Goal: Task Accomplishment & Management: Manage account settings

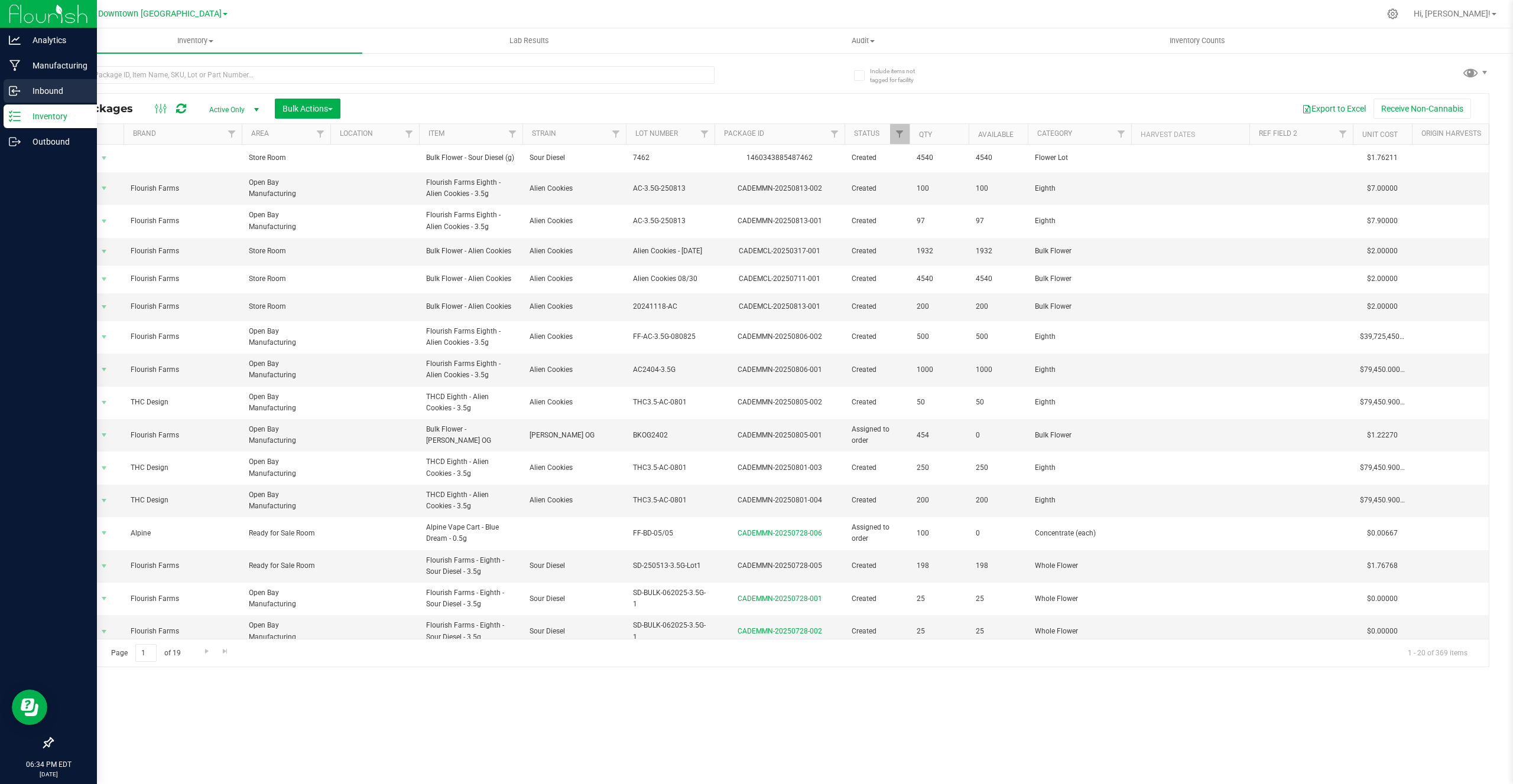
click at [26, 88] on p "Inbound" at bounding box center [56, 91] width 71 height 15
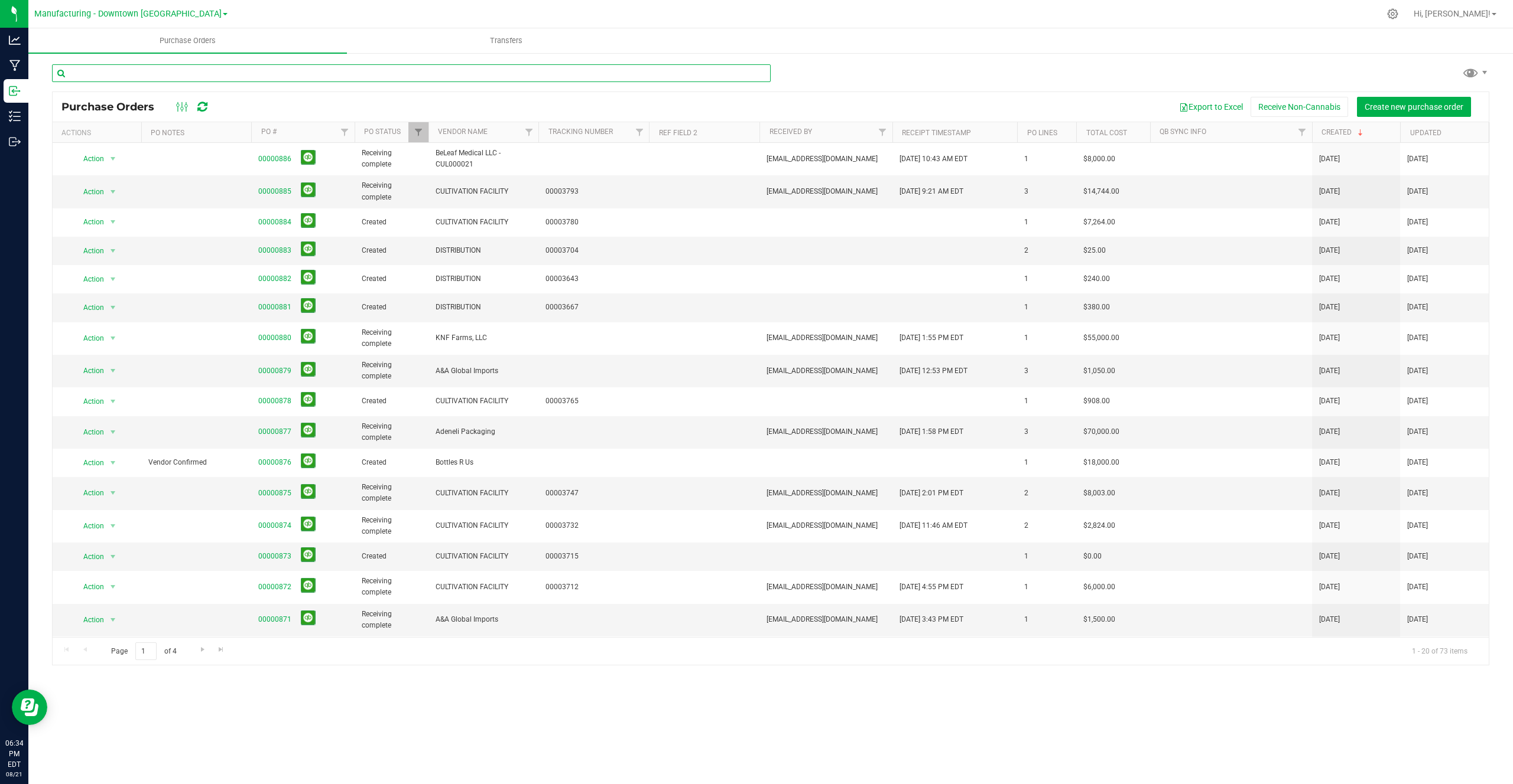
click at [171, 73] on input "text" at bounding box center [411, 73] width 718 height 18
click at [1384, 108] on span "Create new purchase order" at bounding box center [1414, 106] width 99 height 9
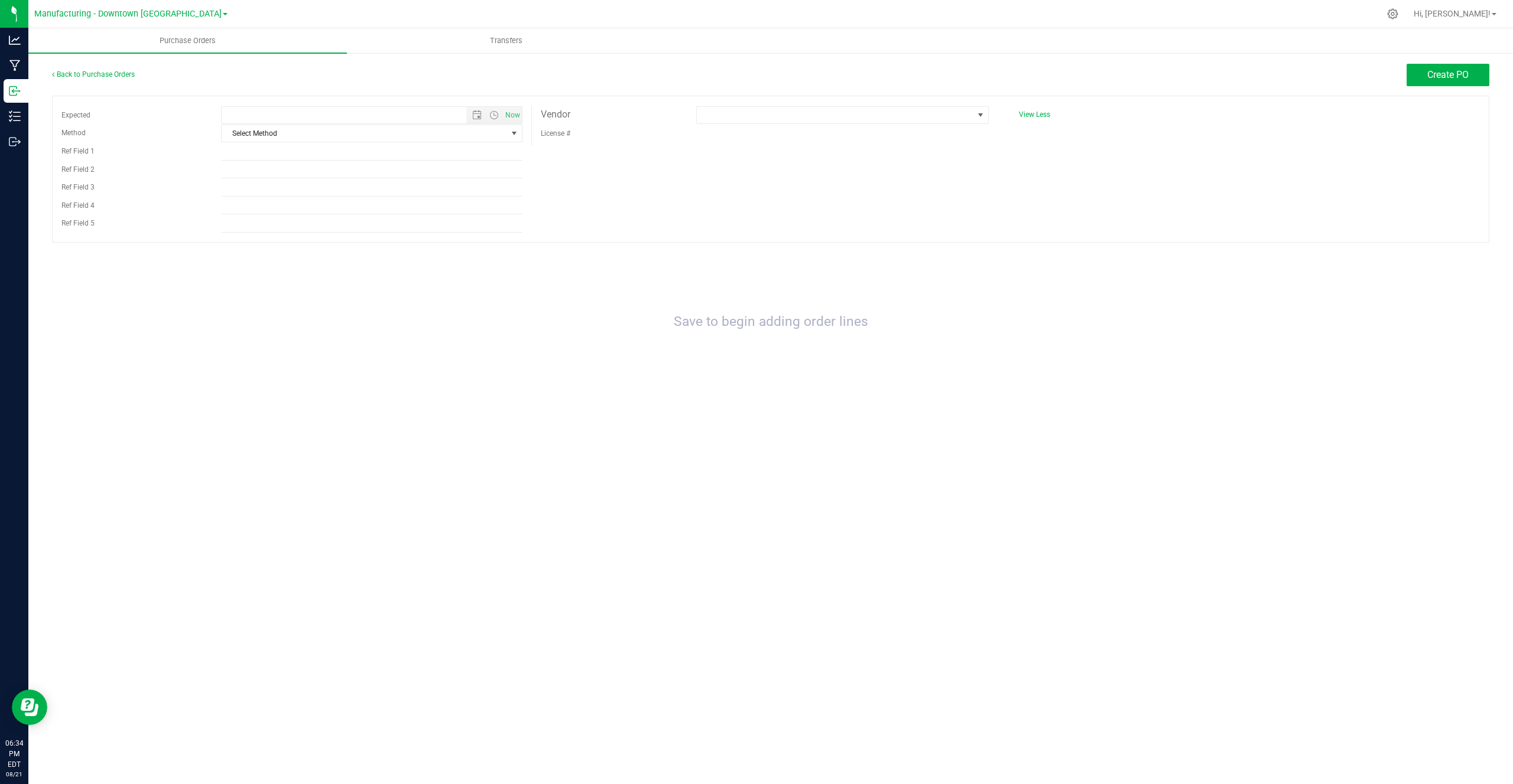
type input "8/21/2025 6:34 PM"
click at [336, 130] on span "Select Method" at bounding box center [363, 133] width 285 height 16
click at [343, 130] on span "Select Method" at bounding box center [363, 133] width 285 height 16
click at [756, 105] on div at bounding box center [842, 114] width 292 height 18
click at [756, 107] on span at bounding box center [835, 115] width 277 height 16
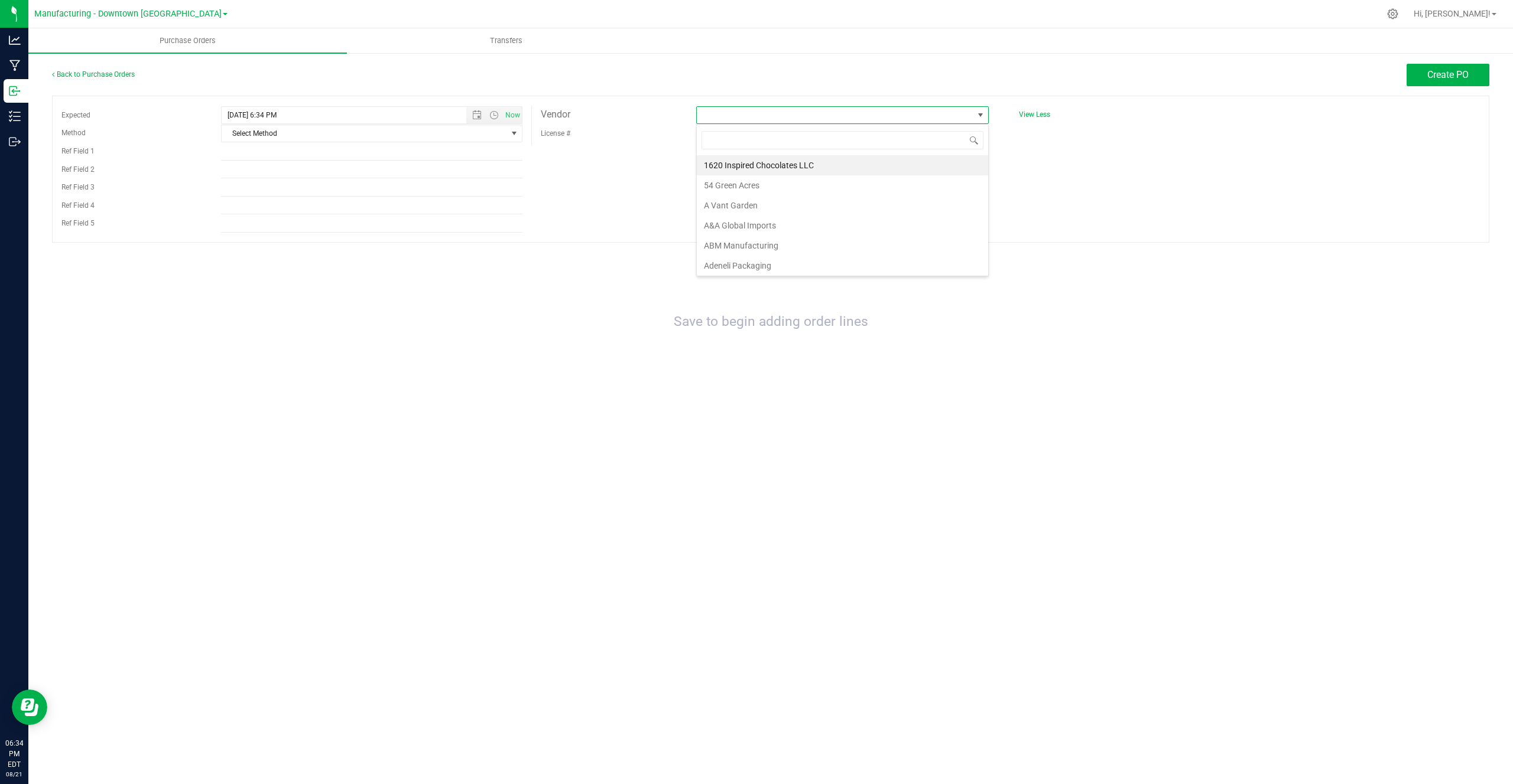
click at [756, 107] on span at bounding box center [835, 115] width 277 height 16
click at [753, 117] on span at bounding box center [835, 115] width 277 height 16
click at [742, 229] on li "A&A Global Imports" at bounding box center [843, 225] width 291 height 20
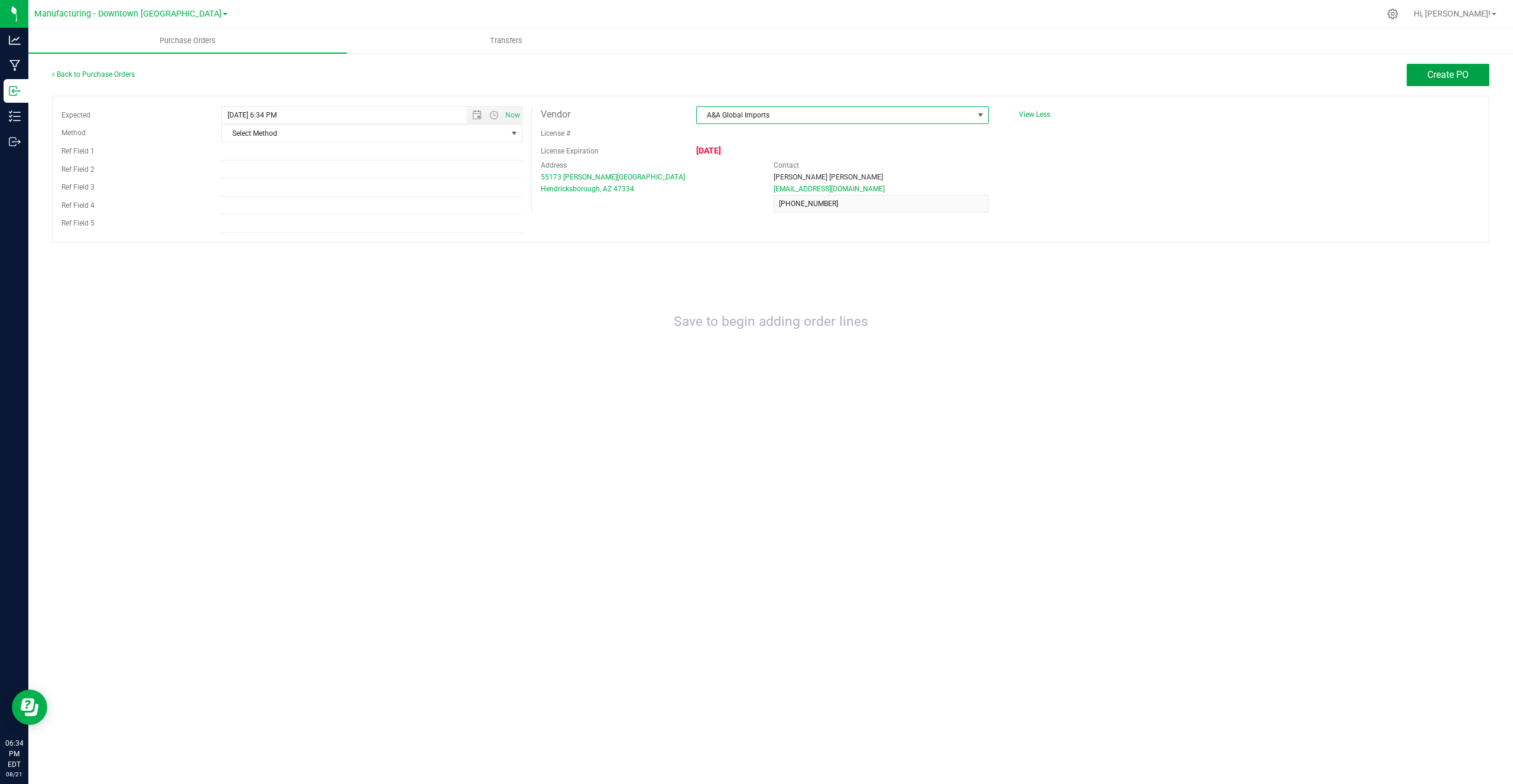
click at [1444, 63] on button "Create PO" at bounding box center [1448, 75] width 83 height 22
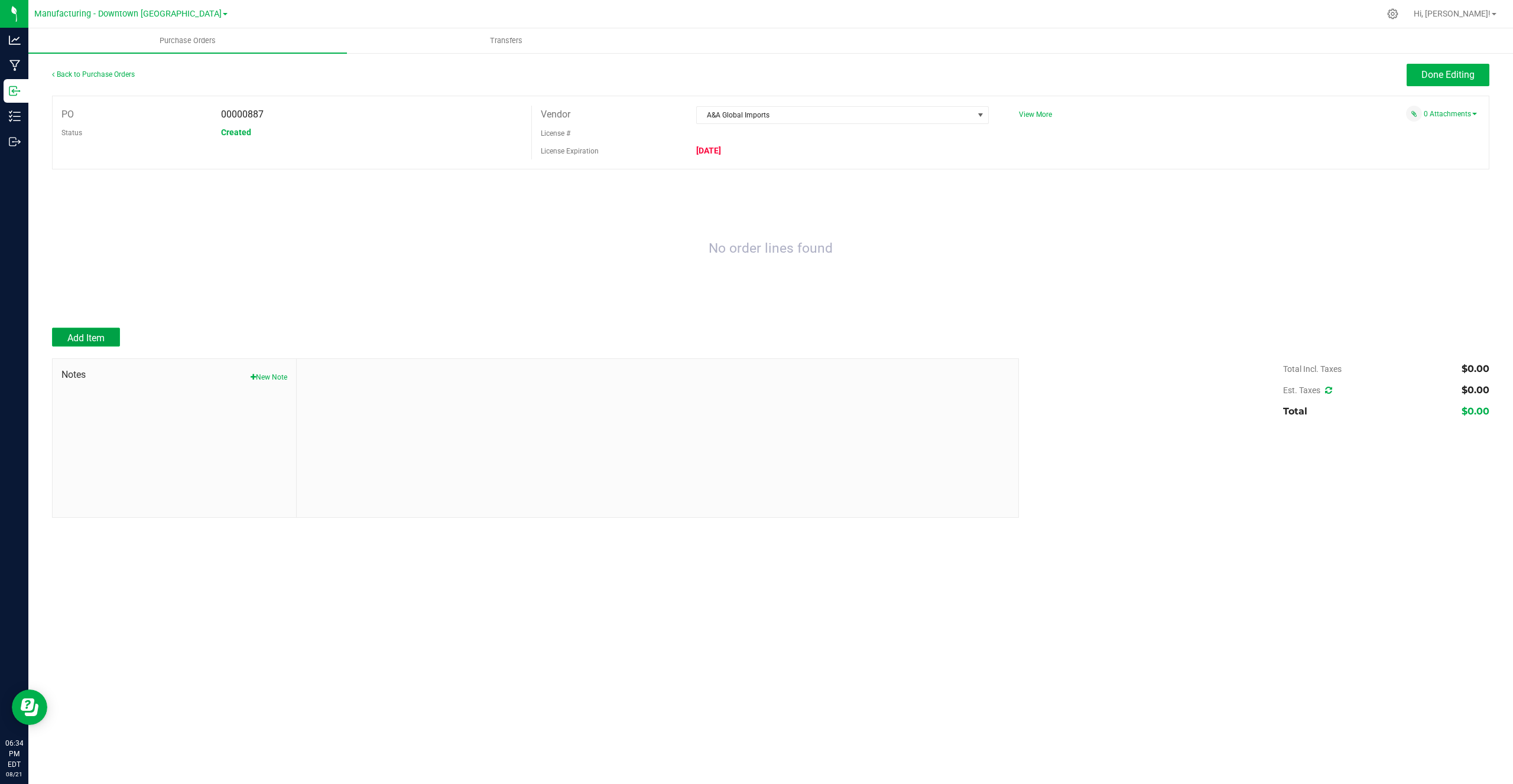
click at [62, 332] on button "Add Item" at bounding box center [86, 338] width 68 height 19
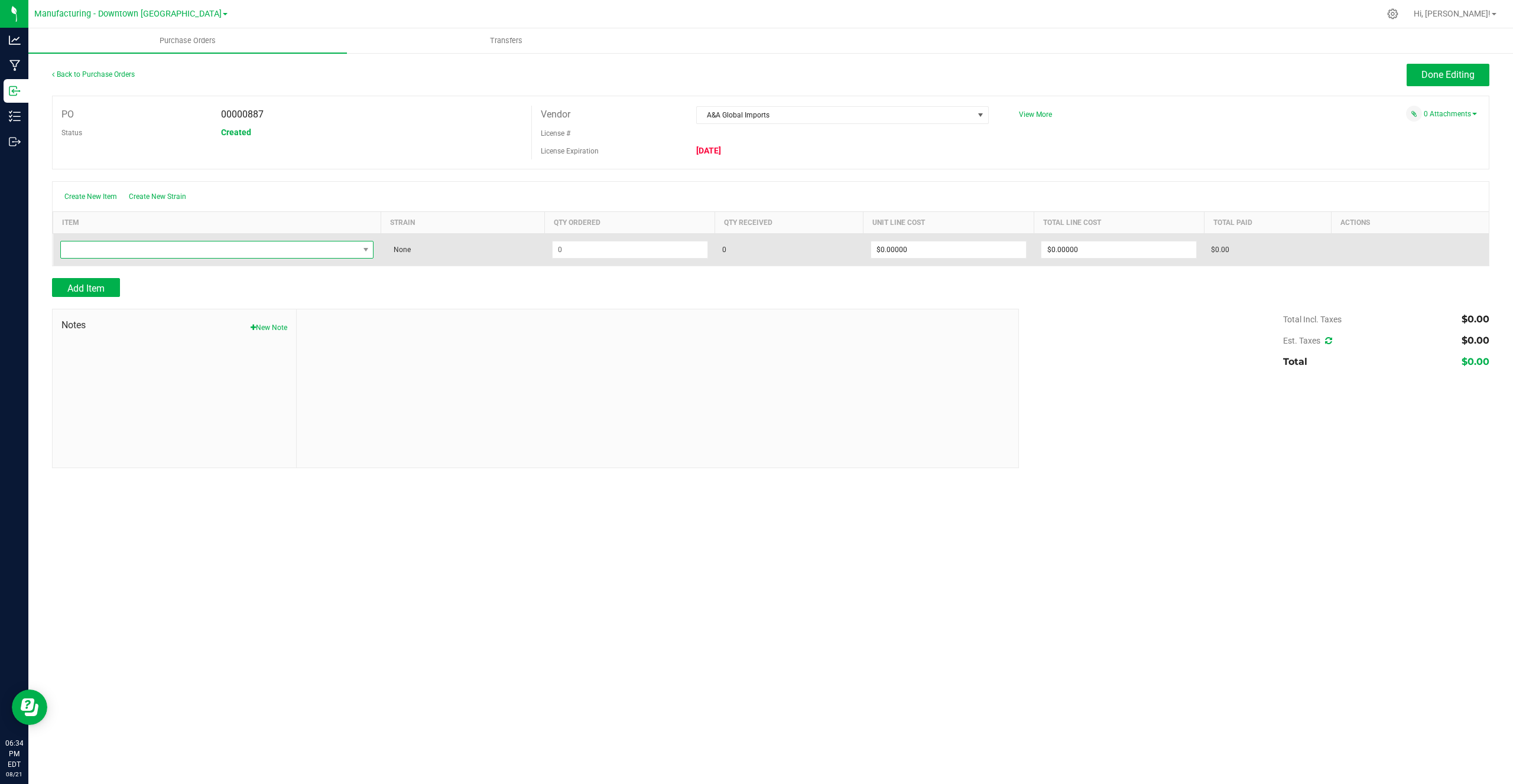
click at [166, 250] on span "NO DATA FOUND" at bounding box center [209, 249] width 297 height 16
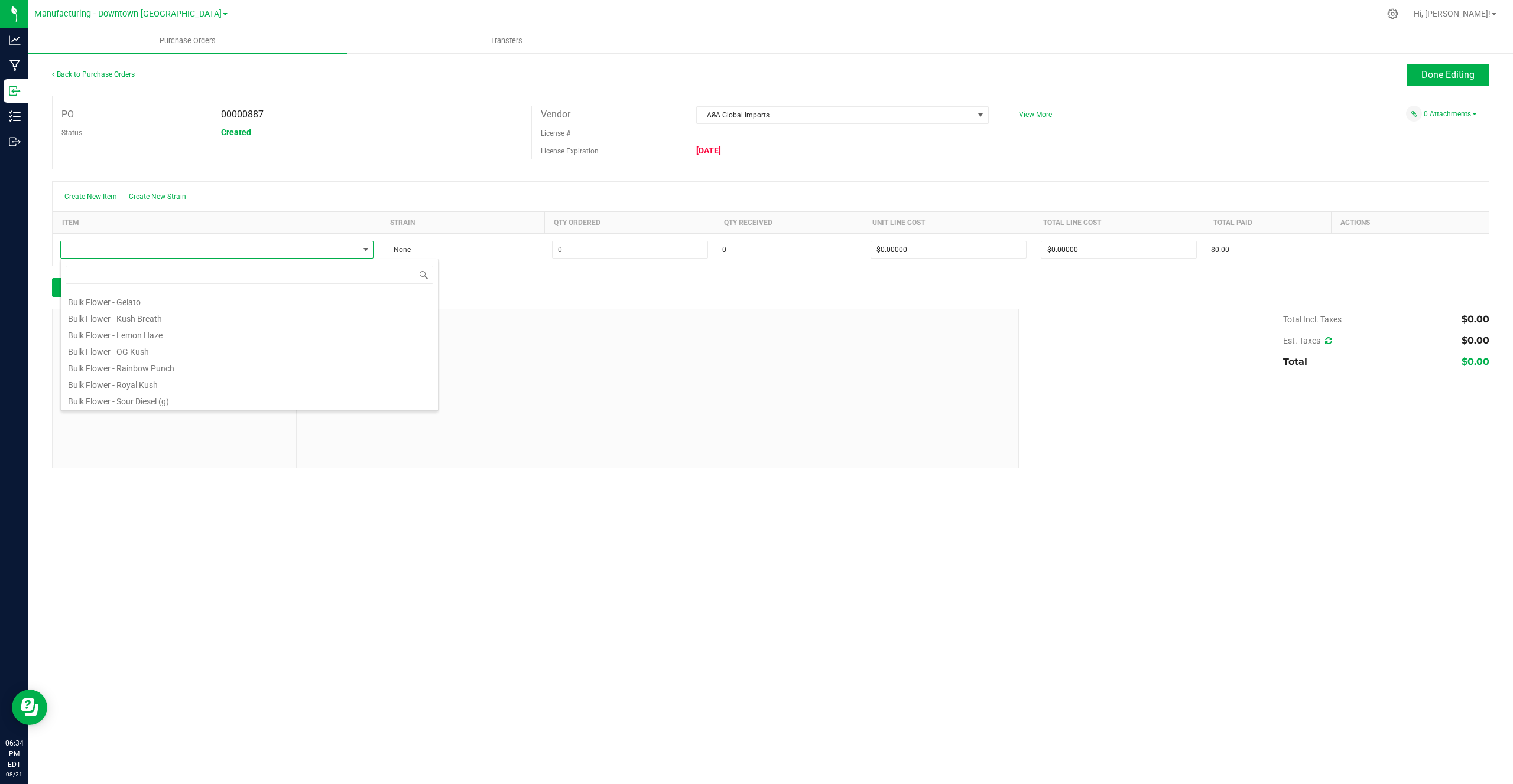
scroll to position [492, 0]
click at [141, 398] on li "Bulk Flower - Sour Diesel (LBs)" at bounding box center [249, 401] width 377 height 16
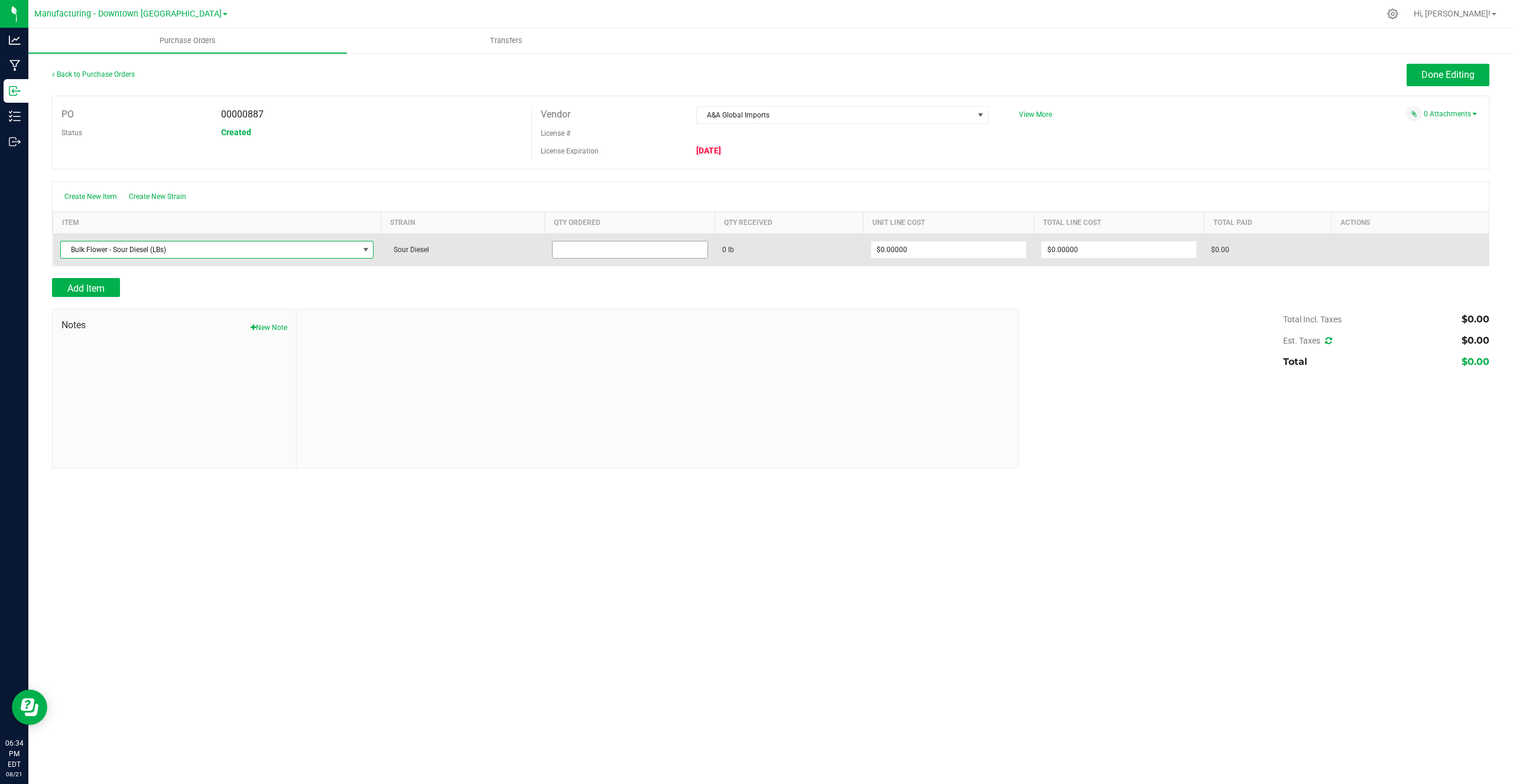
click at [591, 250] on input at bounding box center [629, 249] width 155 height 16
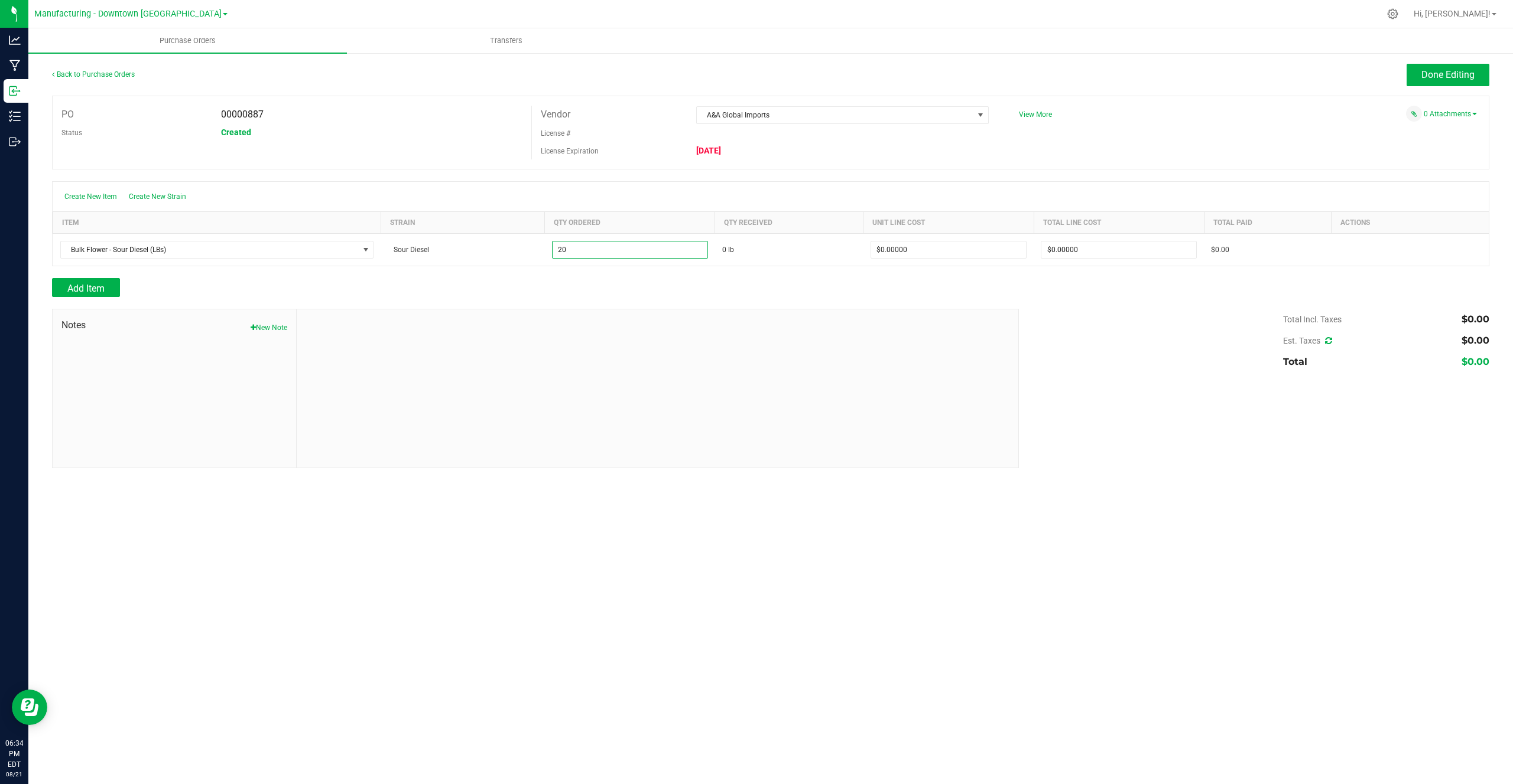
click at [589, 309] on div "Notes New Note" at bounding box center [536, 389] width 967 height 159
type input "20.0000 lb"
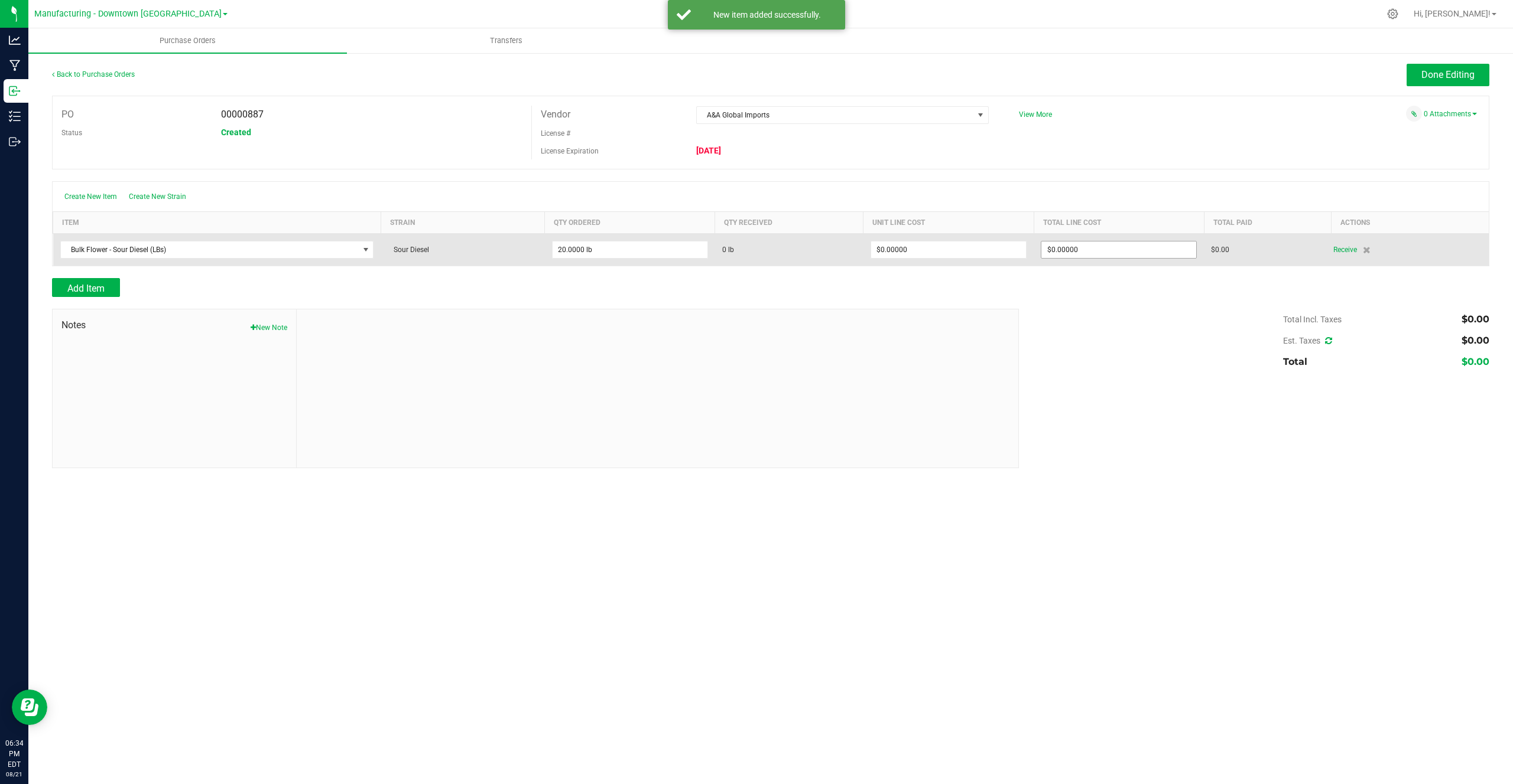
type input "0"
click at [1068, 252] on input "0" at bounding box center [1119, 249] width 155 height 16
type input "0"
type input "$0.00000"
click at [982, 248] on input "0" at bounding box center [948, 249] width 155 height 16
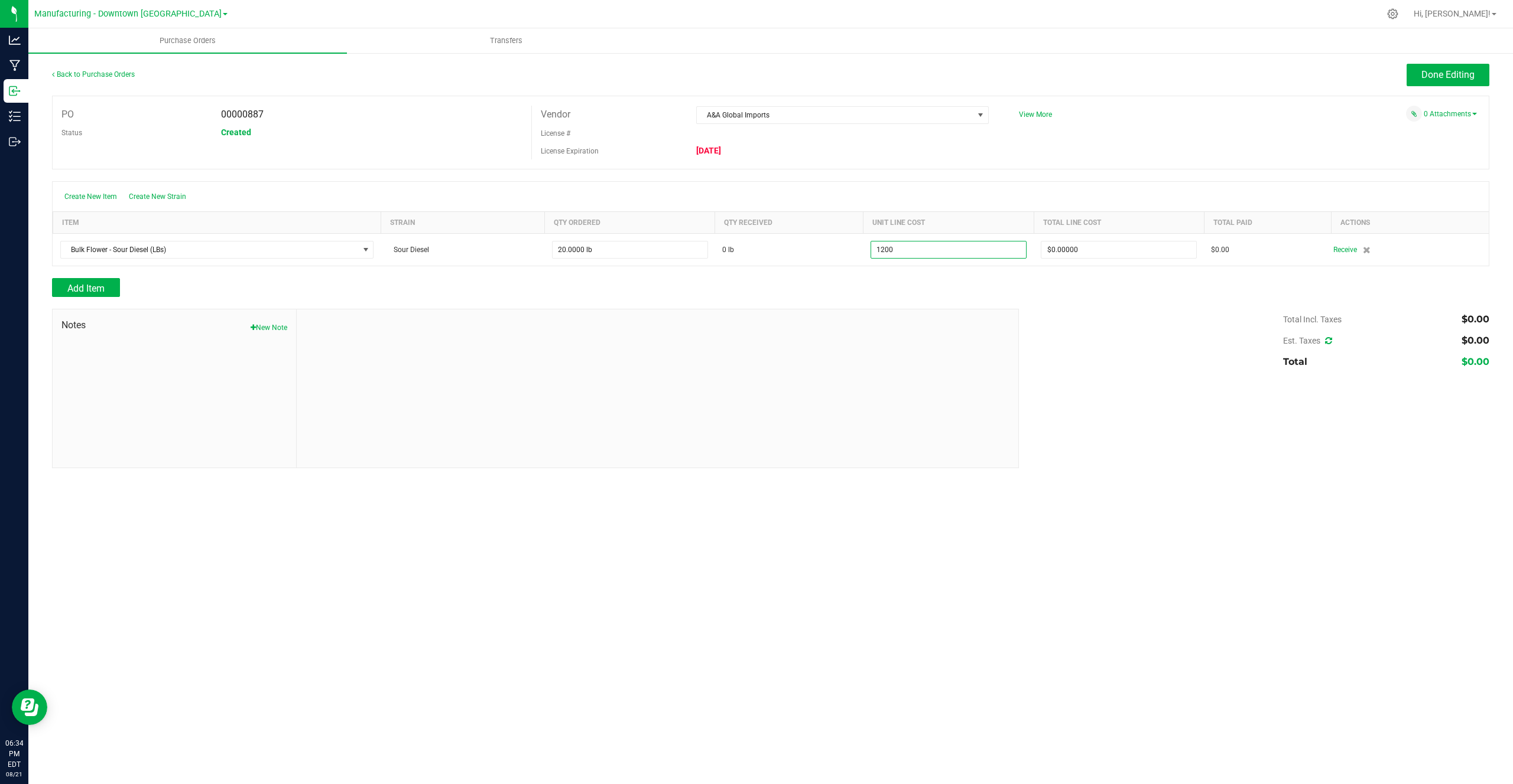
type input "$1,200.00000"
click at [990, 278] on div "Add Item" at bounding box center [531, 288] width 958 height 19
type input "20"
type input "$24,000.00000"
click at [1479, 73] on button "Done Editing" at bounding box center [1448, 75] width 83 height 22
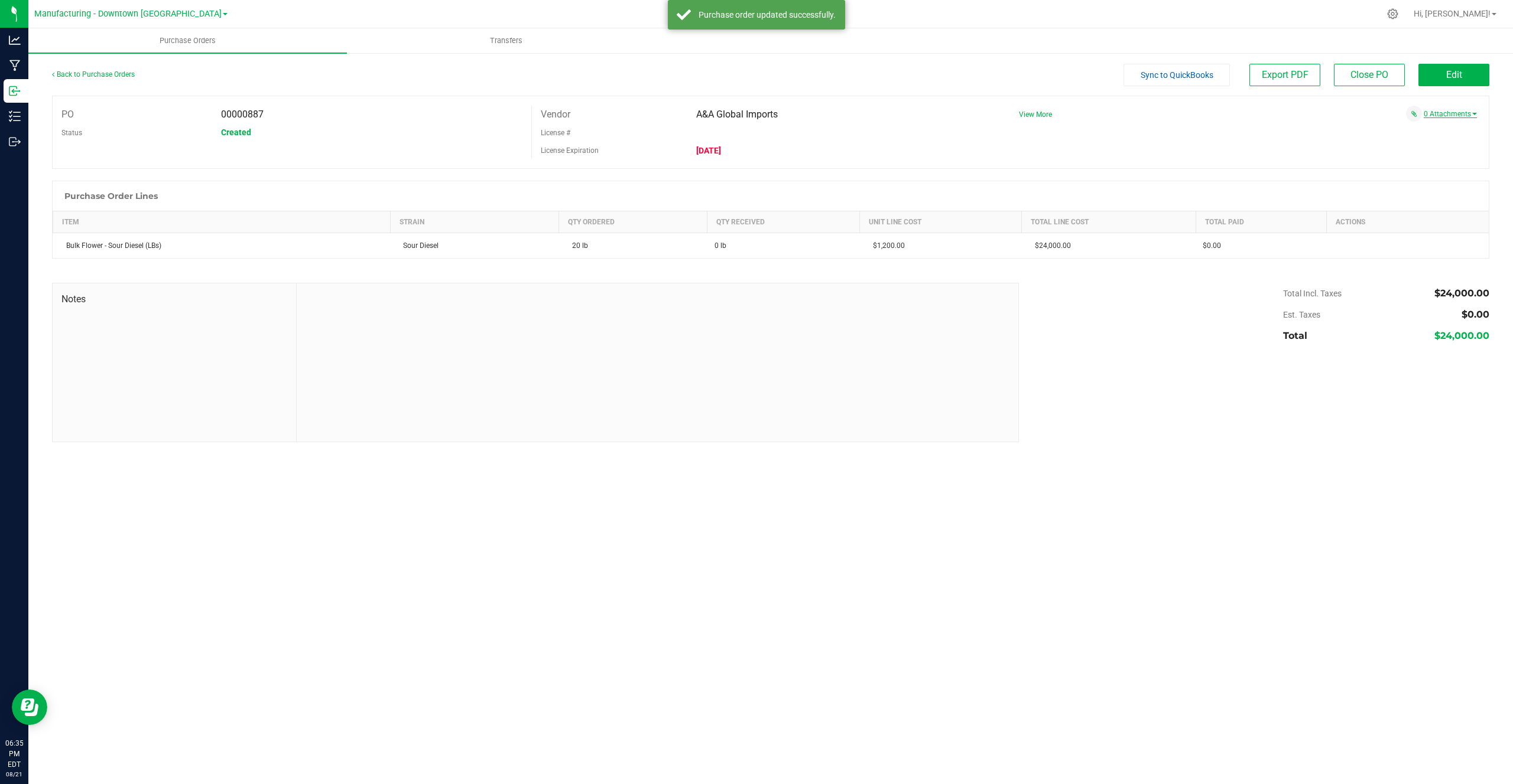
click at [1444, 117] on link "0 Attachments" at bounding box center [1450, 114] width 53 height 9
click at [1271, 72] on span "Export PDF" at bounding box center [1285, 75] width 46 height 11
click at [231, 133] on span "Created" at bounding box center [236, 132] width 30 height 9
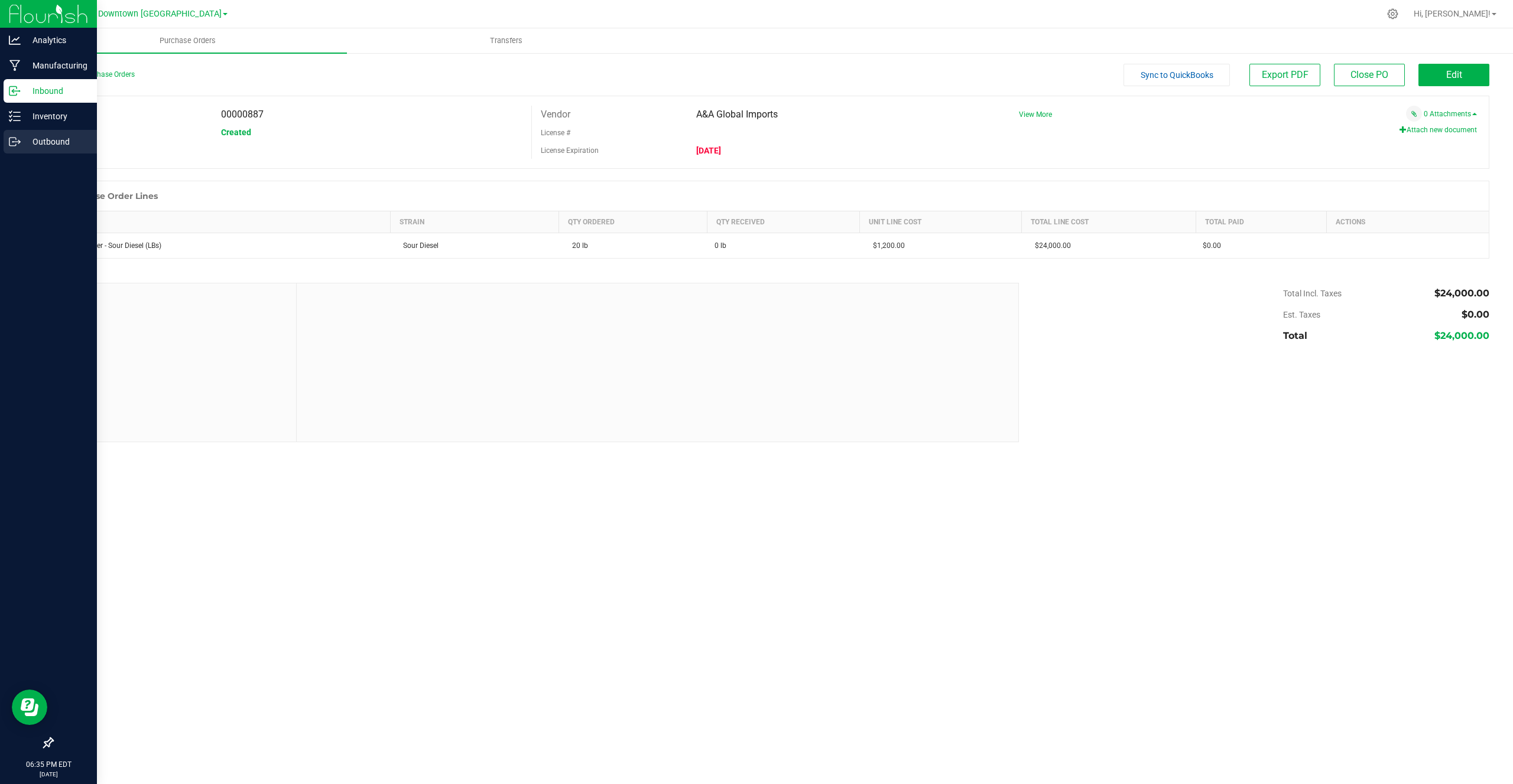
click at [33, 138] on p "Outbound" at bounding box center [56, 141] width 71 height 15
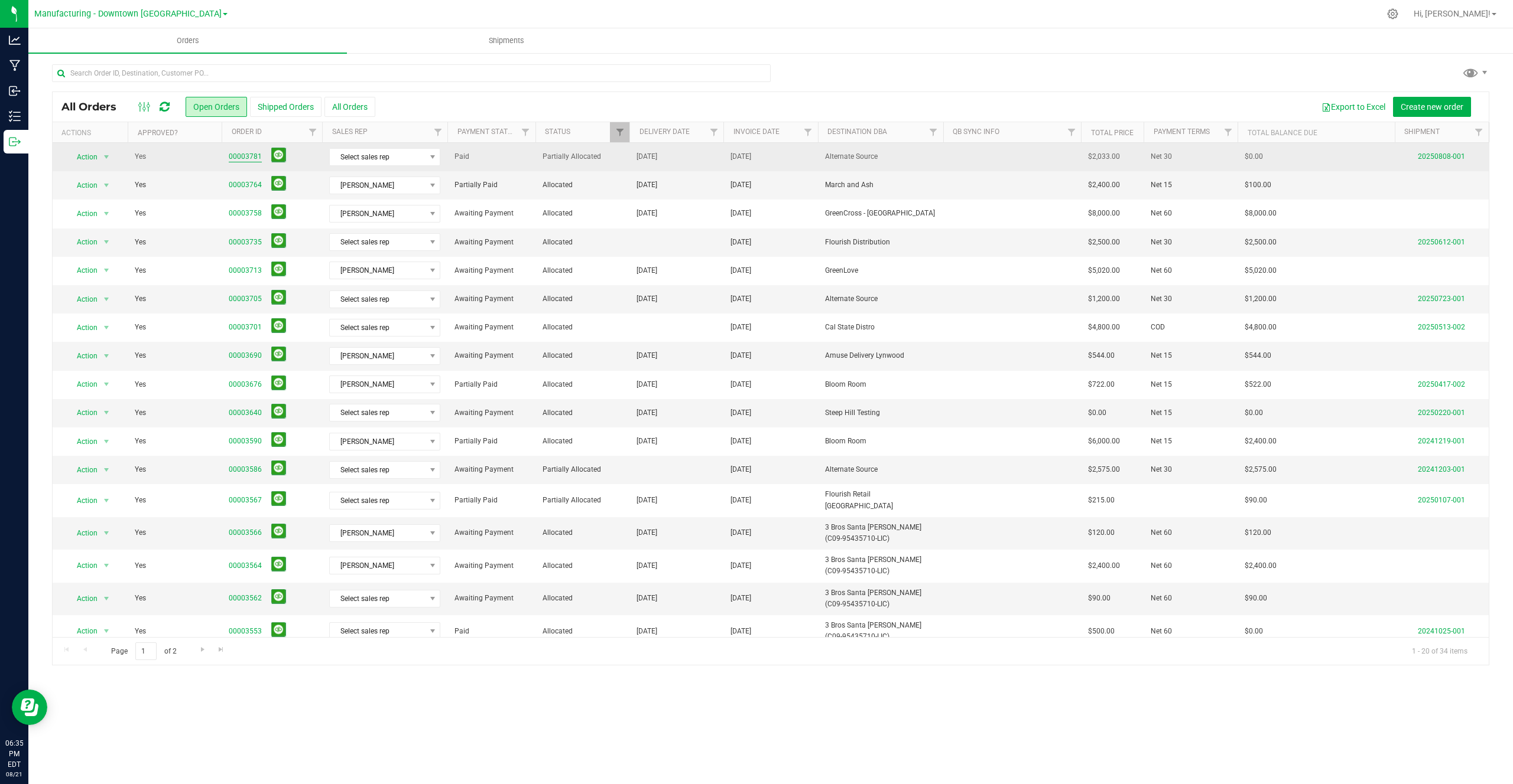
click at [245, 151] on link "00003781" at bounding box center [245, 156] width 33 height 11
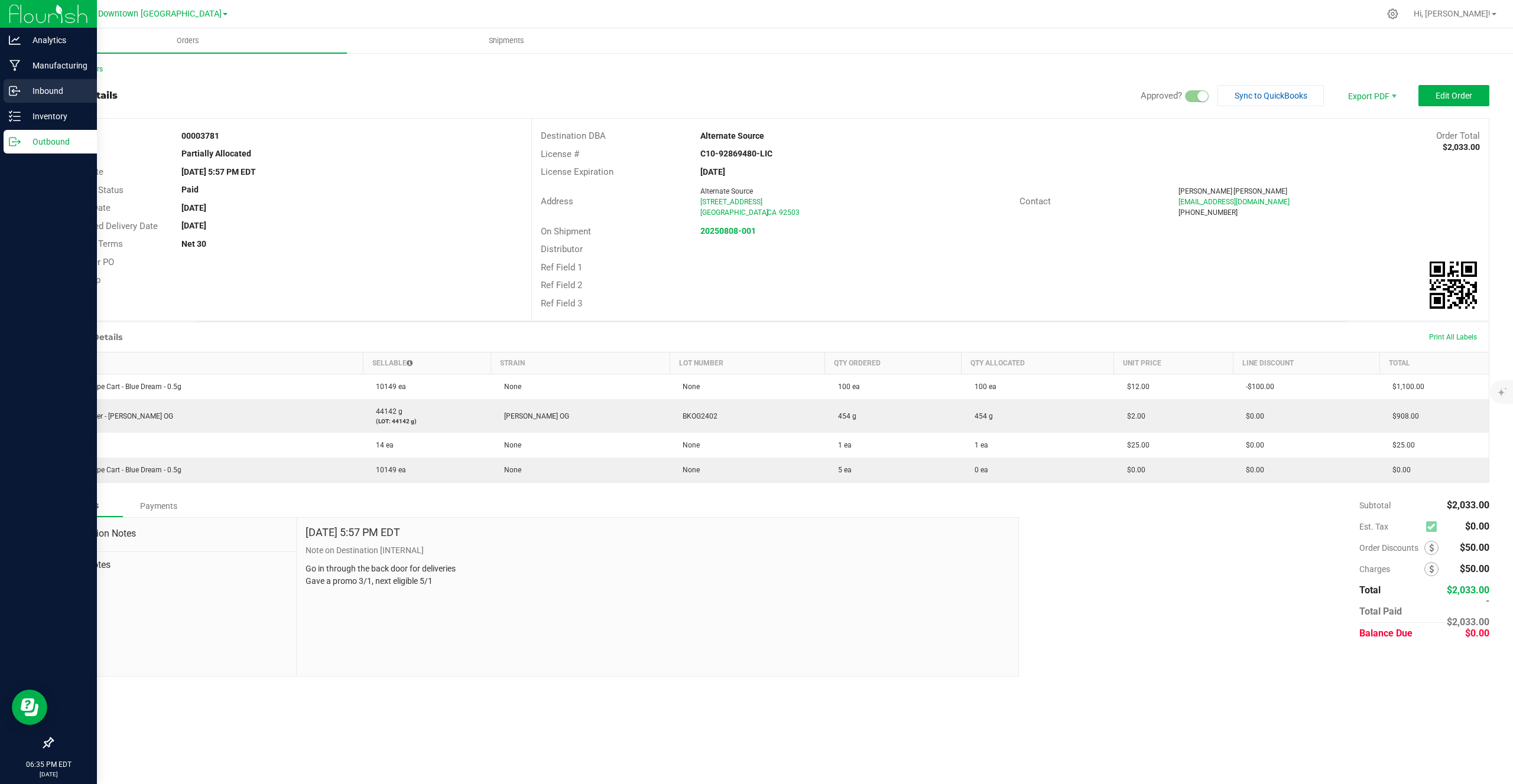
click at [37, 95] on p "Inbound" at bounding box center [56, 91] width 71 height 15
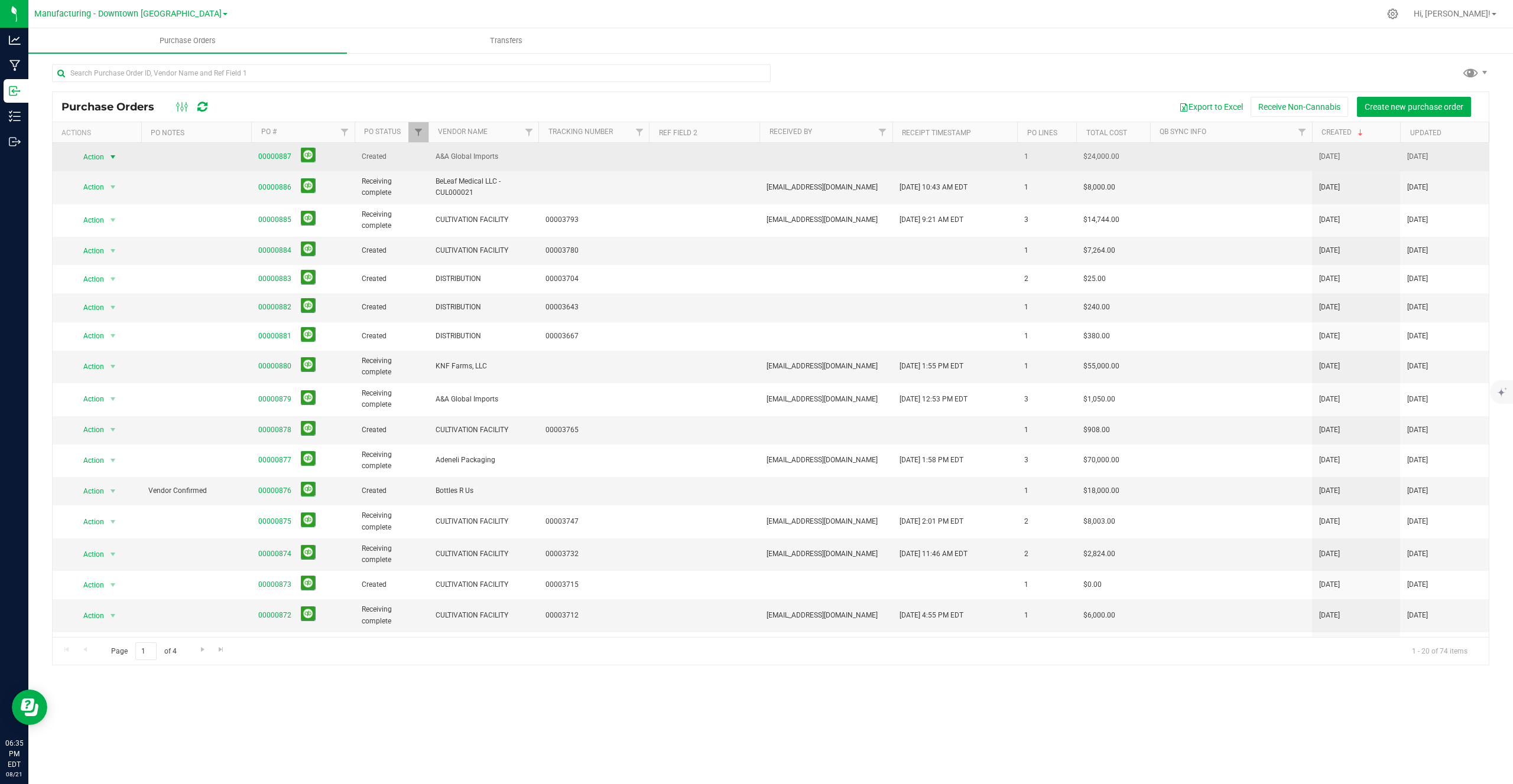
click at [104, 153] on span "Action" at bounding box center [88, 157] width 32 height 16
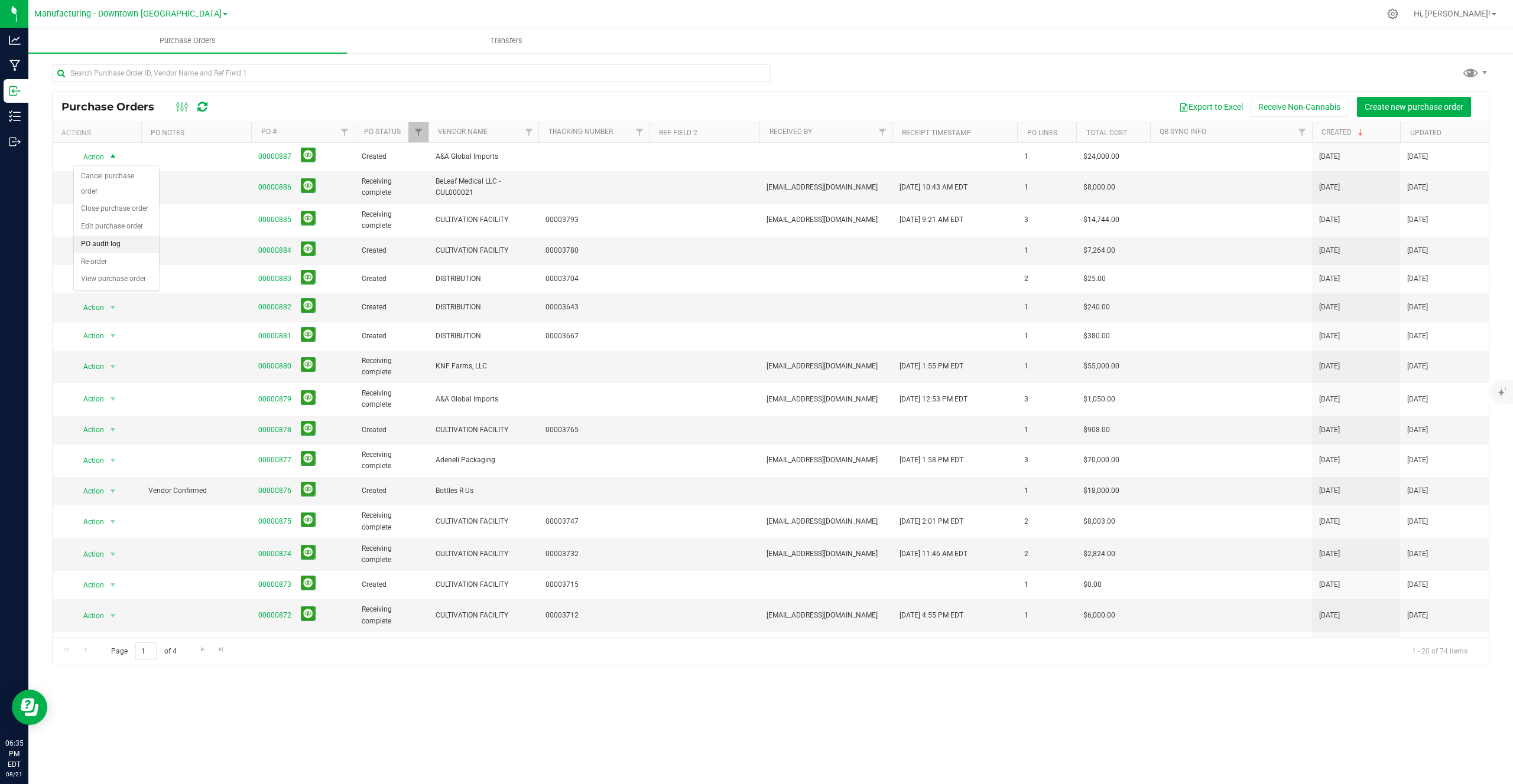
click at [104, 236] on li "PO audit log" at bounding box center [116, 244] width 85 height 18
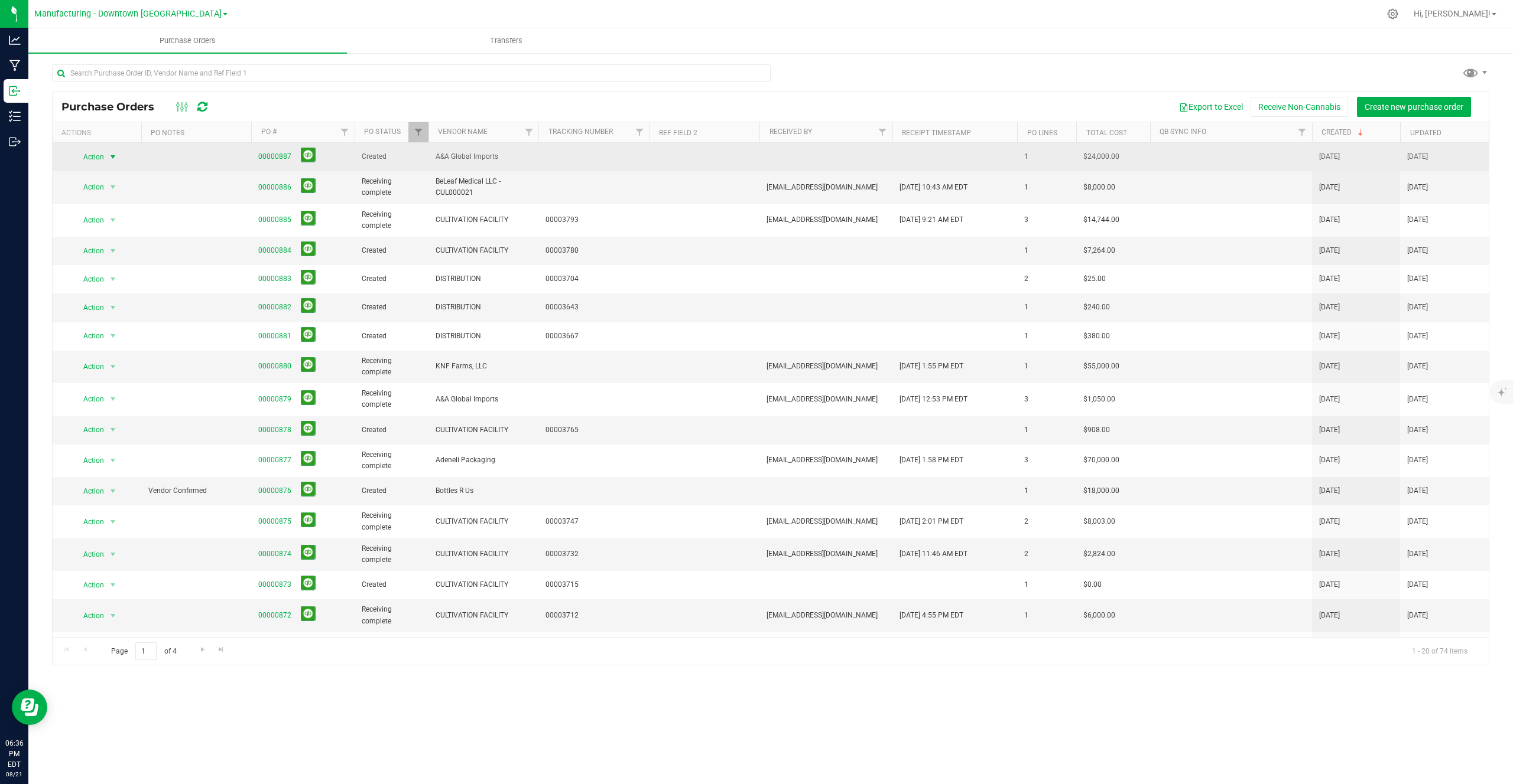
click at [89, 157] on span "Action" at bounding box center [88, 157] width 32 height 16
click at [265, 158] on link "00000887" at bounding box center [274, 157] width 33 height 9
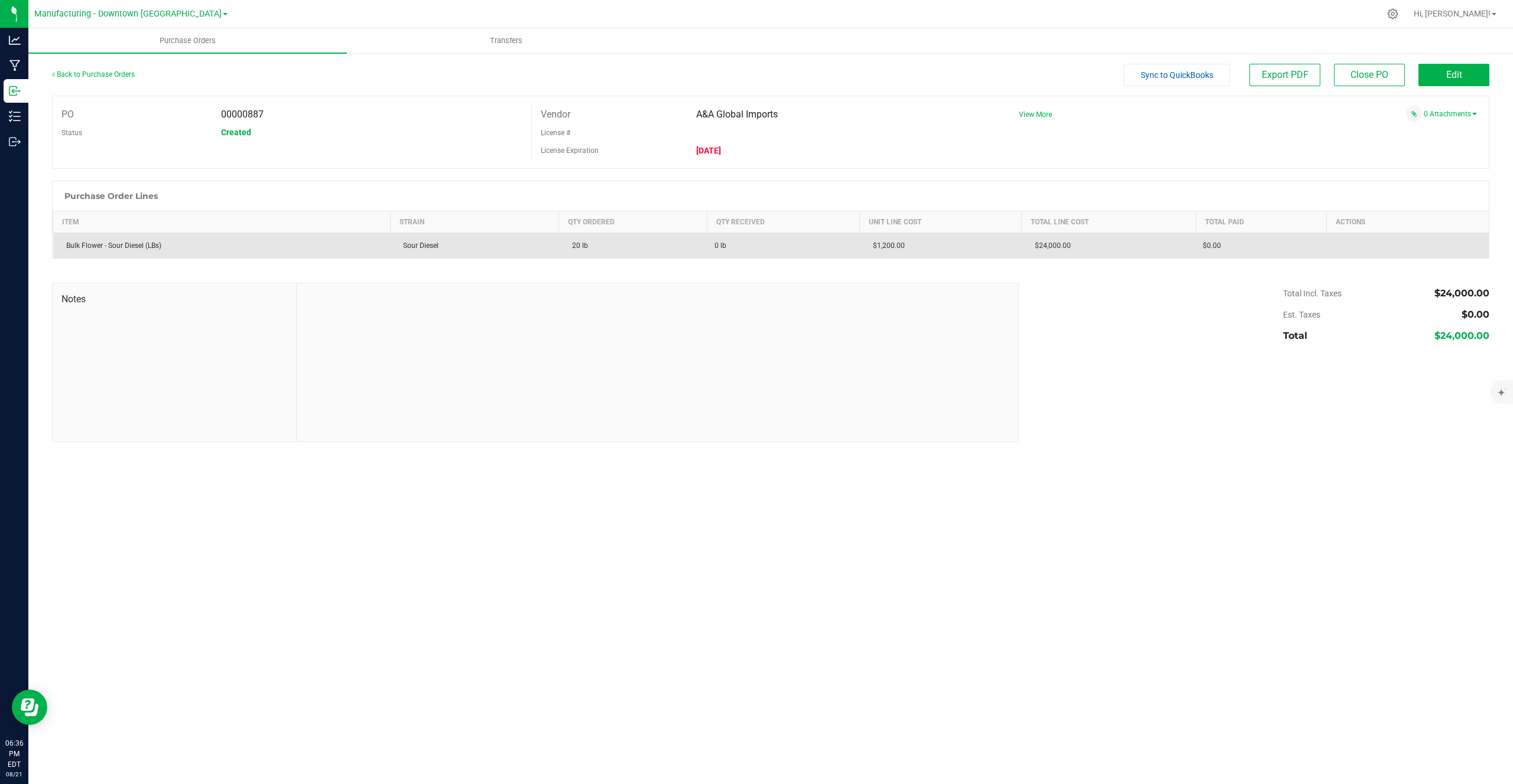
drag, startPoint x: 581, startPoint y: 246, endPoint x: 592, endPoint y: 245, distance: 11.0
click at [592, 246] on td "20 lb" at bounding box center [633, 246] width 148 height 26
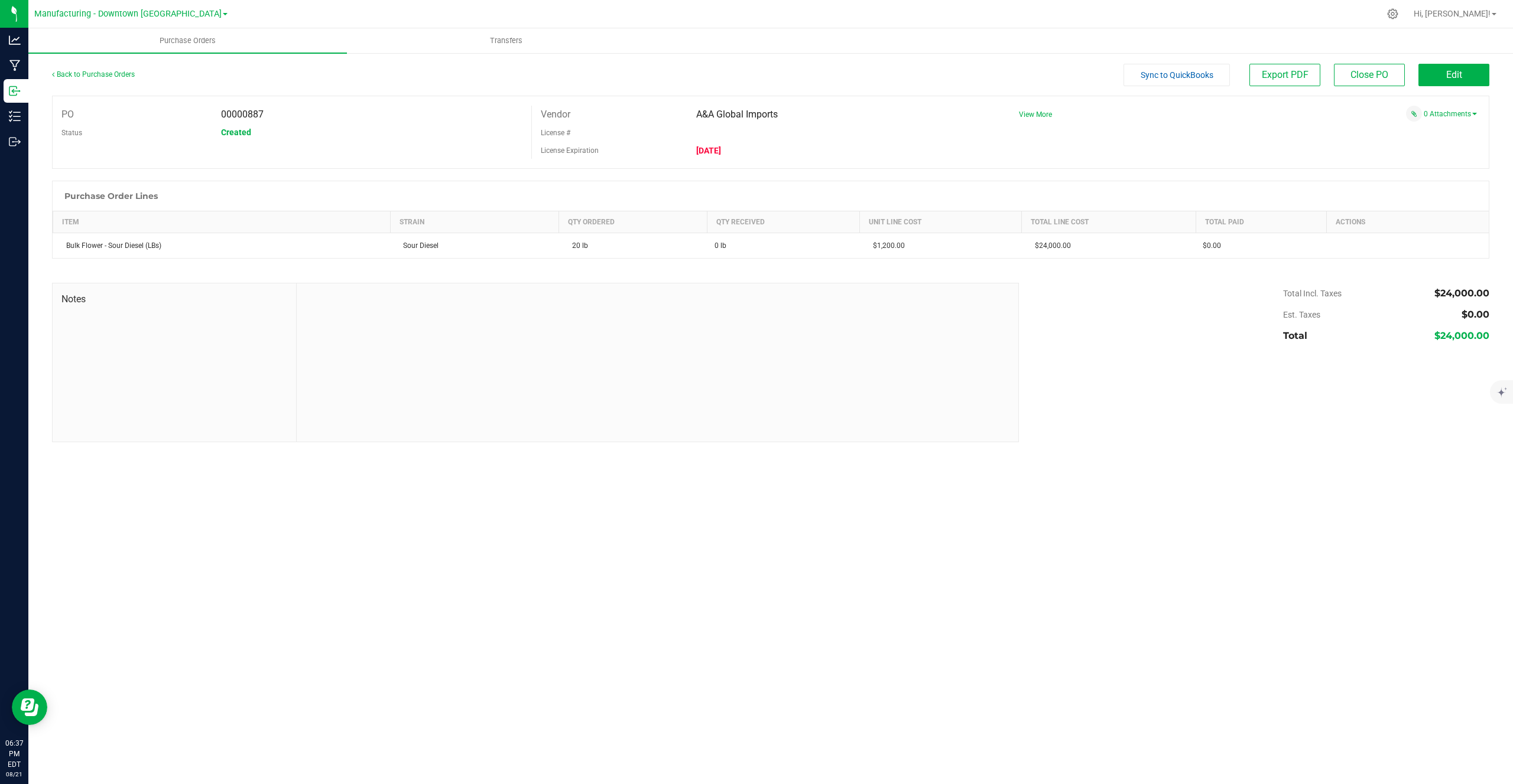
drag, startPoint x: 228, startPoint y: 117, endPoint x: 265, endPoint y: 117, distance: 37.0
click at [265, 117] on div "00000887" at bounding box center [371, 114] width 319 height 18
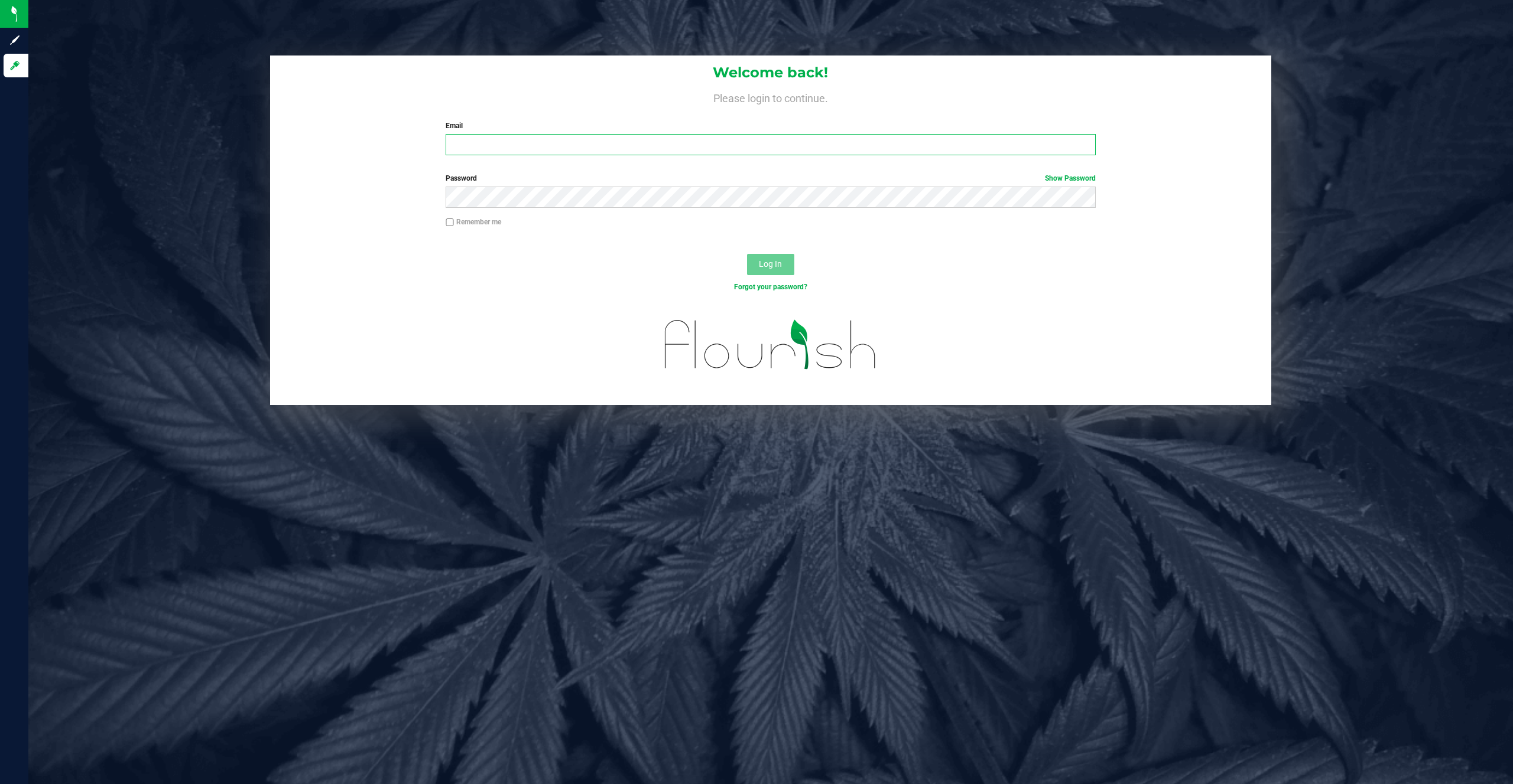
click at [545, 137] on input "Email" at bounding box center [771, 144] width 650 height 21
type input "[EMAIL_ADDRESS][DOMAIN_NAME]"
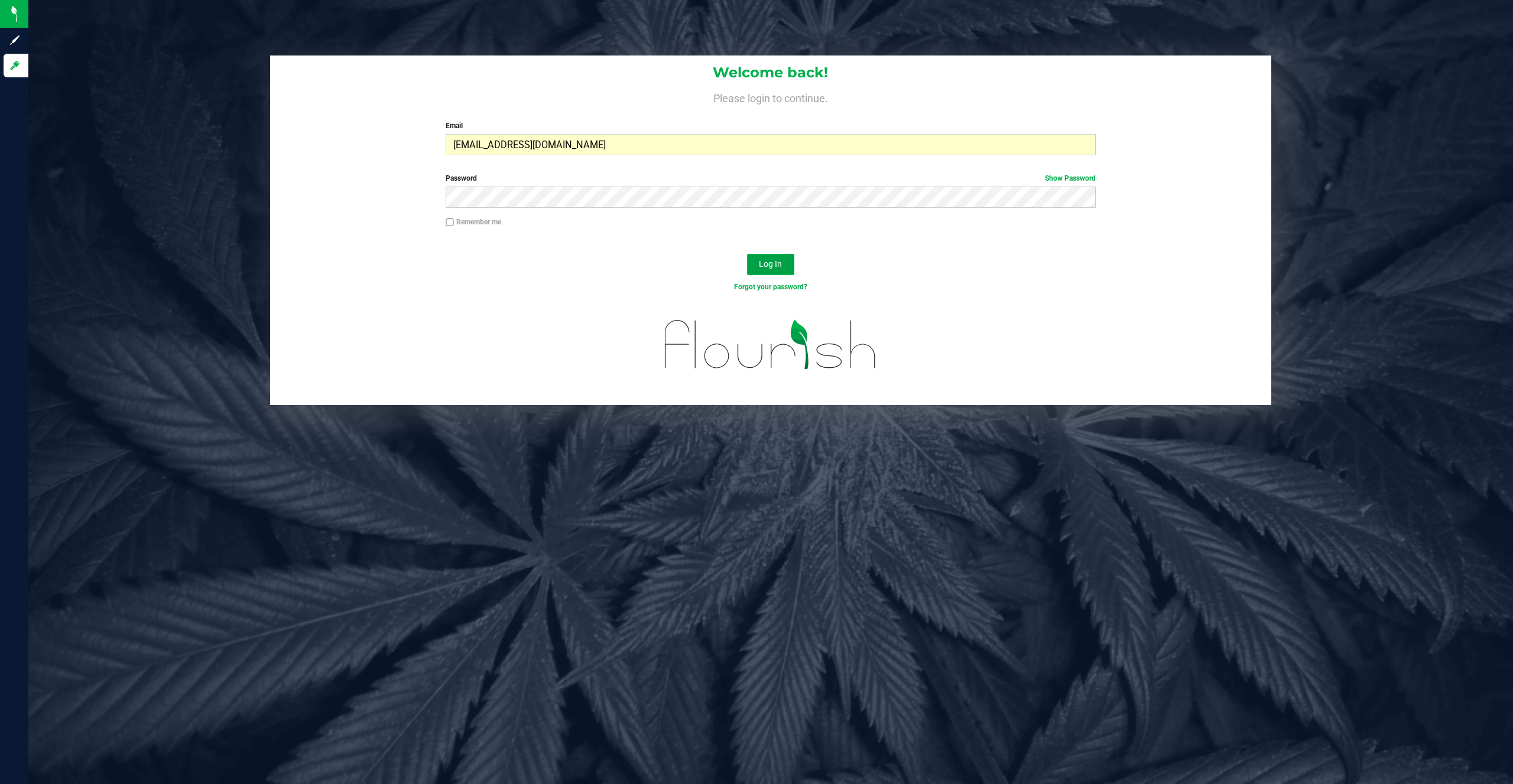
click at [760, 255] on button "Log In" at bounding box center [770, 264] width 47 height 21
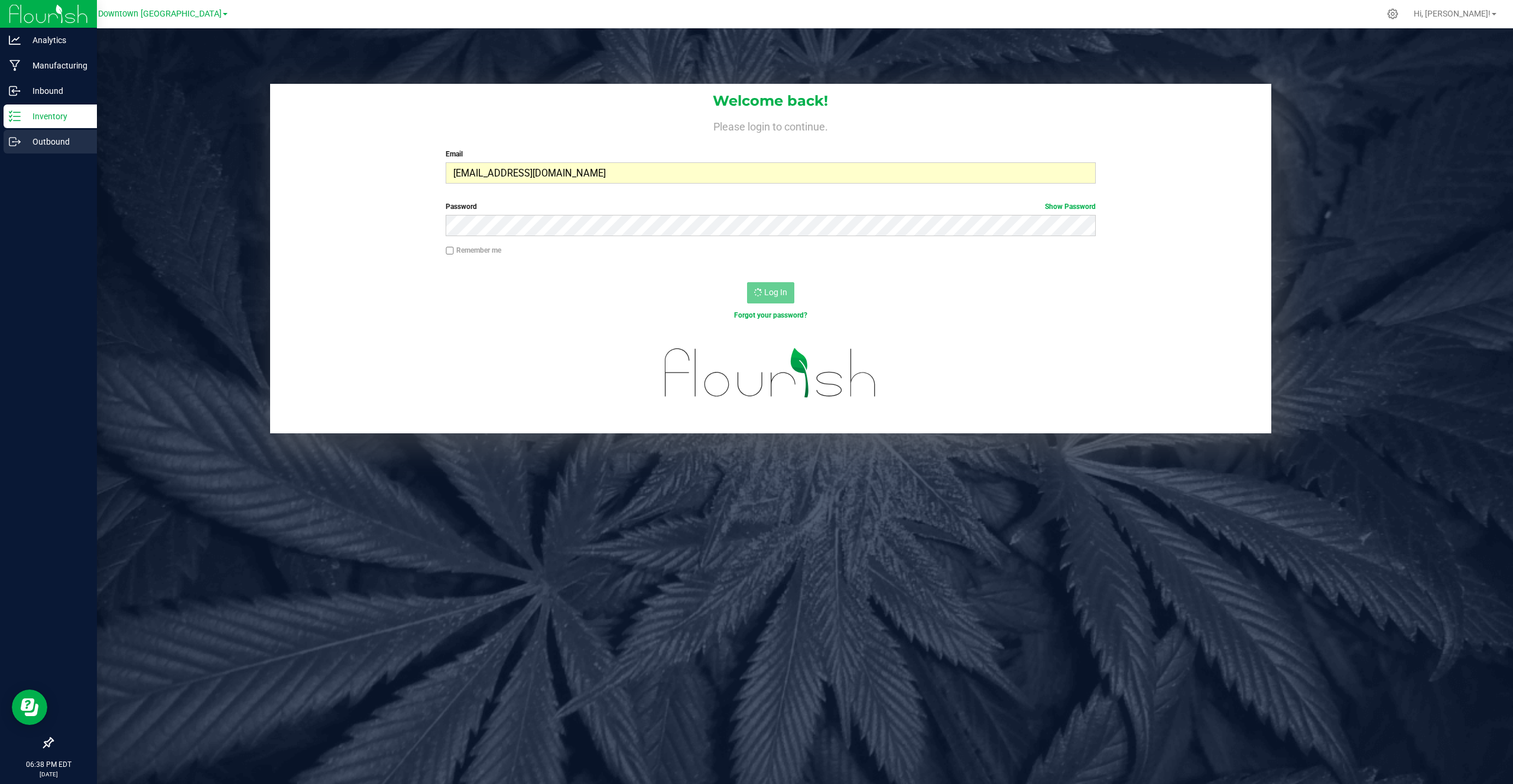
click at [27, 142] on p "Outbound" at bounding box center [56, 141] width 71 height 15
click at [59, 95] on p "Inbound" at bounding box center [56, 91] width 71 height 15
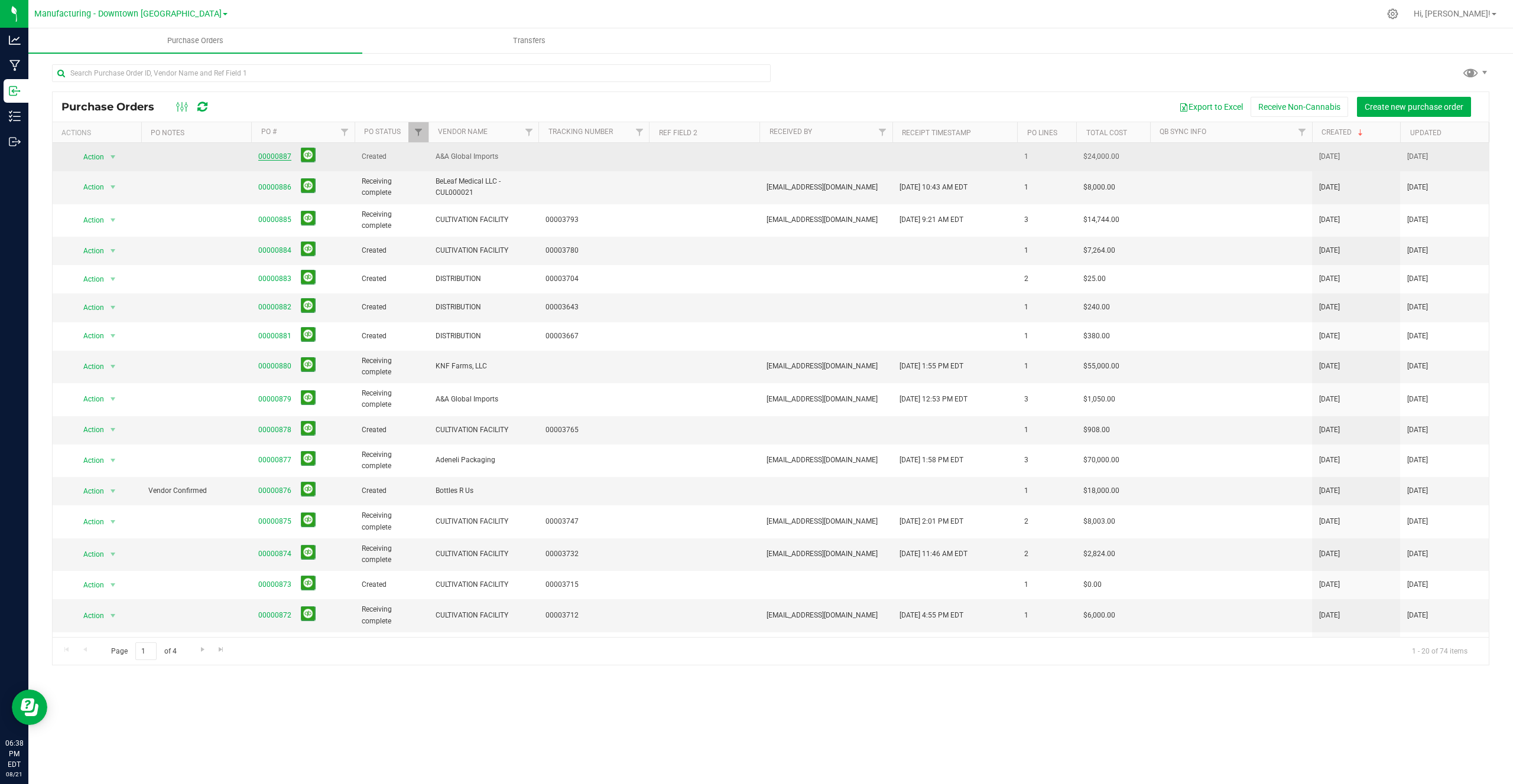
click at [282, 156] on link "00000887" at bounding box center [274, 157] width 33 height 9
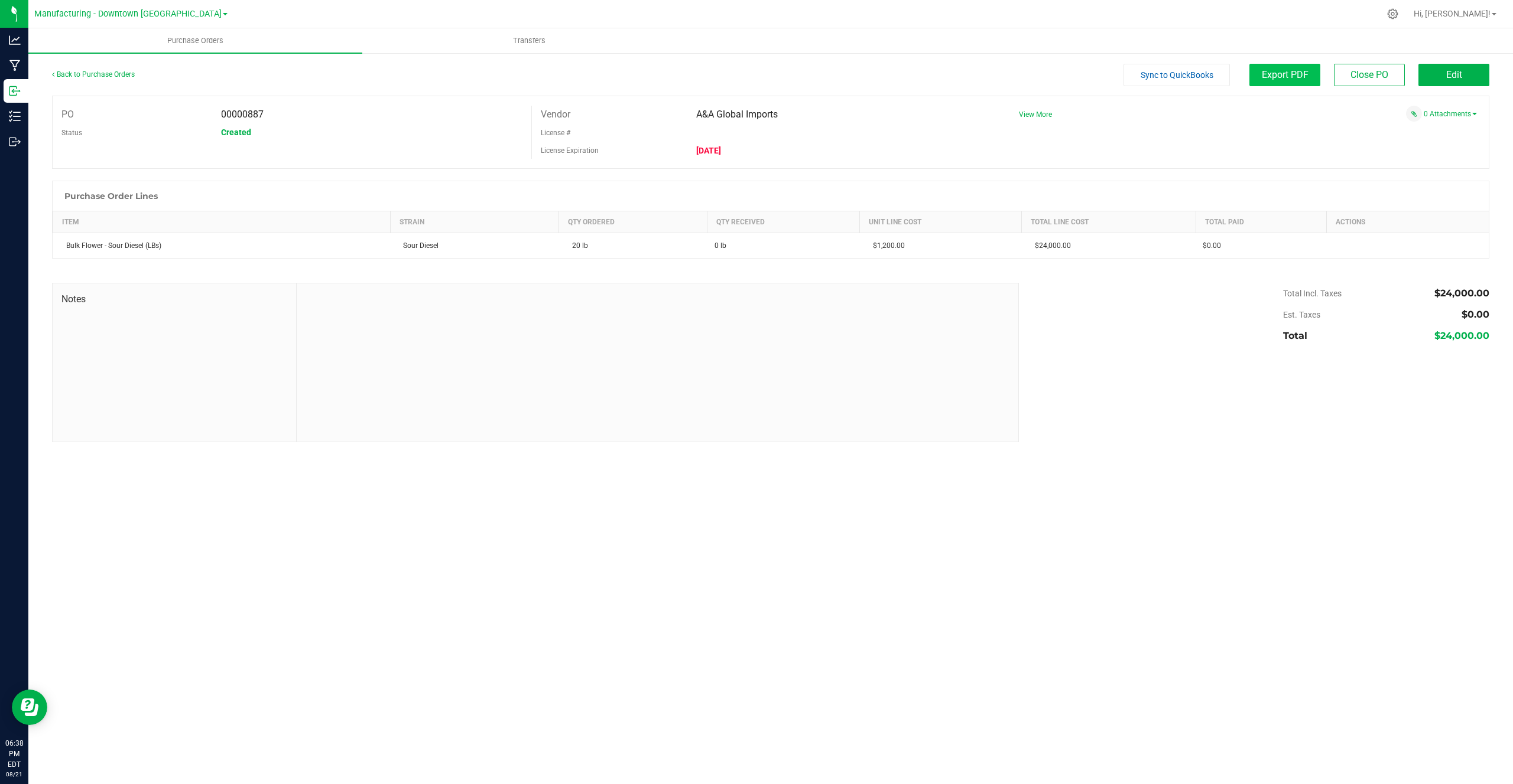
click at [1305, 81] on button "Export PDF" at bounding box center [1284, 75] width 71 height 22
drag, startPoint x: 531, startPoint y: 242, endPoint x: 1014, endPoint y: 97, distance: 504.3
click at [935, 110] on div "Back to Purchase Orders Sync to QuickBooks Export PDF Close PO Edit PO 00000887…" at bounding box center [771, 253] width 1437 height 379
click at [1234, 157] on div "PO 00000887 Status Created Vendor A&A Global Imports License # License Expirati…" at bounding box center [771, 132] width 1437 height 73
click at [1454, 66] on button "Edit" at bounding box center [1453, 75] width 71 height 22
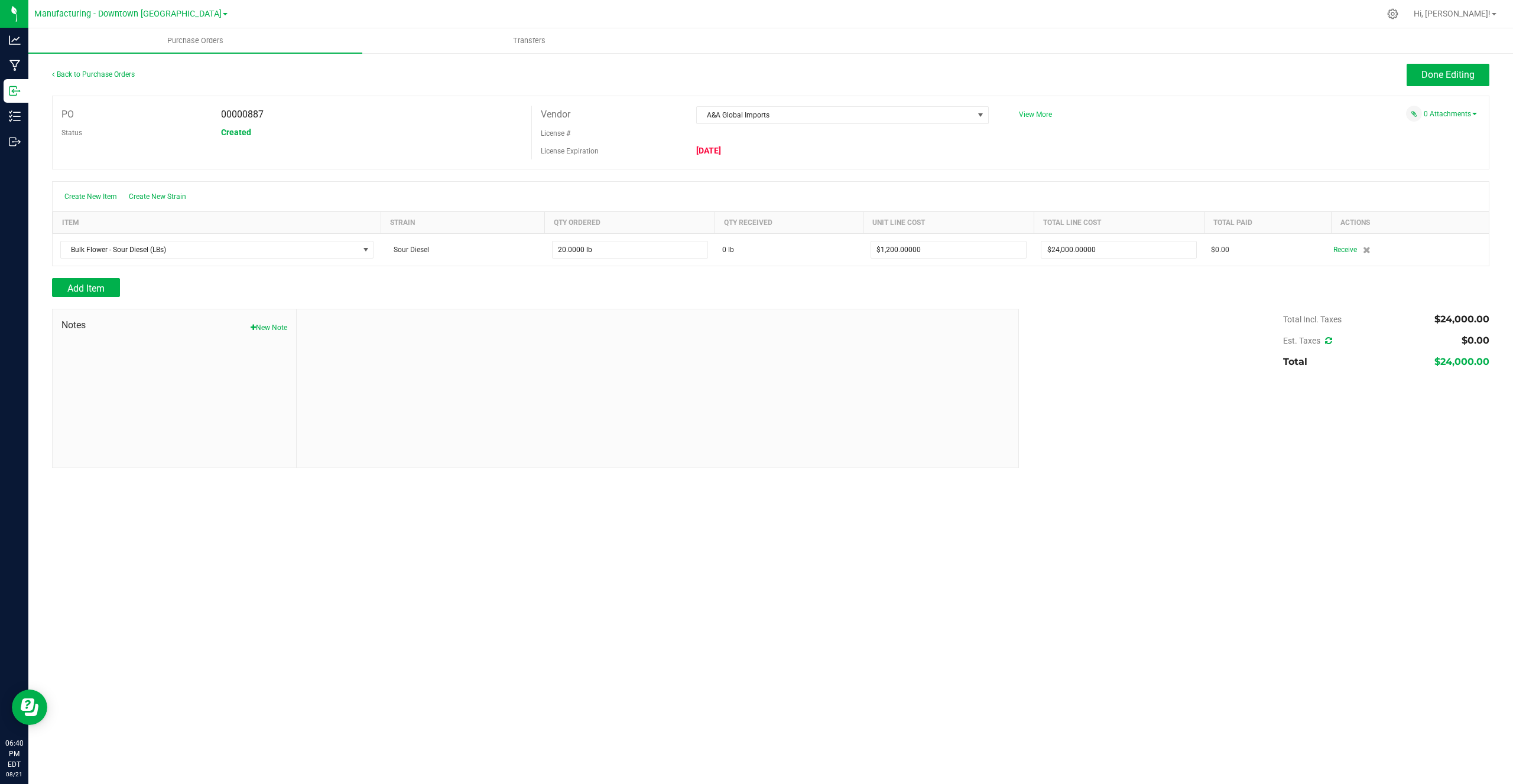
click at [1037, 112] on span "View More" at bounding box center [1035, 115] width 33 height 9
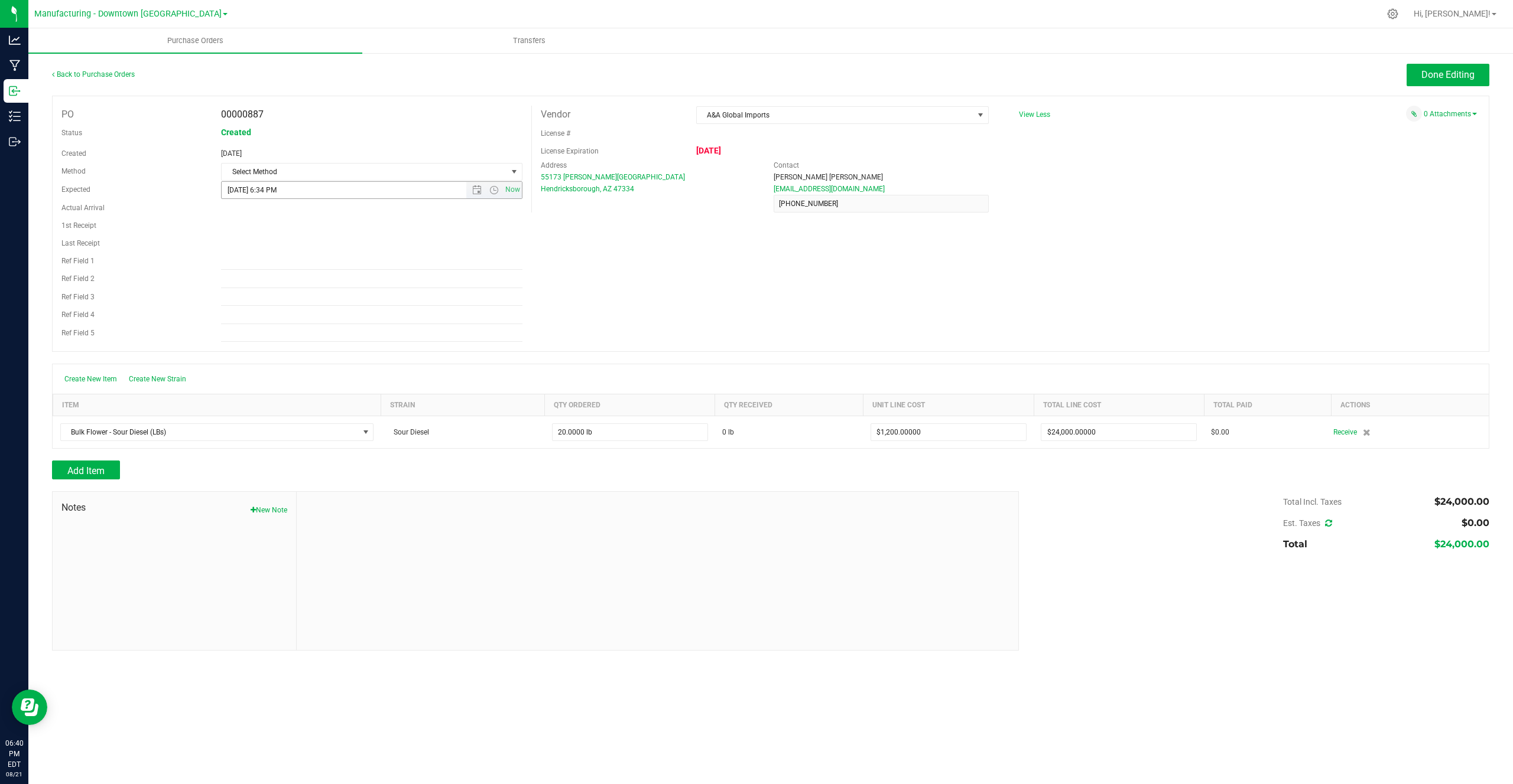
drag, startPoint x: 63, startPoint y: 189, endPoint x: 271, endPoint y: 193, distance: 208.0
click at [261, 193] on div "Expected 8/21/2025 6:34 PM Now" at bounding box center [291, 189] width 478 height 18
click at [286, 171] on span "Select Method" at bounding box center [363, 171] width 285 height 16
click at [263, 226] on li "FedEx" at bounding box center [371, 227] width 300 height 18
click at [1464, 115] on link "0 Attachments" at bounding box center [1450, 114] width 53 height 9
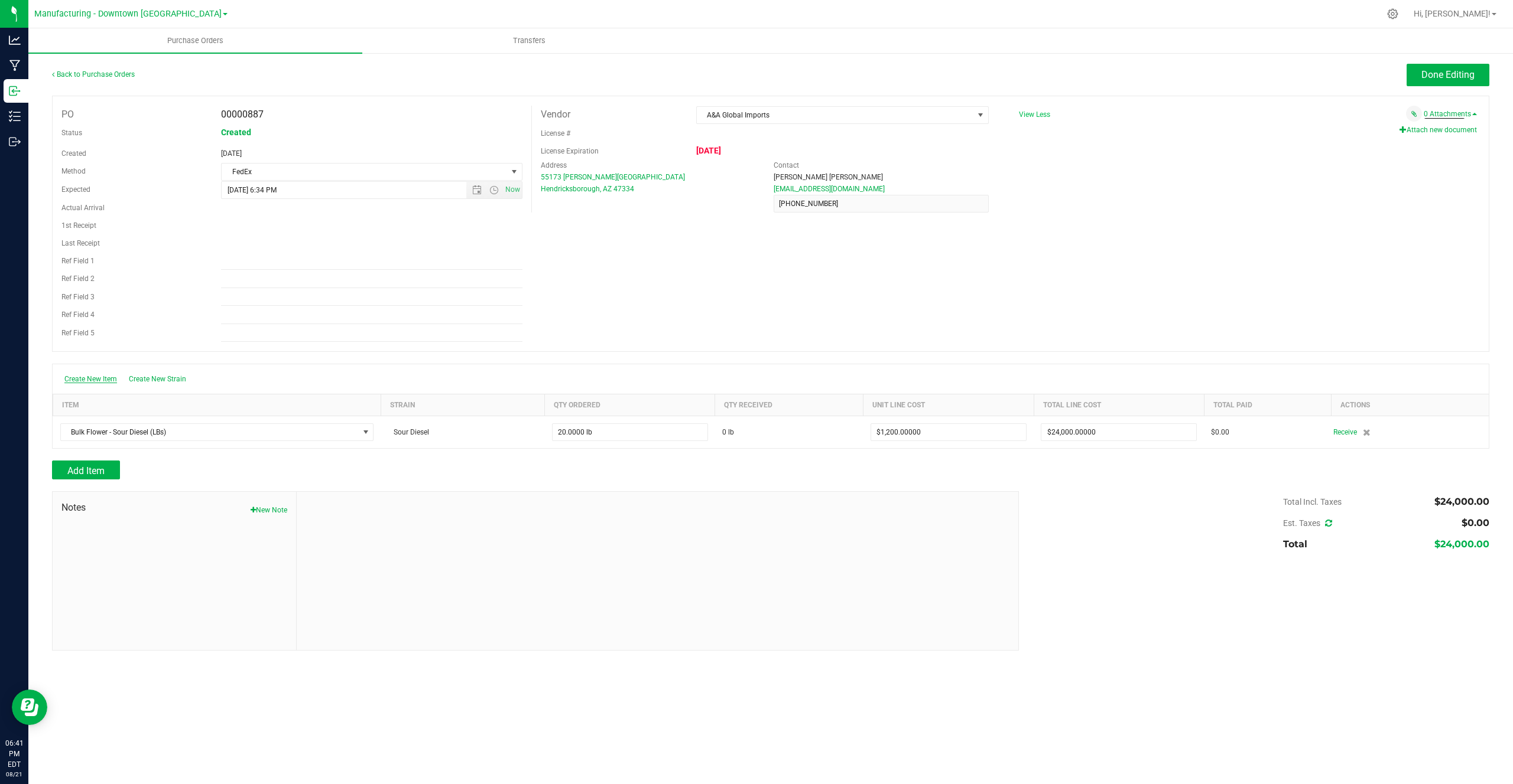
click at [81, 375] on span "Create New Item" at bounding box center [90, 380] width 52 height 9
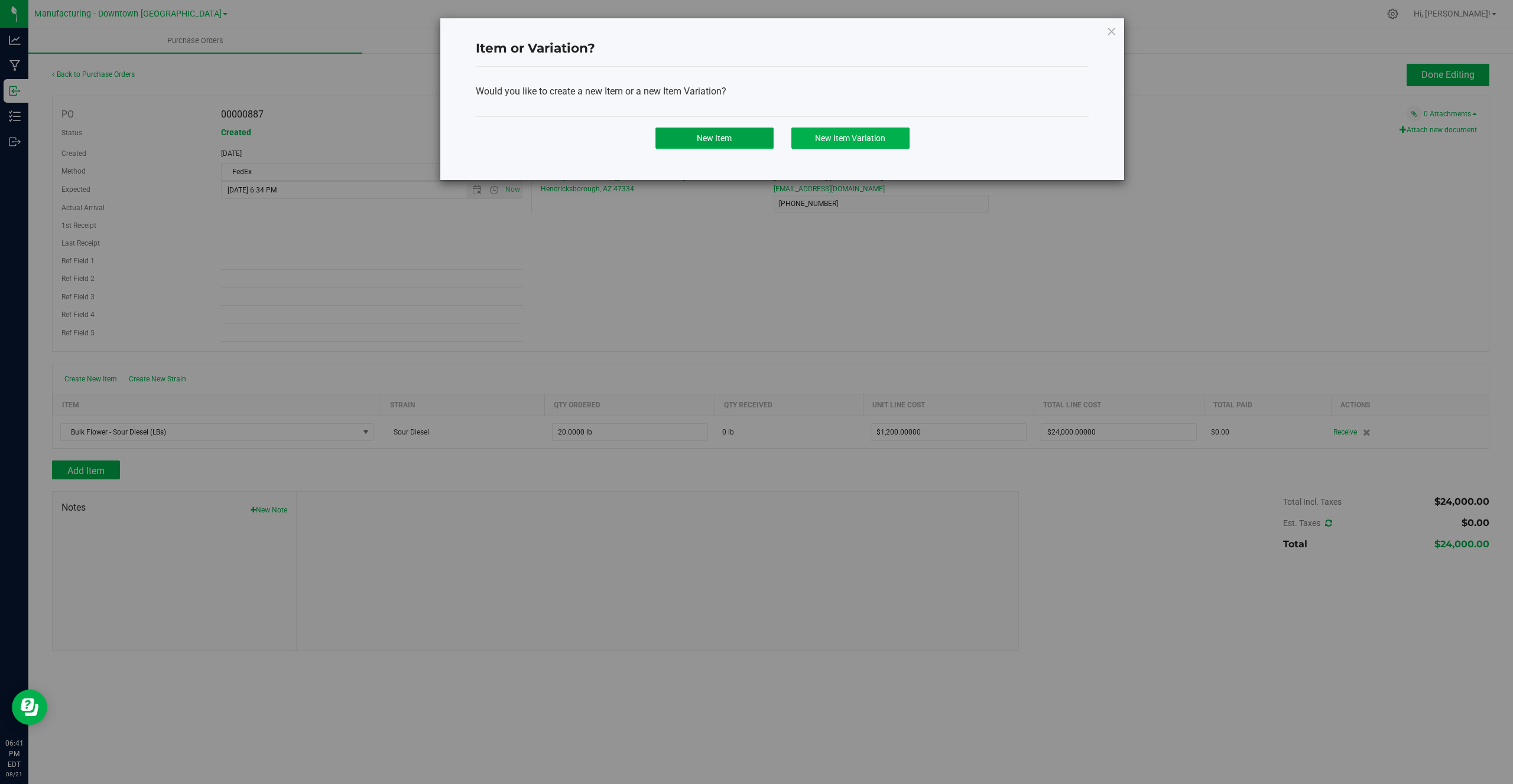
click at [683, 135] on button "New Item" at bounding box center [714, 138] width 118 height 21
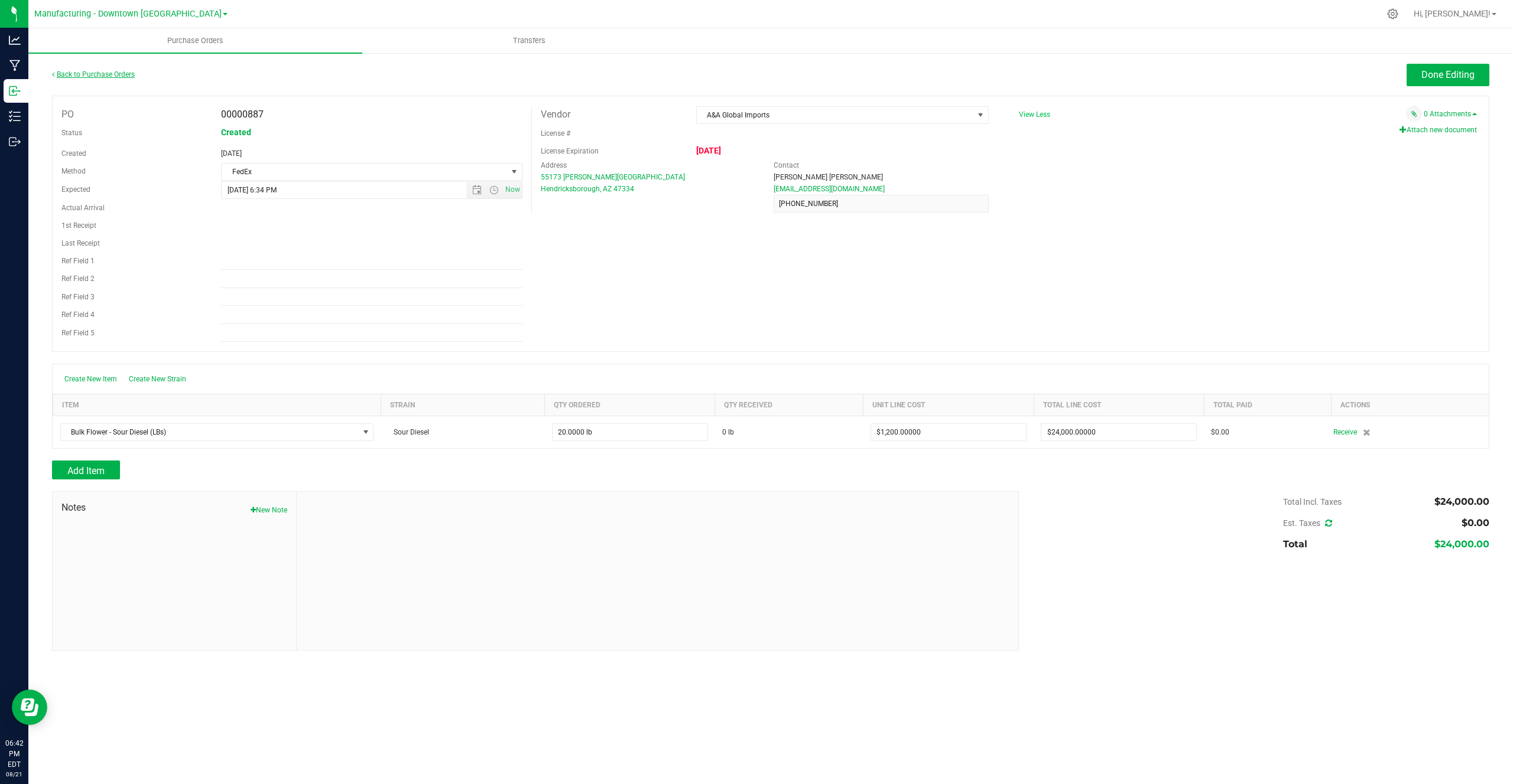
click at [94, 77] on link "Back to Purchase Orders" at bounding box center [93, 75] width 83 height 9
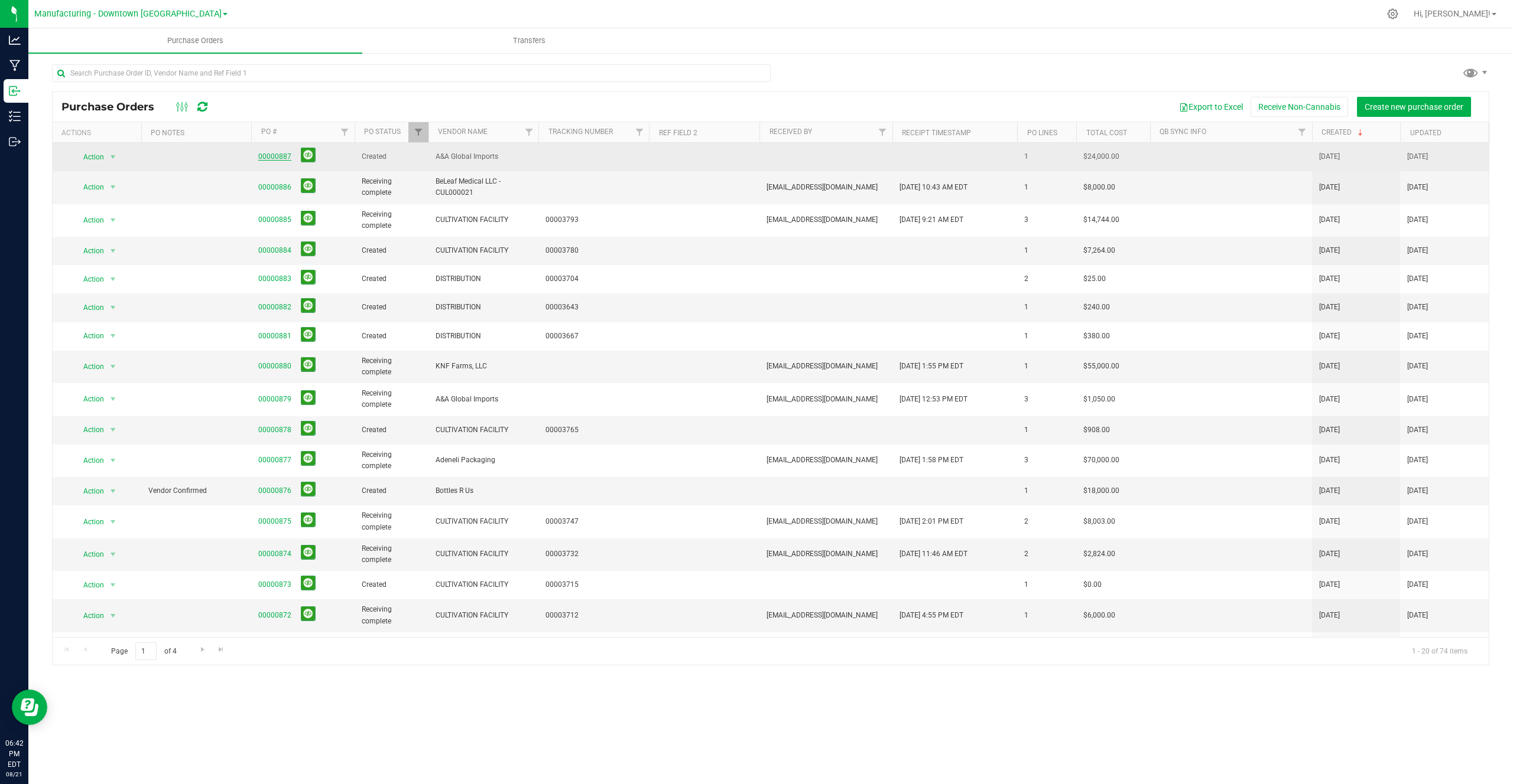
click at [275, 155] on link "00000887" at bounding box center [274, 157] width 33 height 9
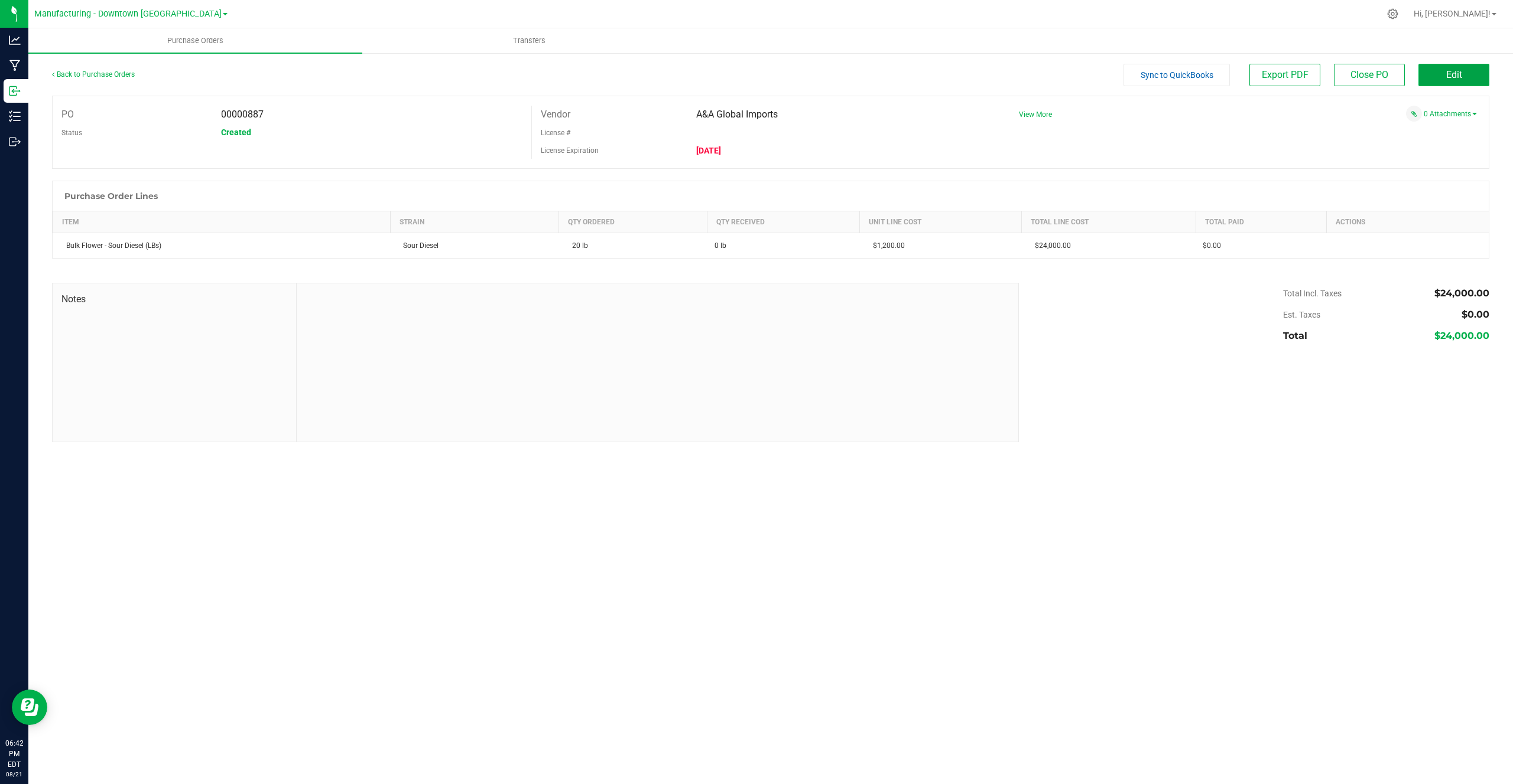
click at [1458, 65] on button "Edit" at bounding box center [1453, 75] width 71 height 22
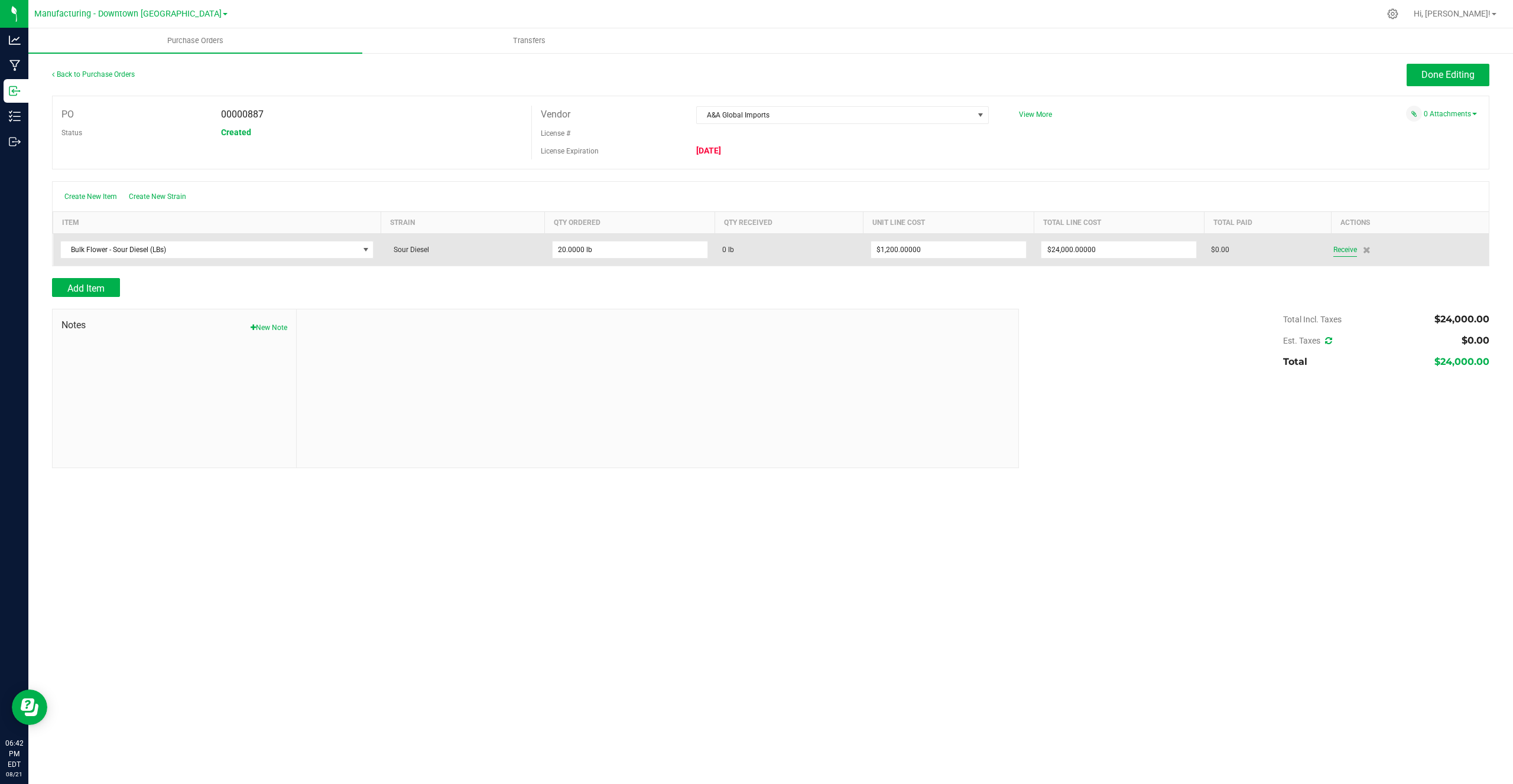
click at [1335, 246] on span "Receive" at bounding box center [1345, 249] width 24 height 15
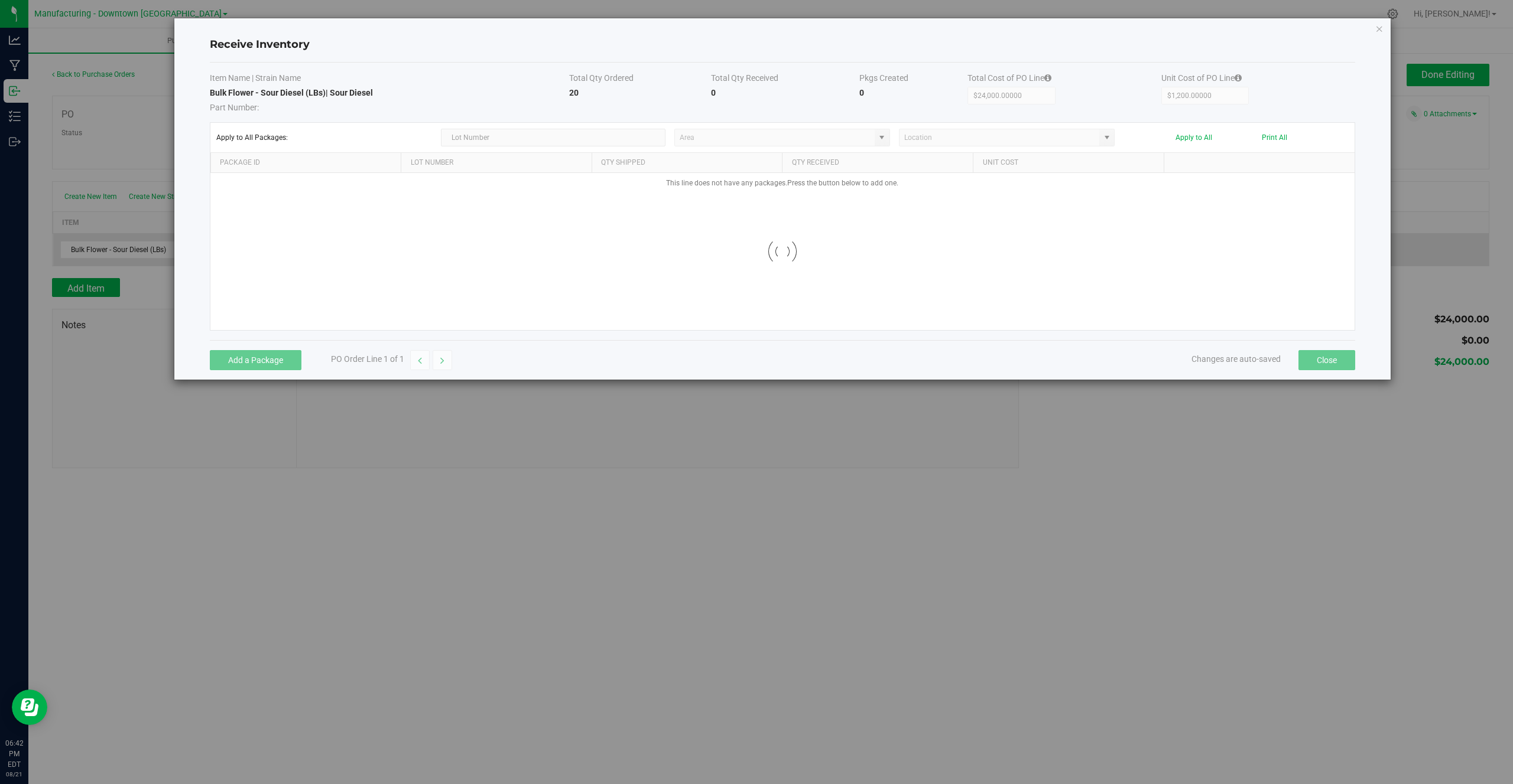
type input "Store Room"
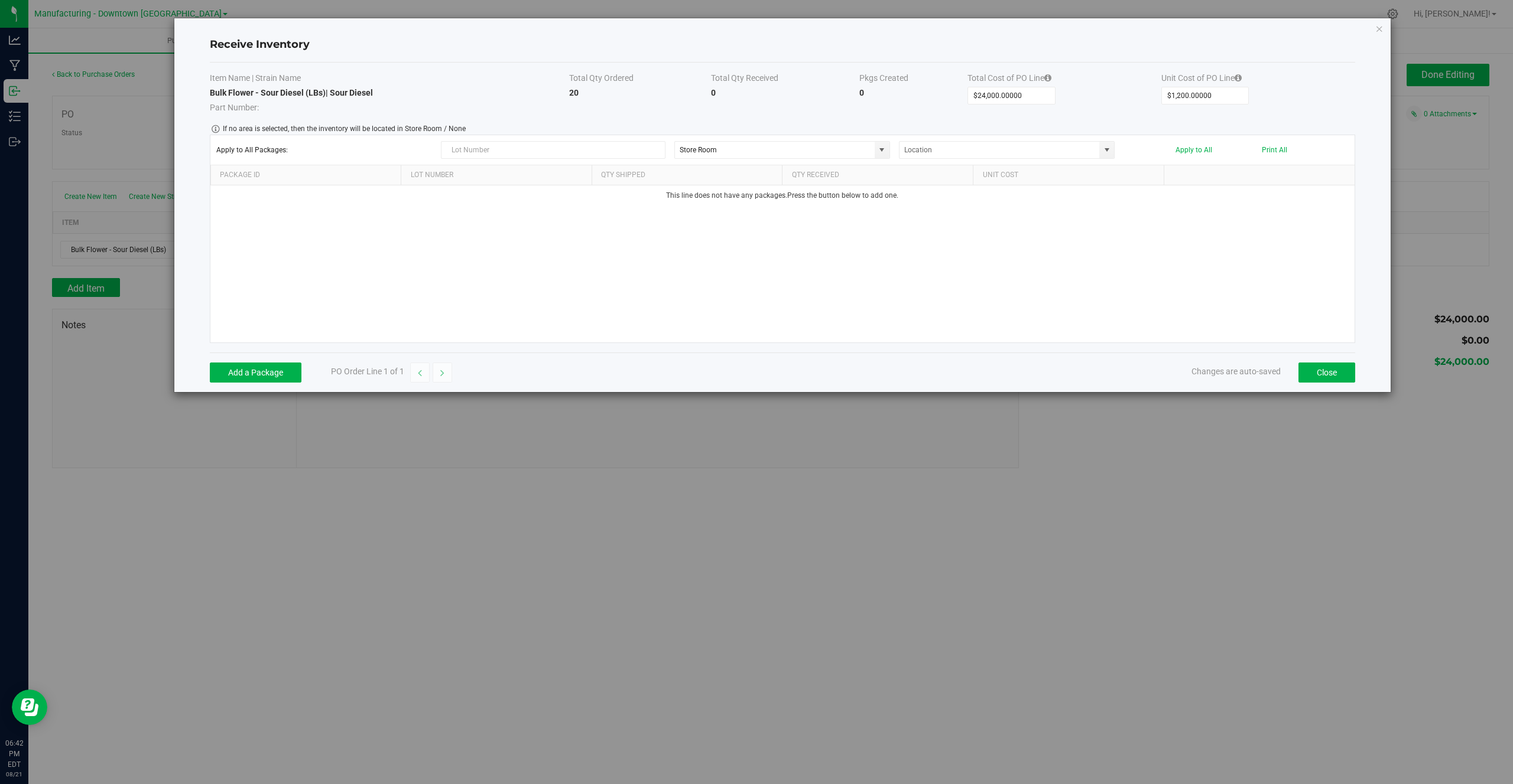
click at [154, 49] on div "Receive Inventory Item Name | Strain Name Total Qty Ordered Total Qty Received …" at bounding box center [761, 206] width 1260 height 375
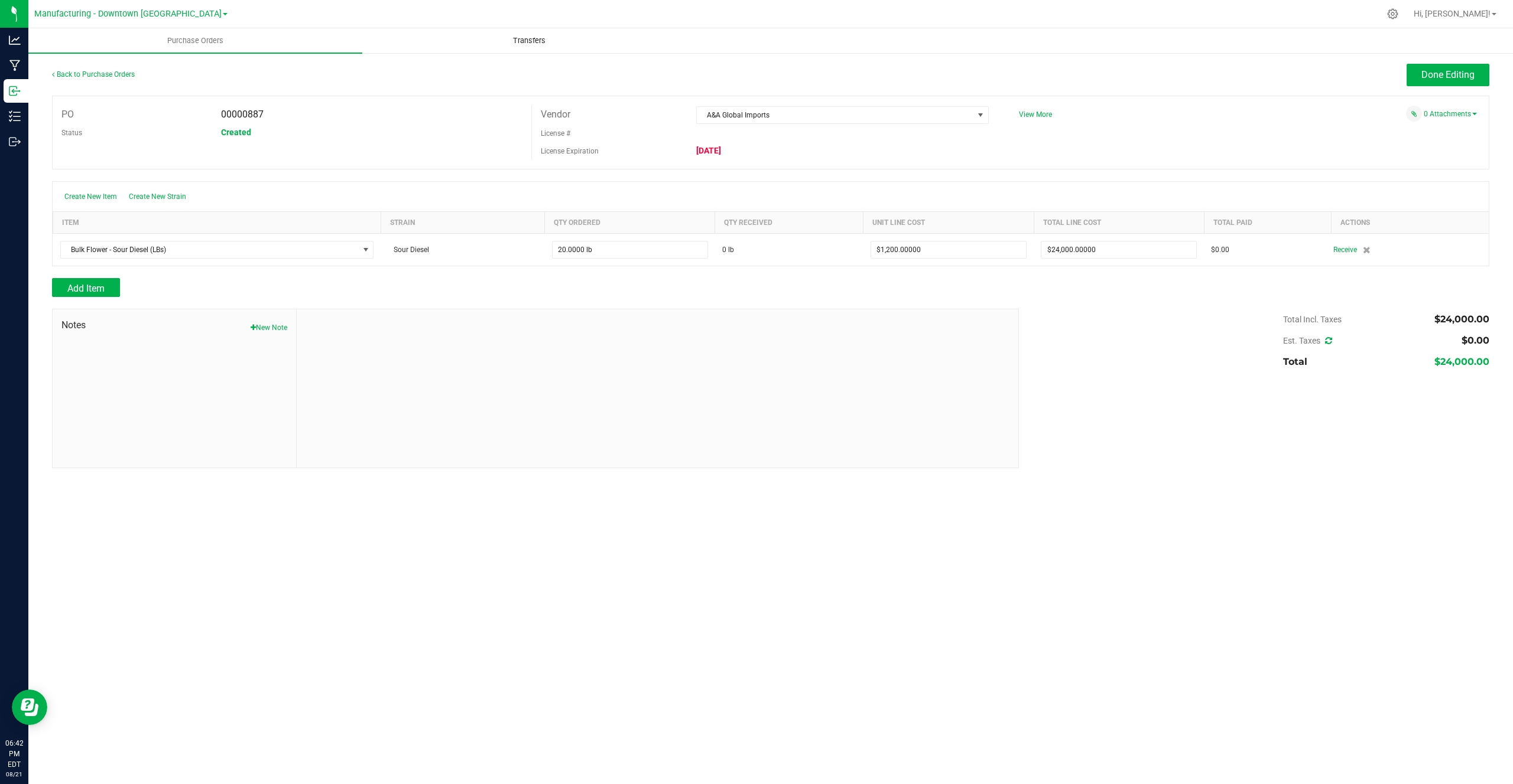
click at [528, 33] on uib-tab-heading "Transfers" at bounding box center [529, 41] width 333 height 24
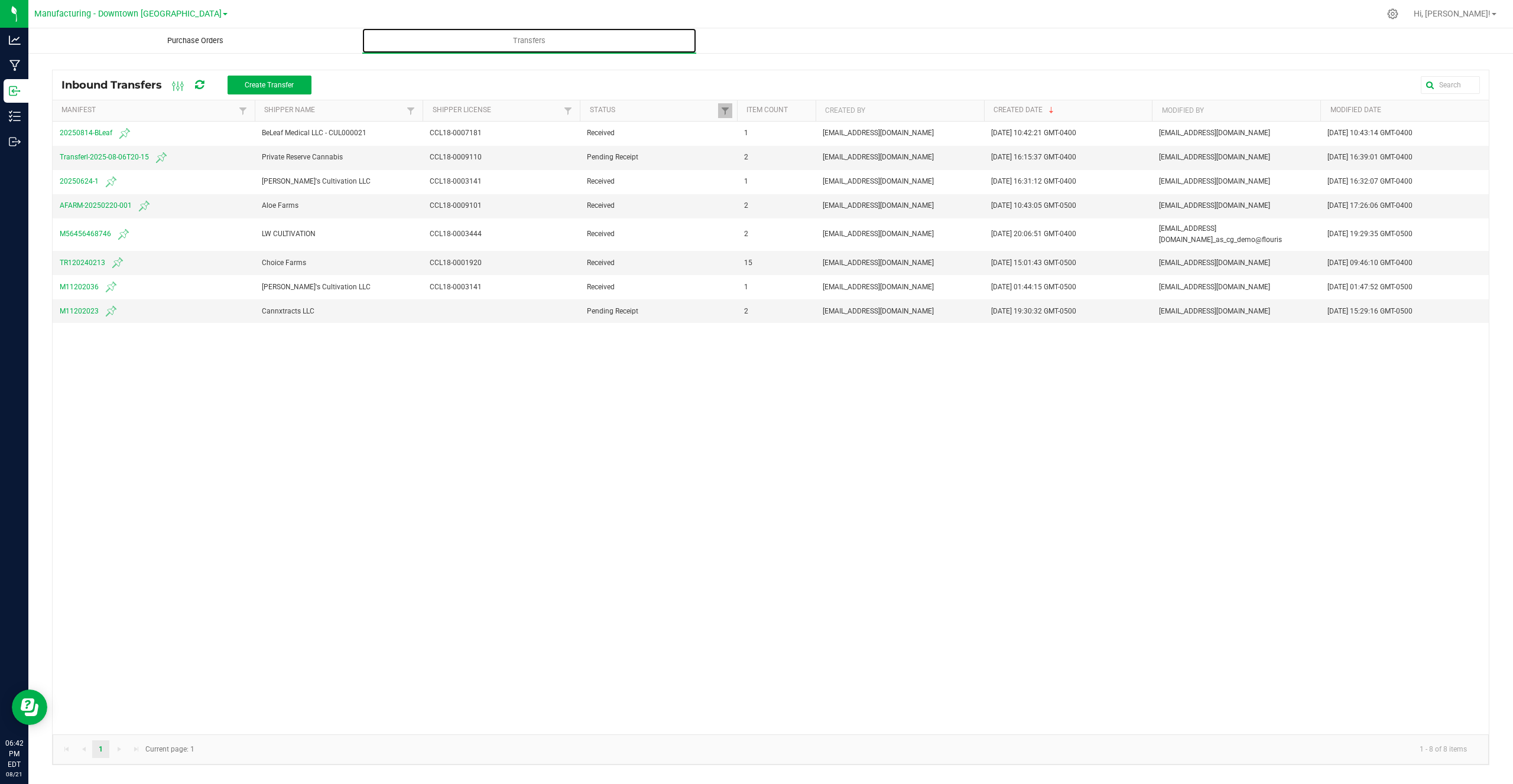
drag, startPoint x: 529, startPoint y: 41, endPoint x: 116, endPoint y: 33, distance: 413.1
click at [283, 86] on span "Create Transfer" at bounding box center [268, 85] width 49 height 9
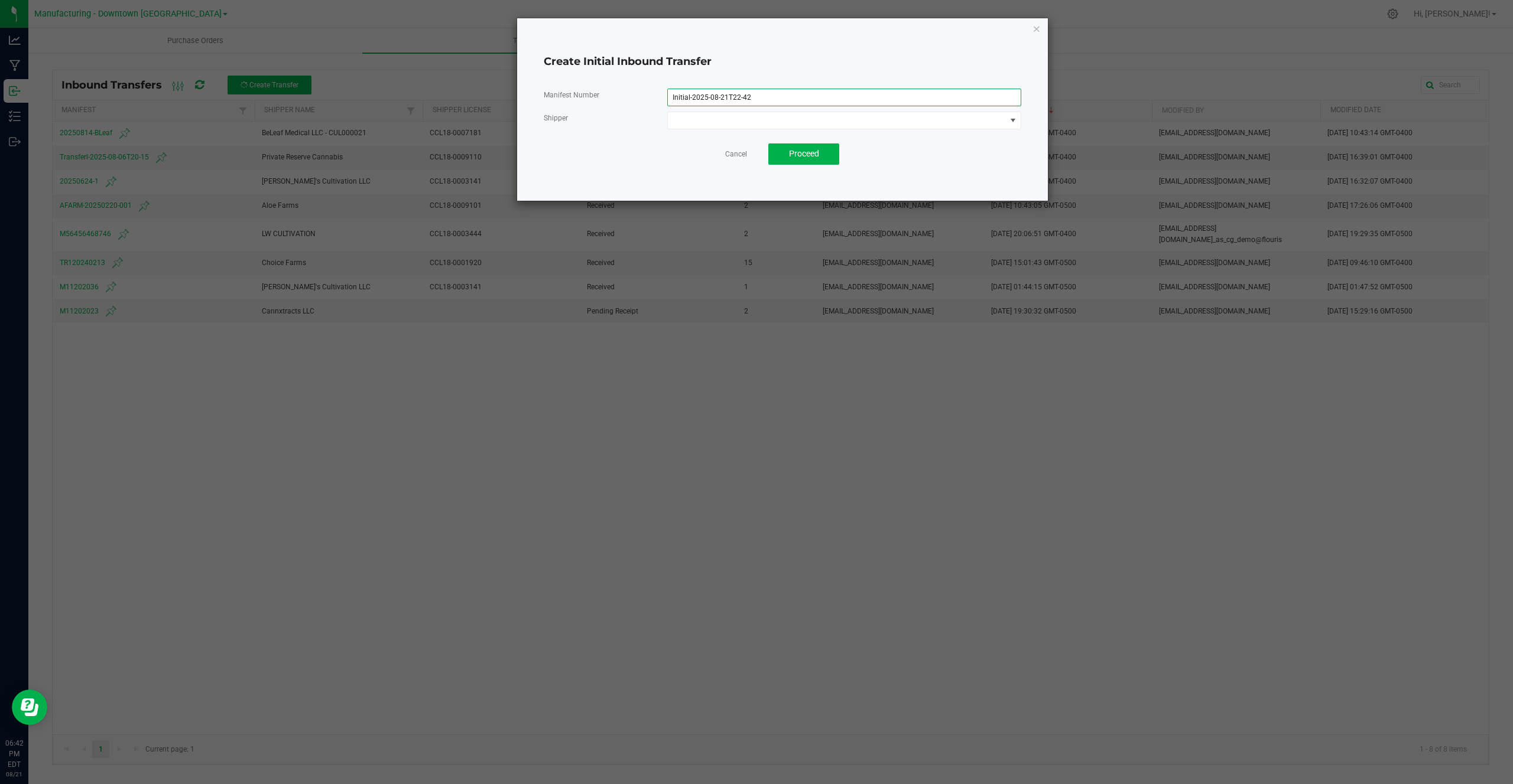
click at [699, 97] on input "Initial-2025-08-21T22-42" at bounding box center [844, 97] width 354 height 18
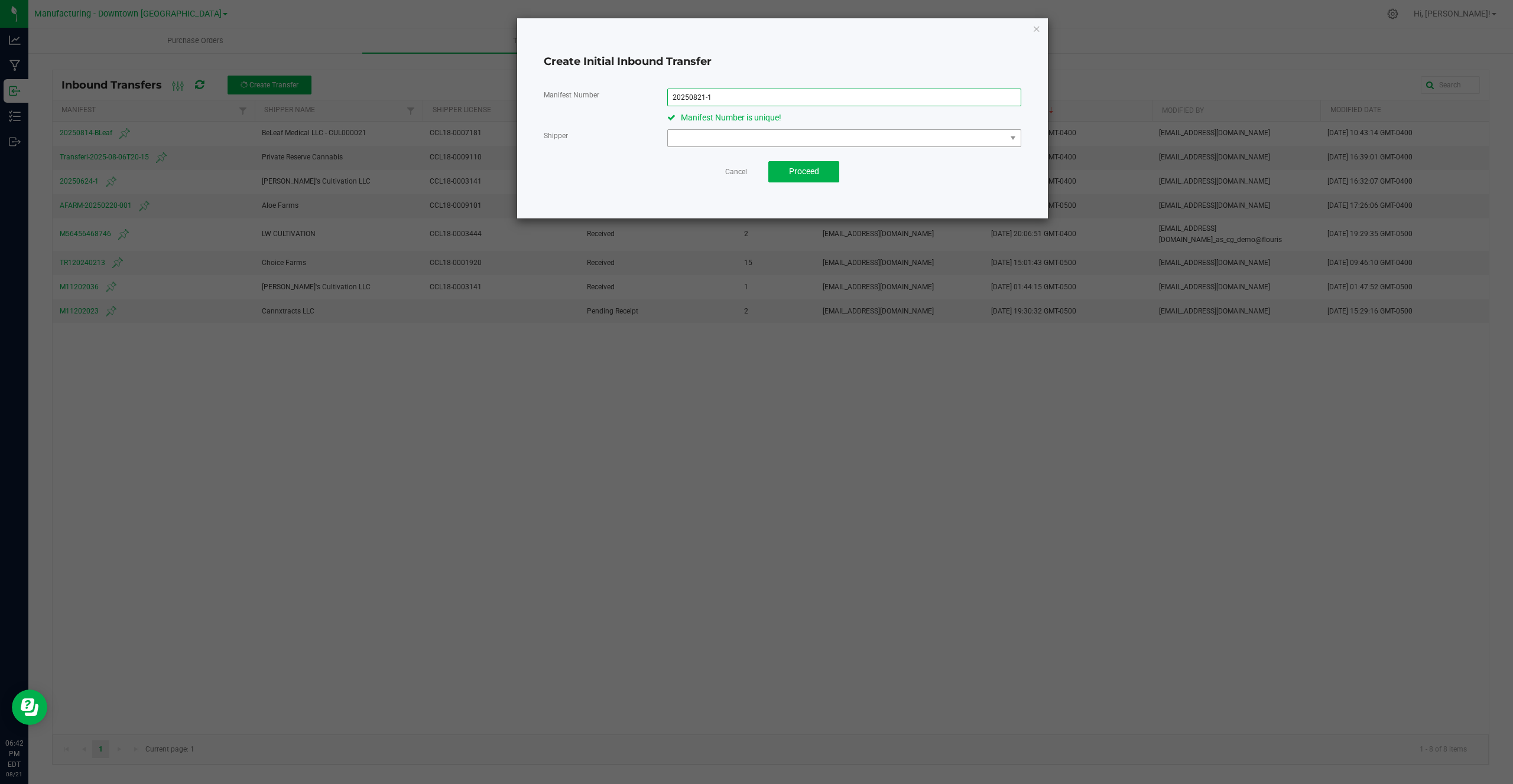
type input "20250821-1"
click at [681, 133] on span at bounding box center [837, 138] width 338 height 16
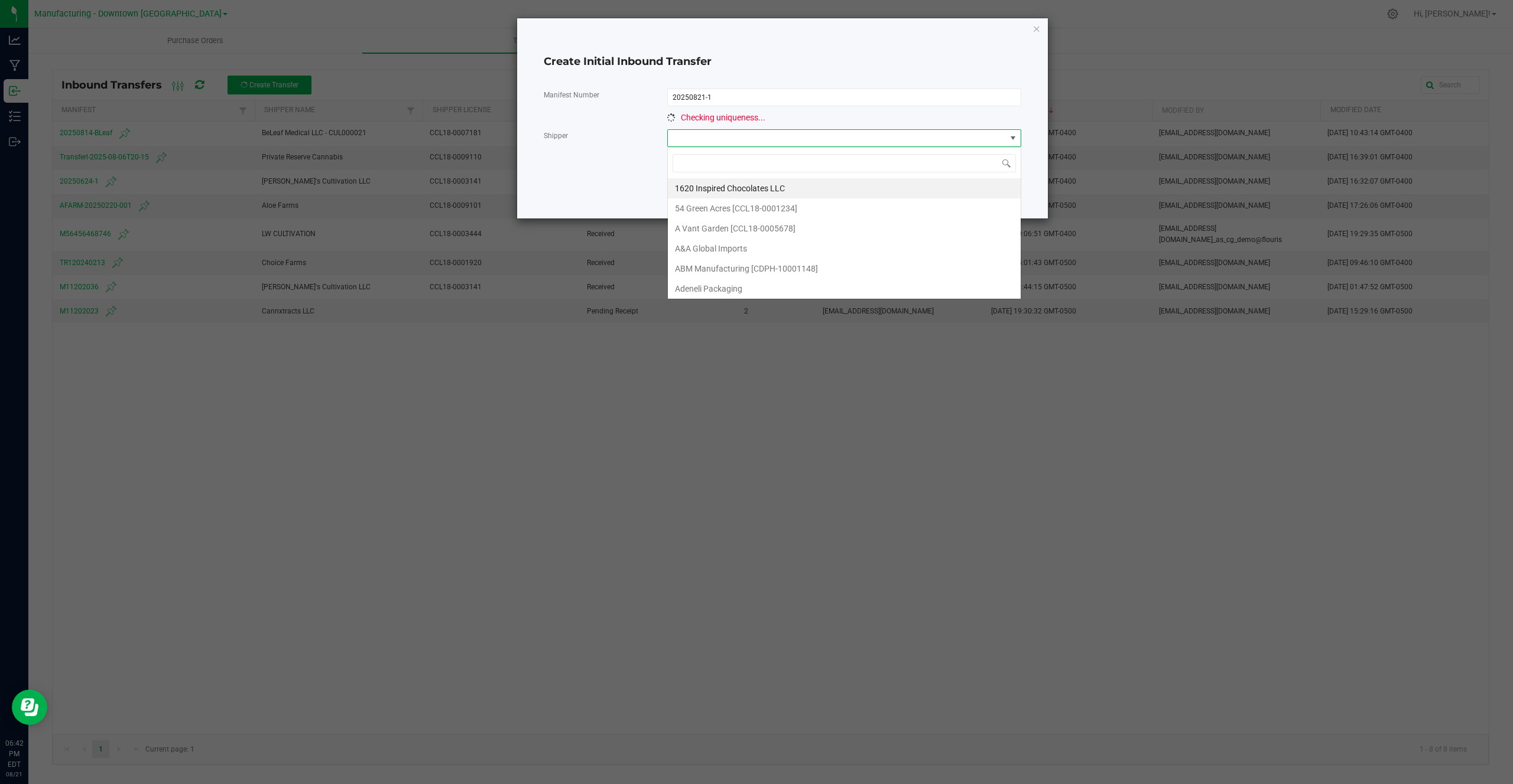
scroll to position [18, 353]
click at [691, 248] on span "A&A Global Imports" at bounding box center [711, 248] width 72 height 18
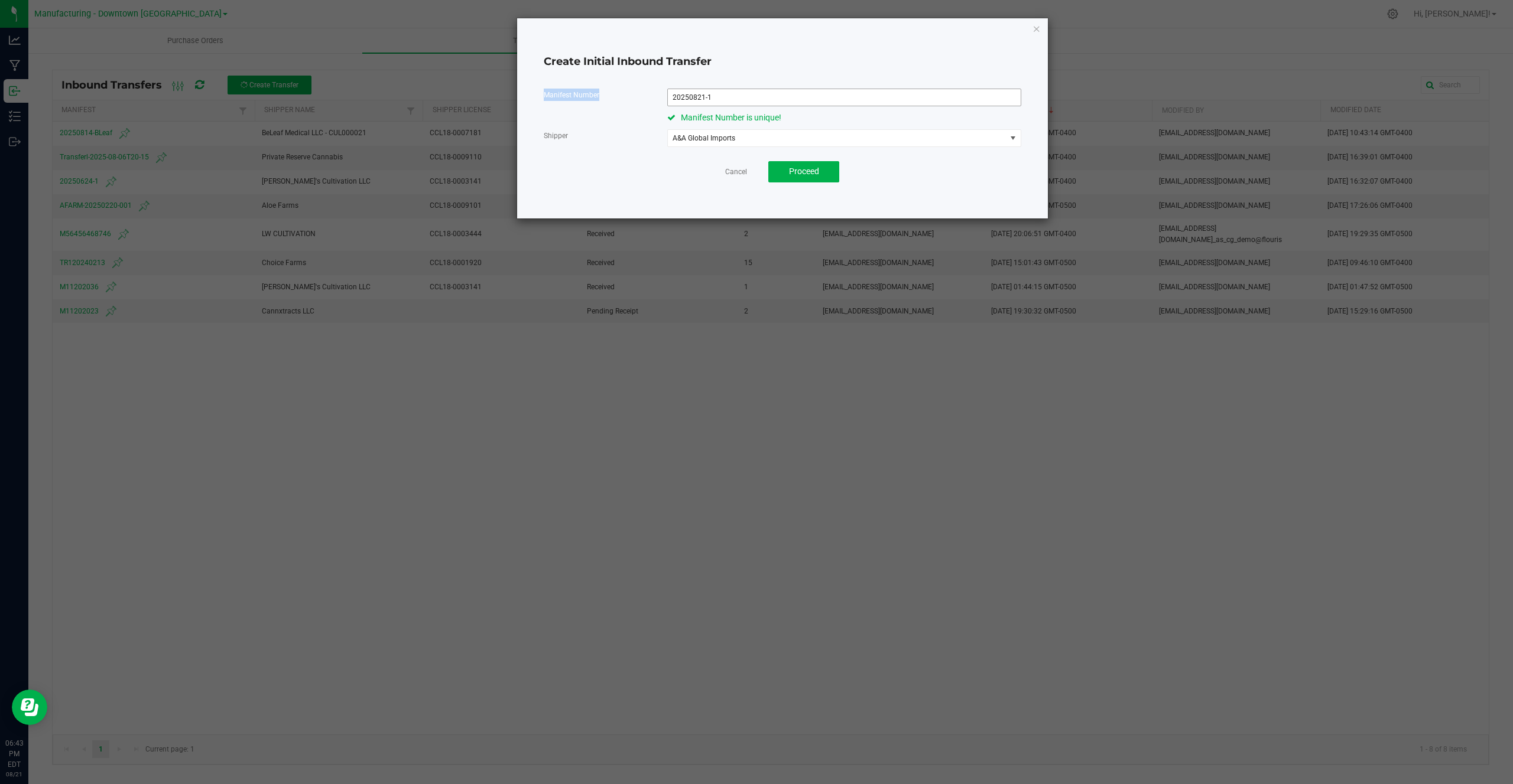
drag, startPoint x: 545, startPoint y: 96, endPoint x: 711, endPoint y: 94, distance: 166.0
click at [712, 95] on div "Manifest Number 20250821-1 Manifest Number is unique!" at bounding box center [783, 105] width 495 height 35
click at [808, 170] on span "Proceed" at bounding box center [803, 171] width 30 height 9
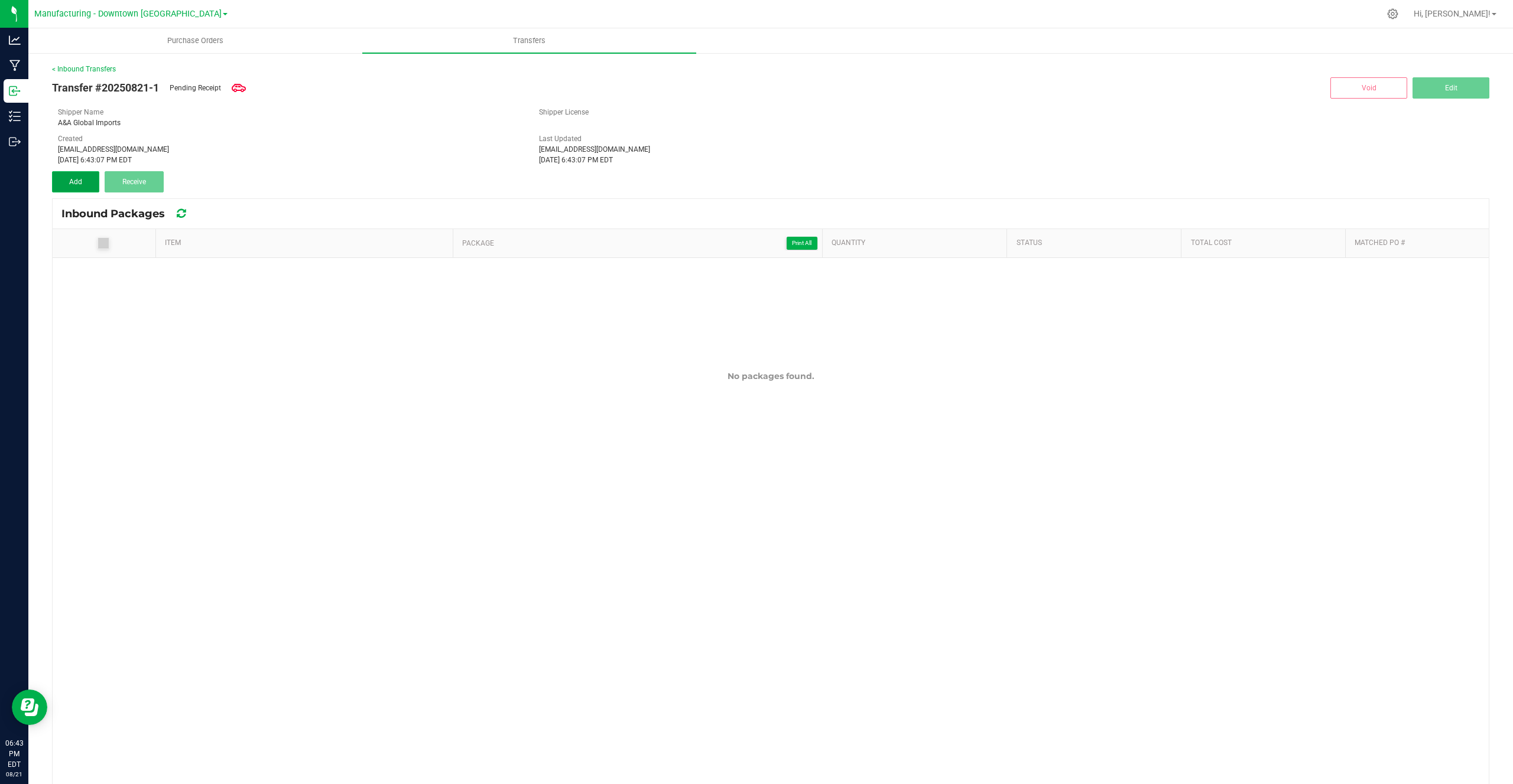
click at [79, 180] on span "Add" at bounding box center [75, 182] width 13 height 9
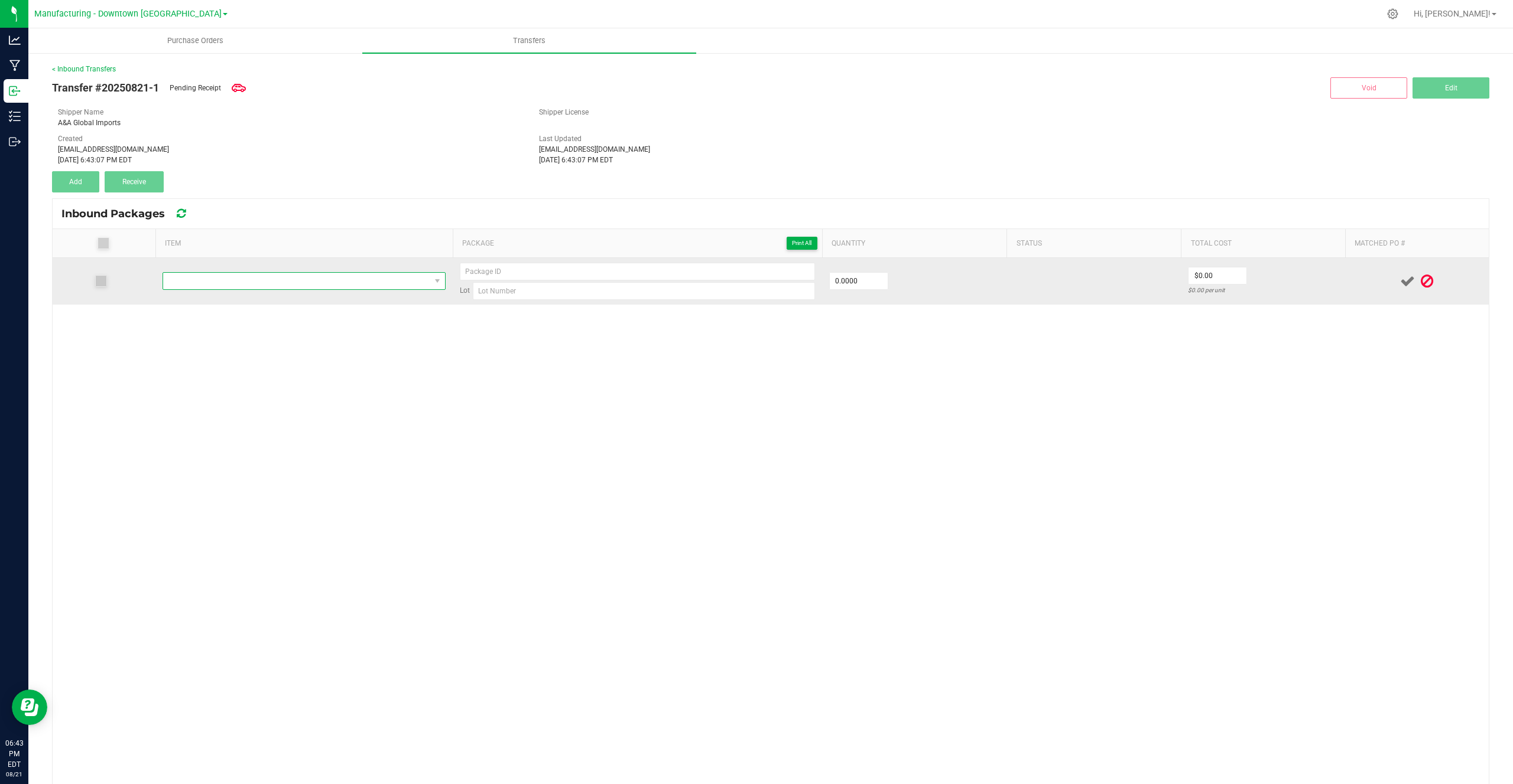
click at [173, 272] on span "NO DATA FOUND" at bounding box center [297, 280] width 267 height 16
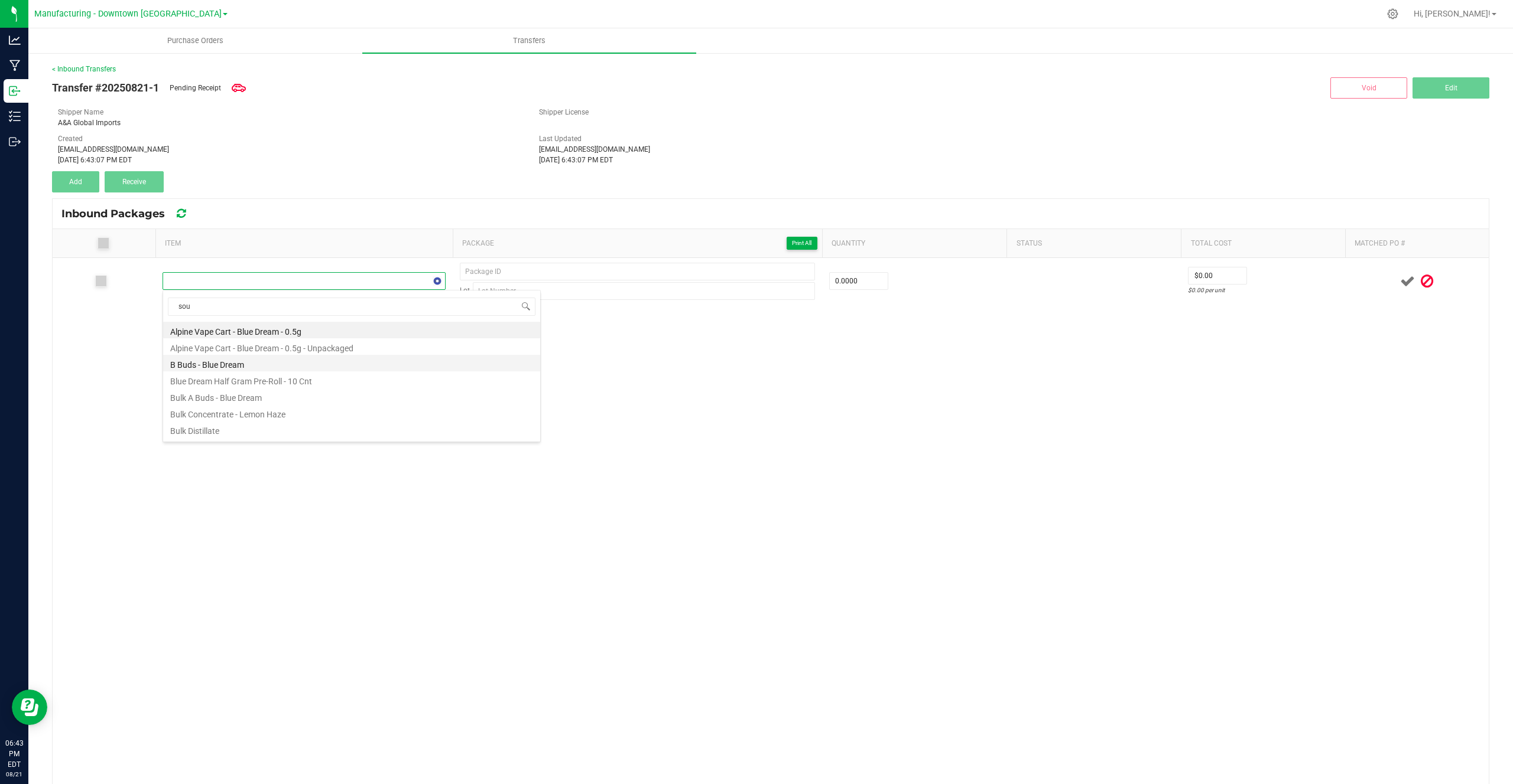
type input "sour"
click at [232, 346] on li "Bulk Flower - Sour Diesel (LBs)" at bounding box center [351, 346] width 377 height 16
type input "0.0000 lb"
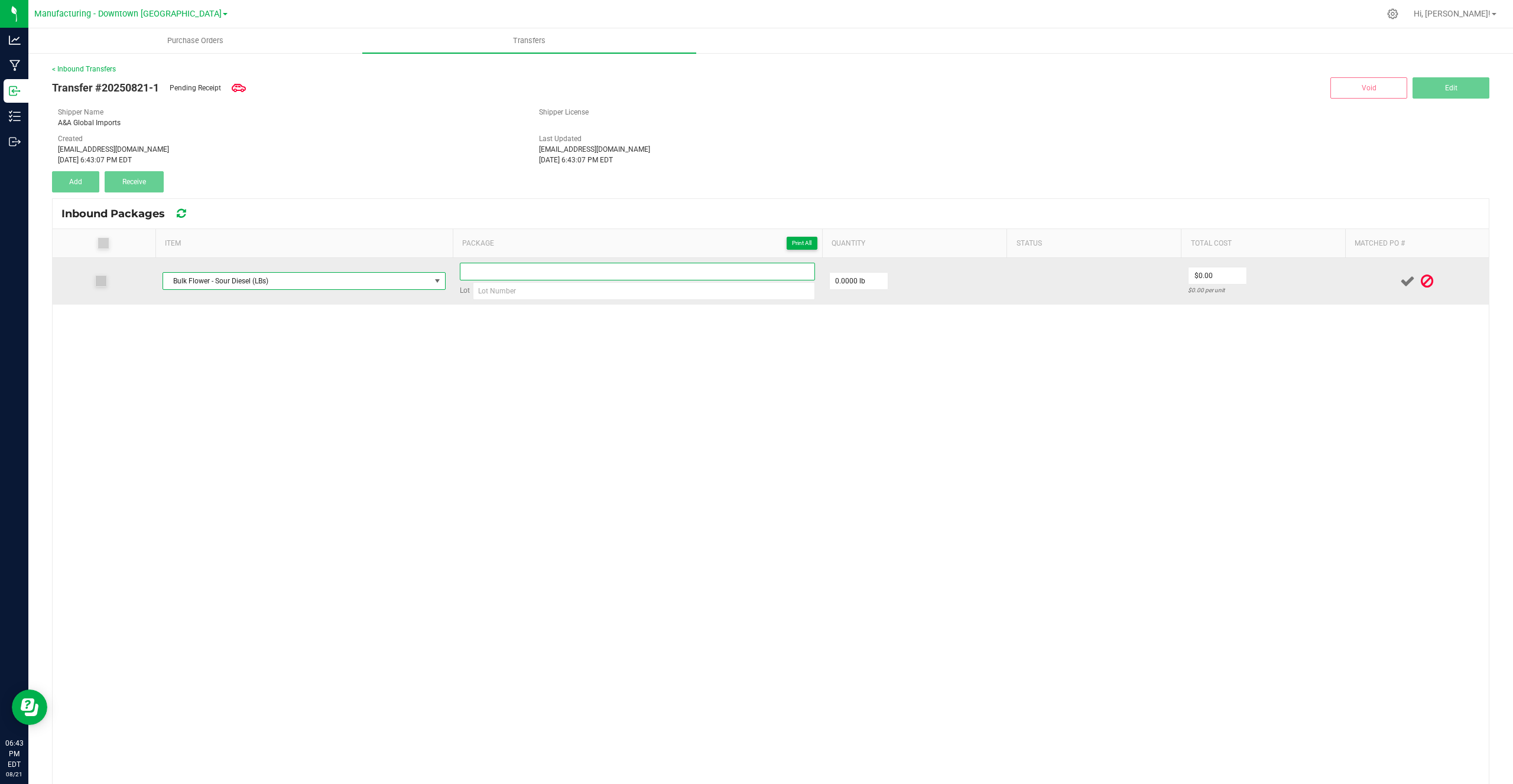
click at [572, 265] on input at bounding box center [637, 272] width 355 height 18
type input "2134832141243"
click at [501, 292] on input at bounding box center [643, 290] width 342 height 18
type input "2025-08-SD"
type input "0"
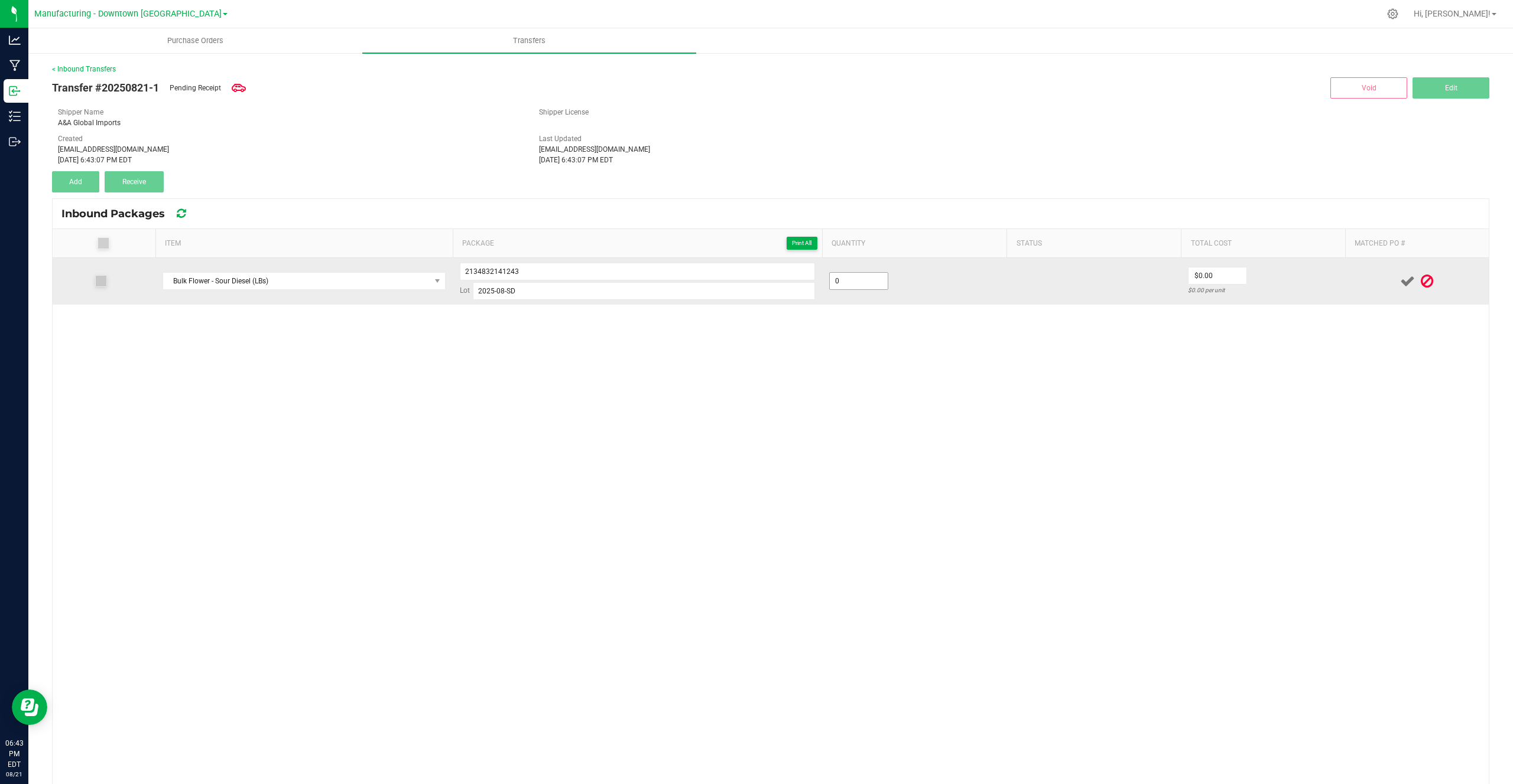
click at [864, 288] on input "0" at bounding box center [859, 280] width 58 height 16
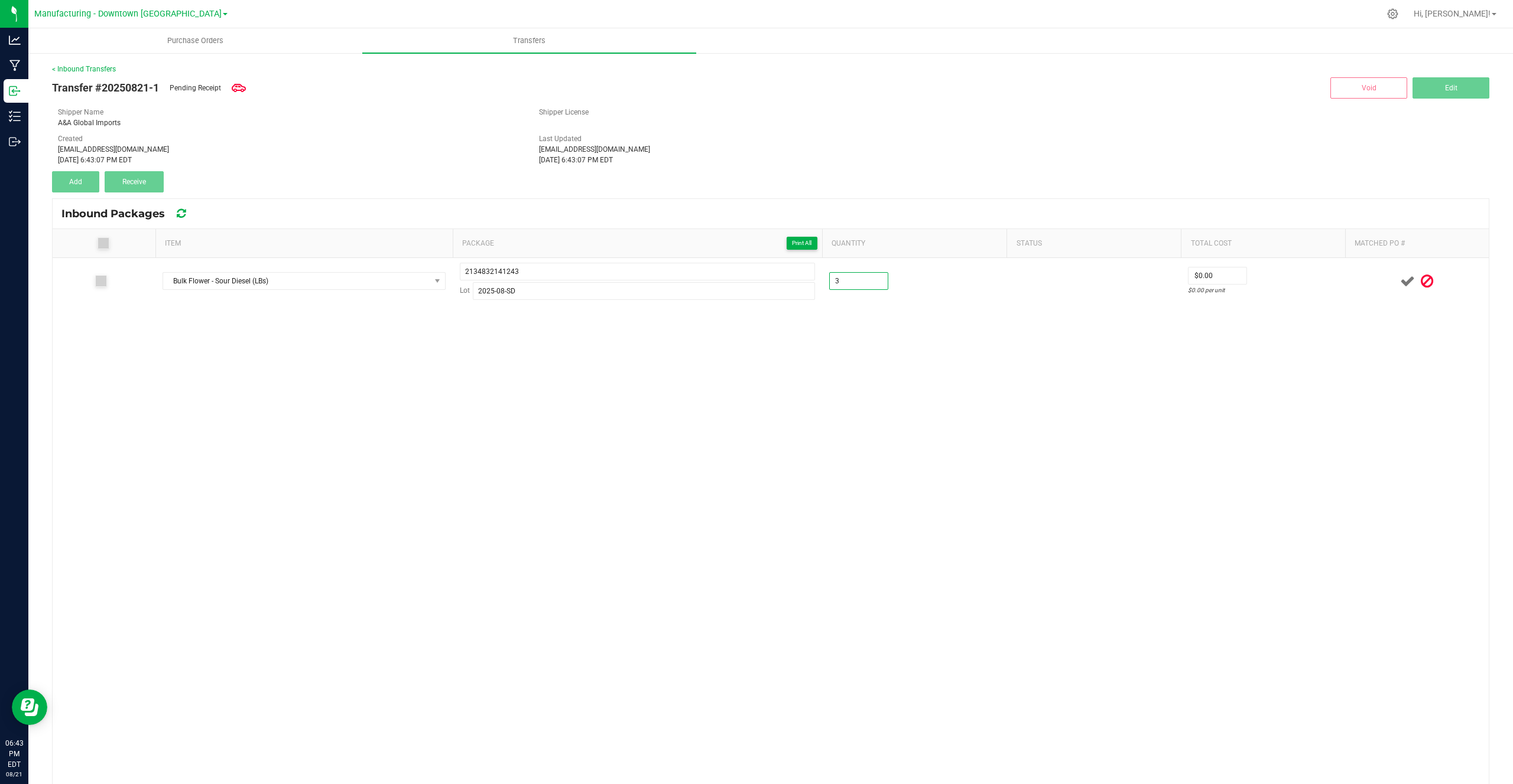
type input "3.0000 lb"
click at [897, 322] on div "Bulk Flower - Sour Diesel (LBs) 2134832141243 Lot 2025-08-SD 3.0000 lb $0.00 $0…" at bounding box center [770, 581] width 1436 height 647
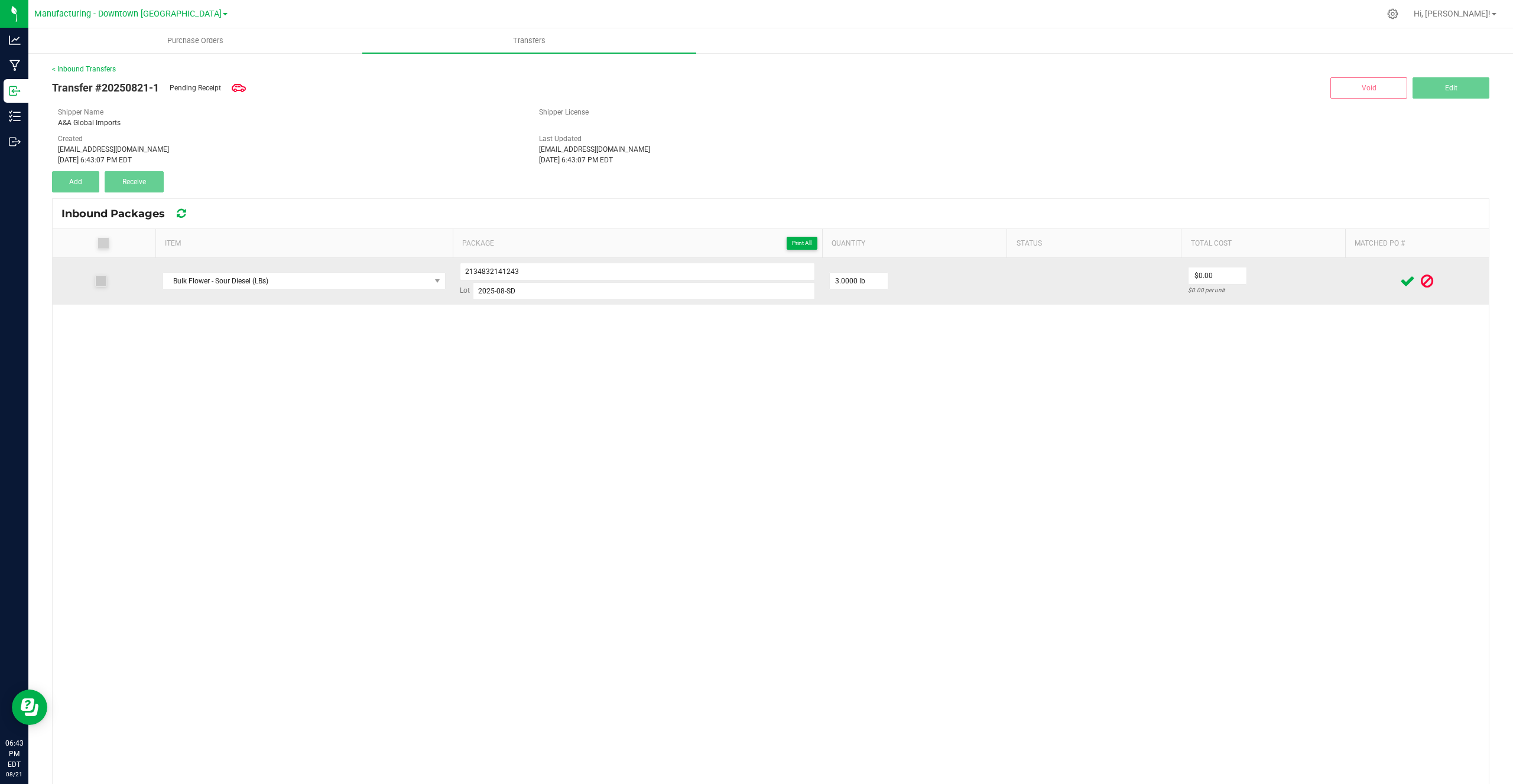
click at [1401, 279] on icon at bounding box center [1407, 281] width 15 height 15
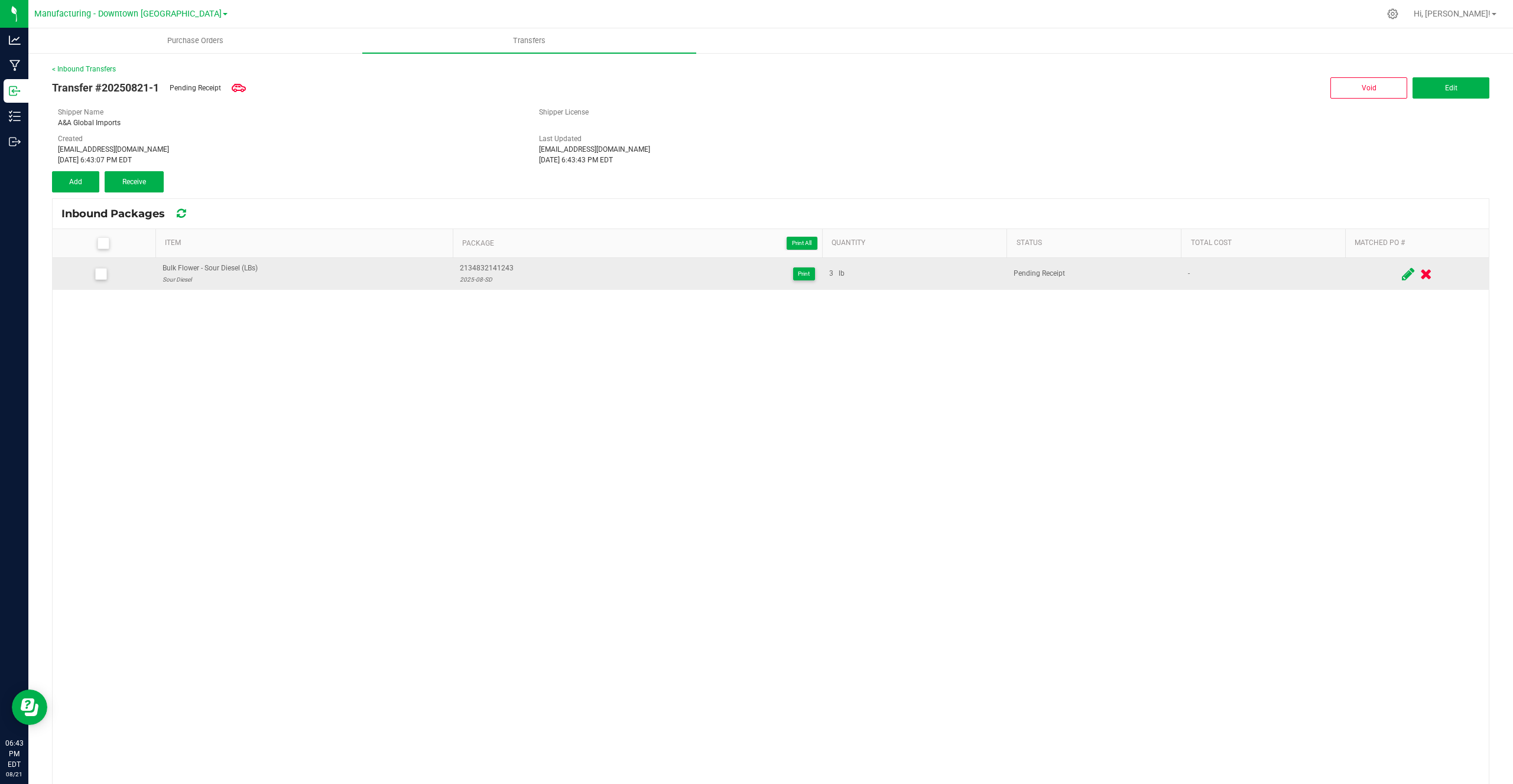
click at [94, 248] on label at bounding box center [106, 243] width 89 height 12
click at [0, 0] on input "checkbox" at bounding box center [0, 0] width 0 height 0
click at [161, 183] on button "Receive (1)" at bounding box center [134, 182] width 59 height 21
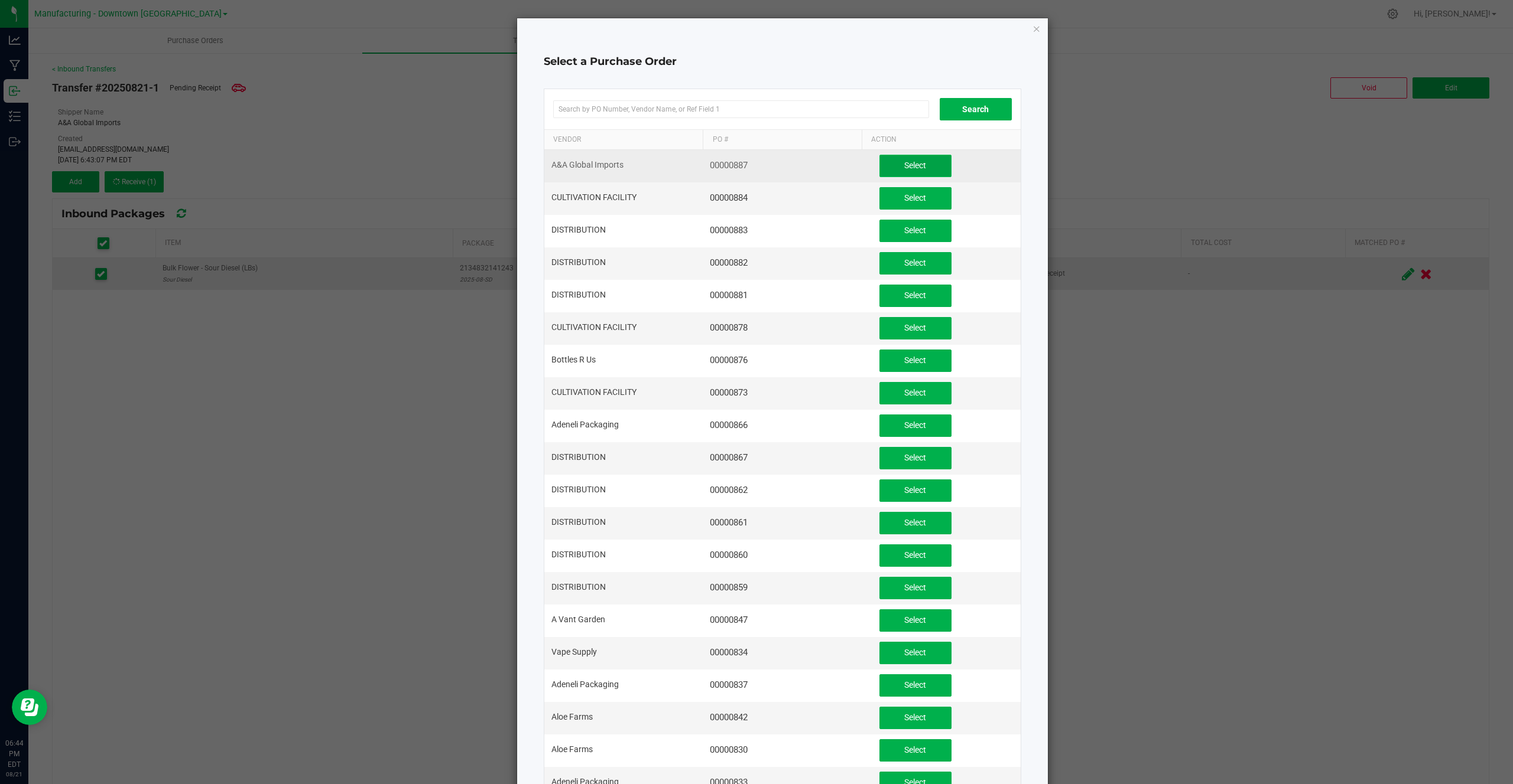
click at [914, 168] on span "Select" at bounding box center [916, 165] width 22 height 9
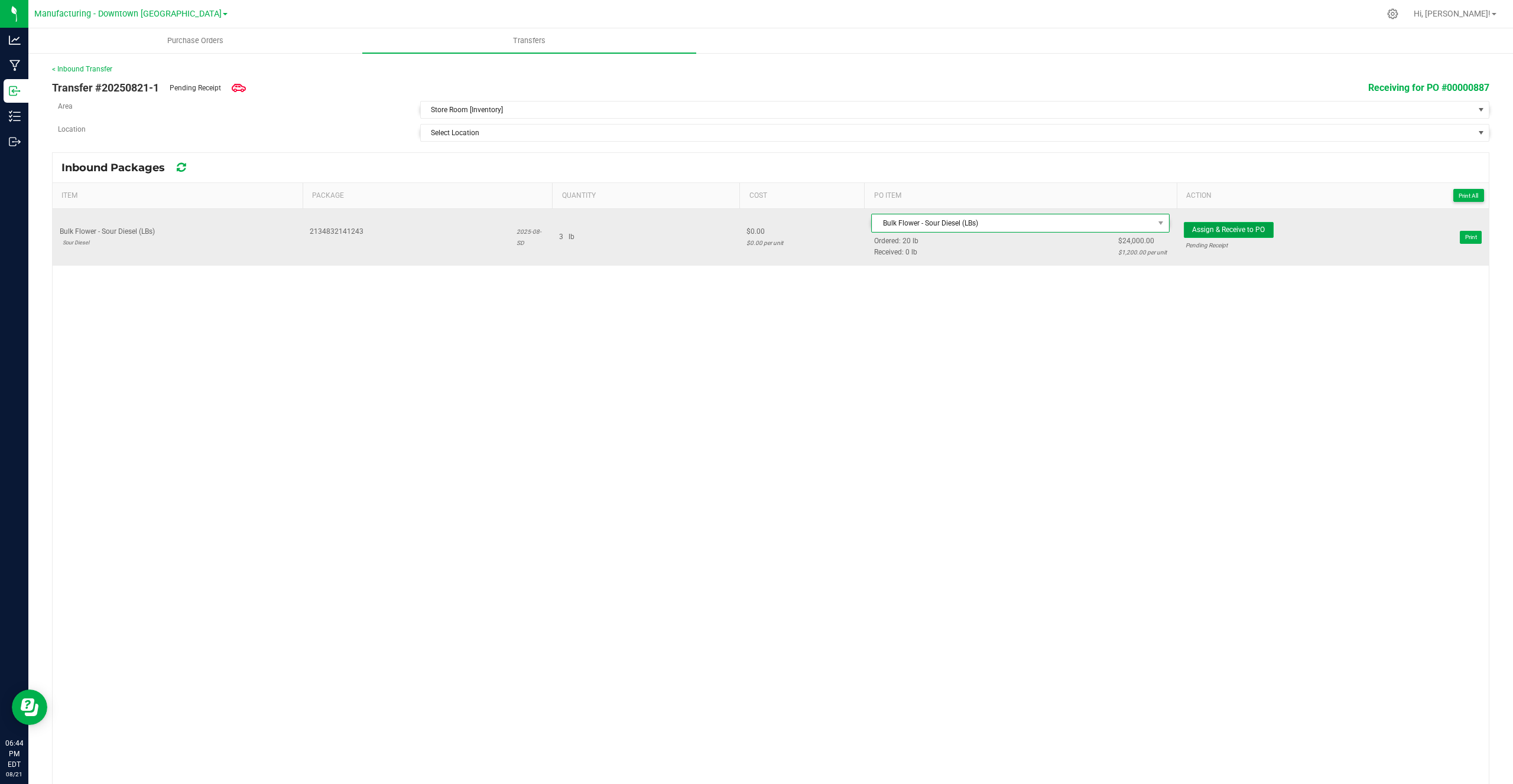
click at [1246, 226] on span "Assign & Receive to PO" at bounding box center [1228, 230] width 73 height 9
click at [1467, 236] on span "Print" at bounding box center [1471, 236] width 12 height 7
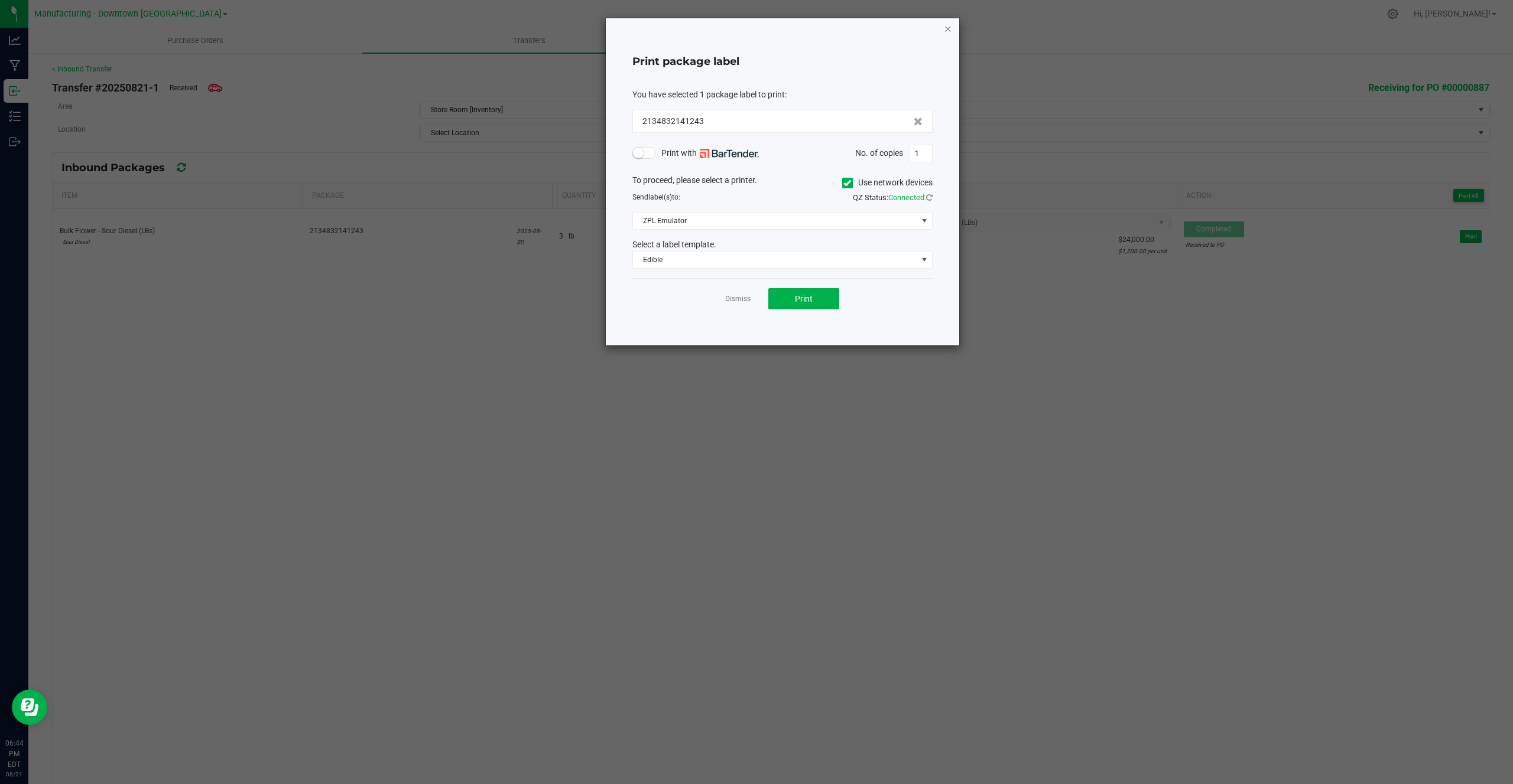
click at [944, 29] on icon "button" at bounding box center [948, 28] width 9 height 15
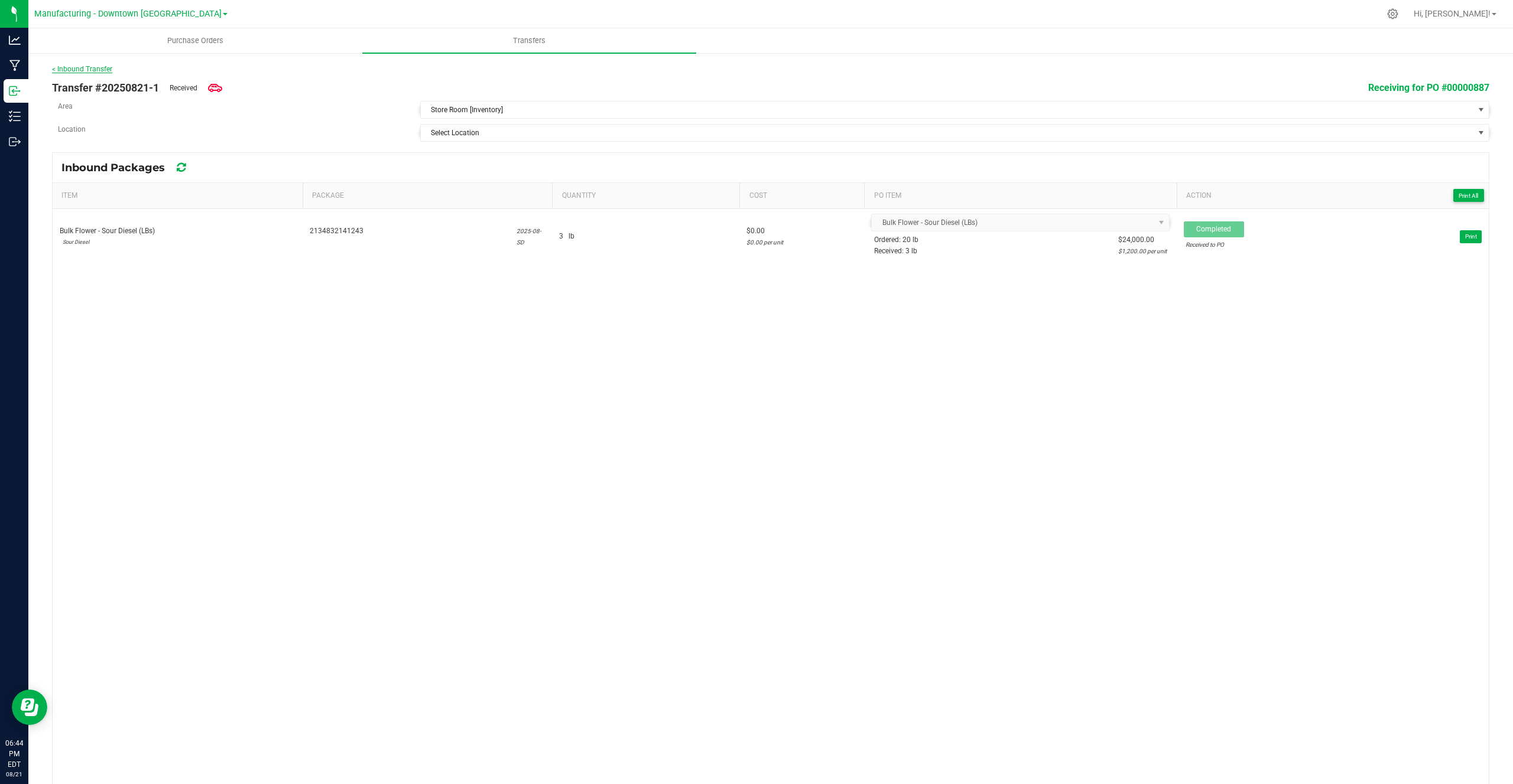
click at [83, 68] on link "< Inbound Transfer" at bounding box center [82, 69] width 60 height 9
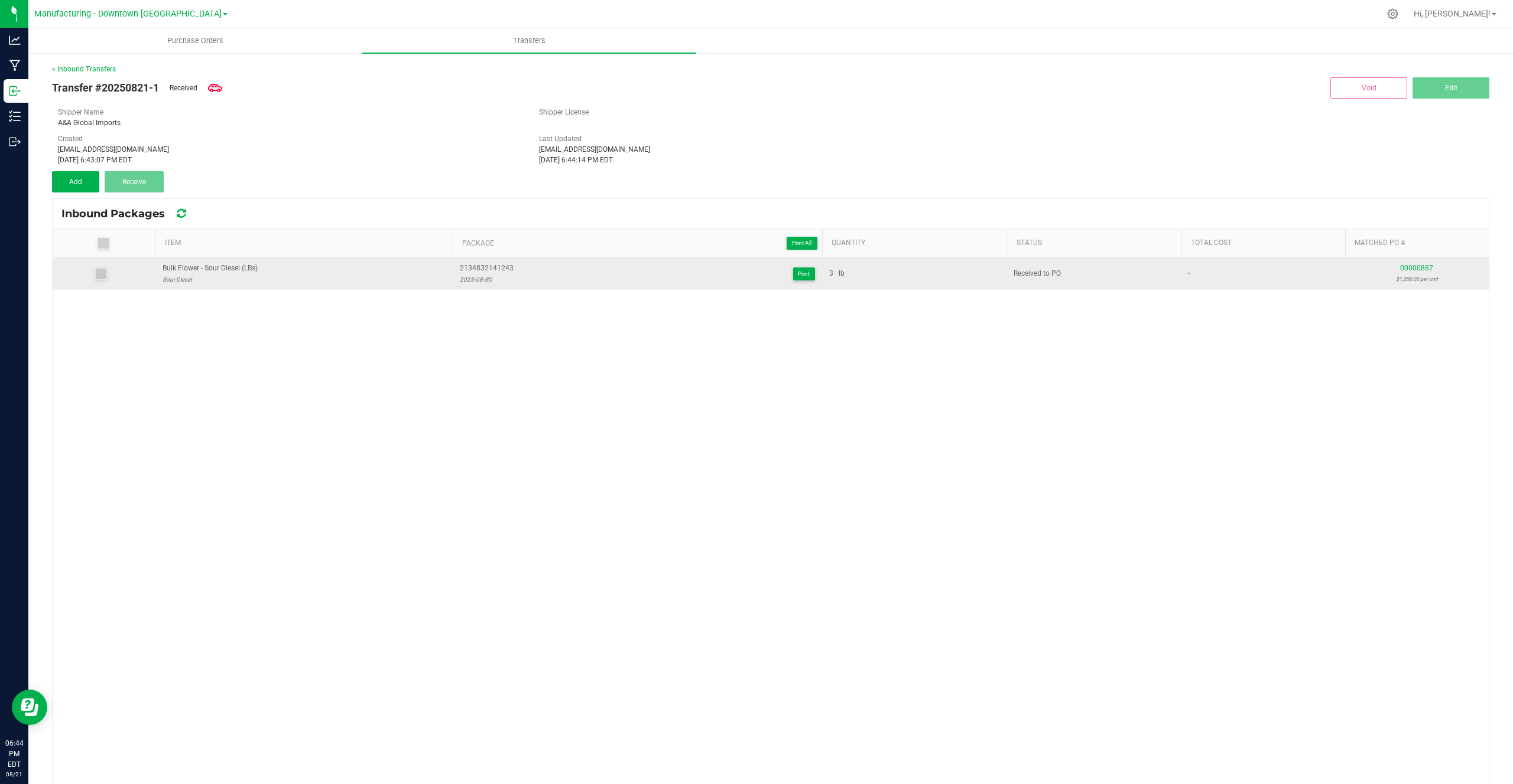
drag, startPoint x: 461, startPoint y: 269, endPoint x: 515, endPoint y: 264, distance: 54.2
click at [515, 264] on div "2134832141243 2025-08-SD Print" at bounding box center [637, 274] width 355 height 22
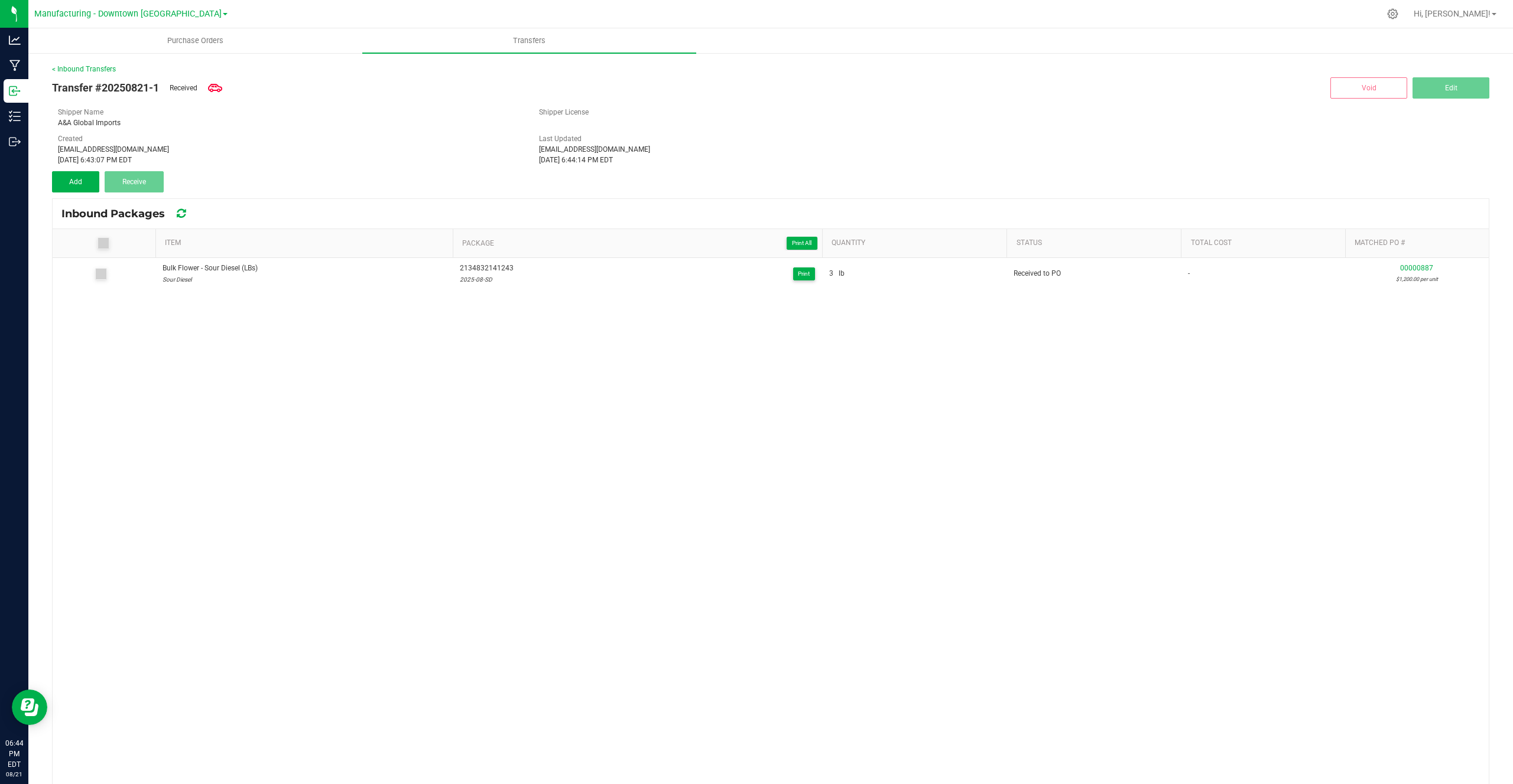
click at [1384, 128] on div "Shipper Name A&A Global Imports Shipper License" at bounding box center [770, 117] width 1443 height 21
click at [187, 46] on uib-tab-heading "Purchase Orders" at bounding box center [195, 41] width 333 height 24
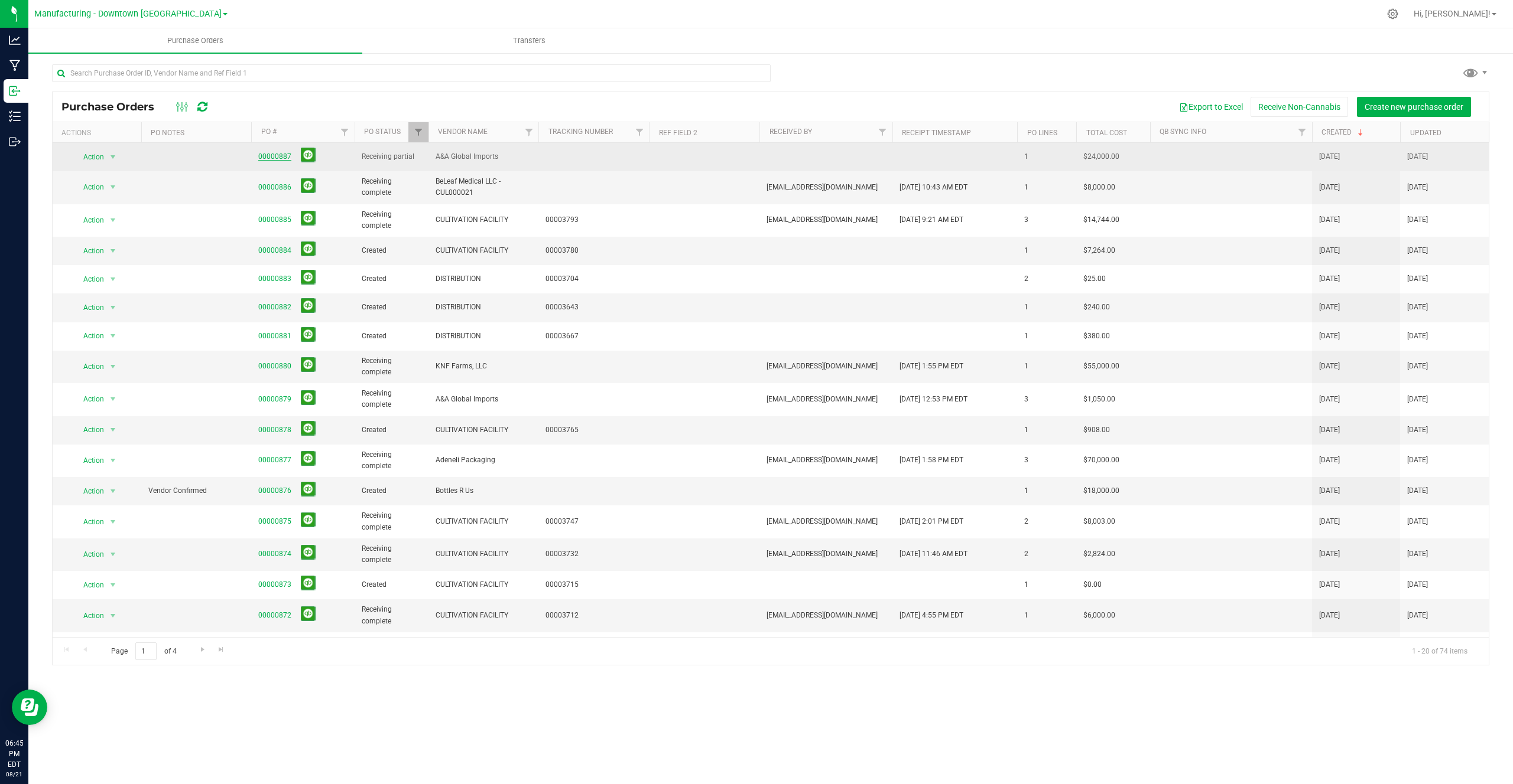
click at [280, 155] on link "00000887" at bounding box center [274, 157] width 33 height 9
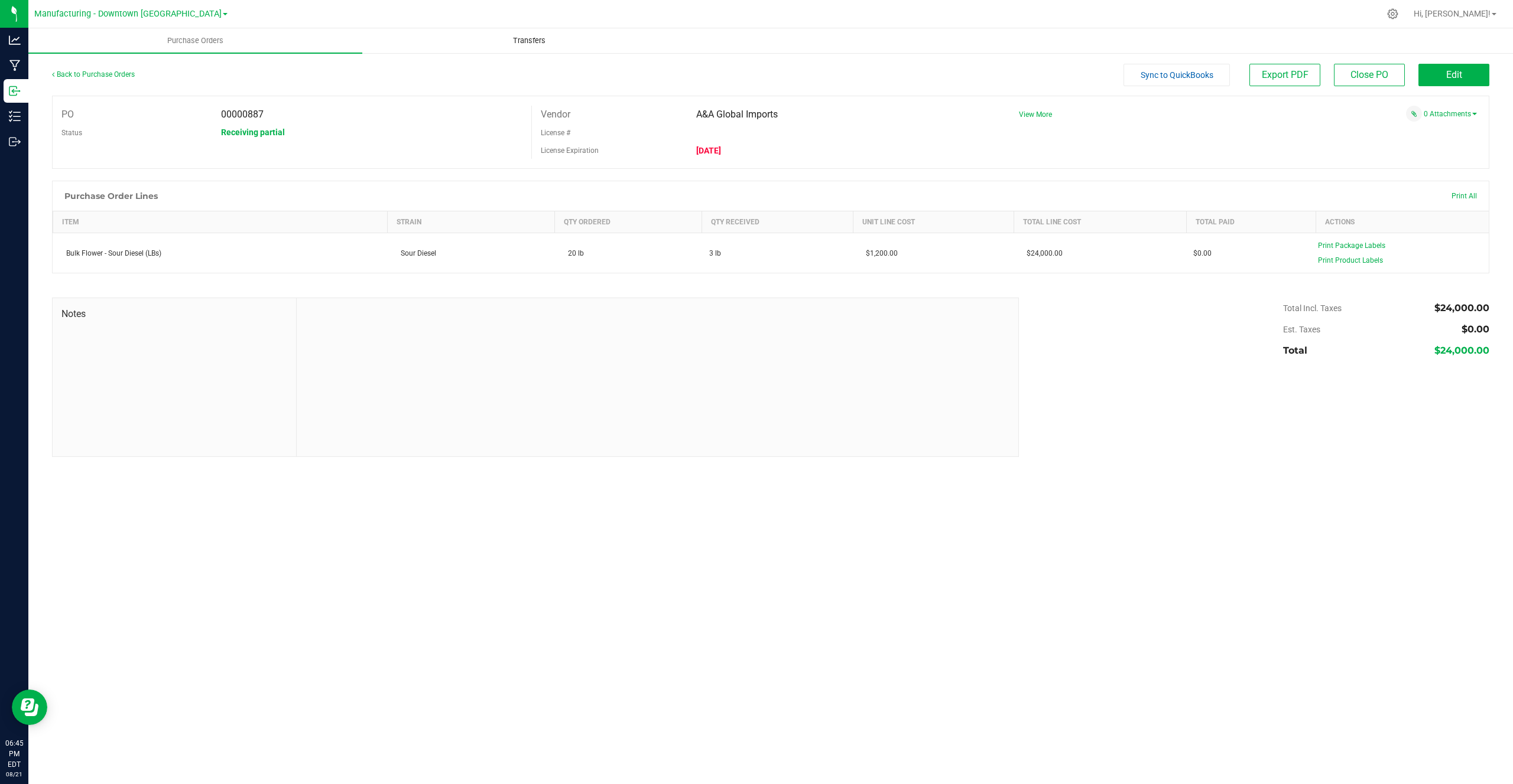
click at [528, 51] on uib-tab-heading "Transfers" at bounding box center [529, 41] width 333 height 24
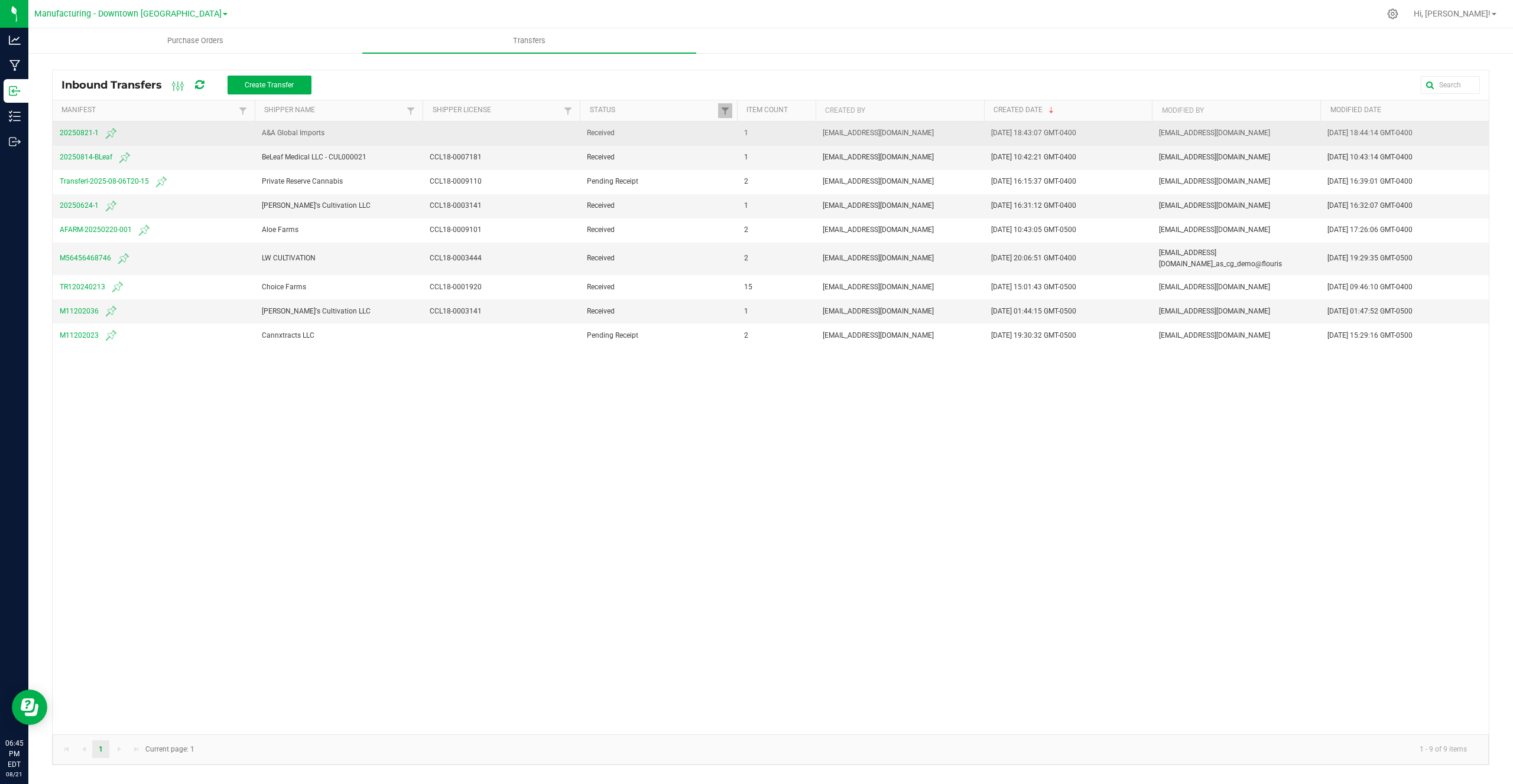
drag, startPoint x: 103, startPoint y: 135, endPoint x: 122, endPoint y: 135, distance: 19.0
click at [122, 135] on span "20250821-1" at bounding box center [153, 134] width 188 height 15
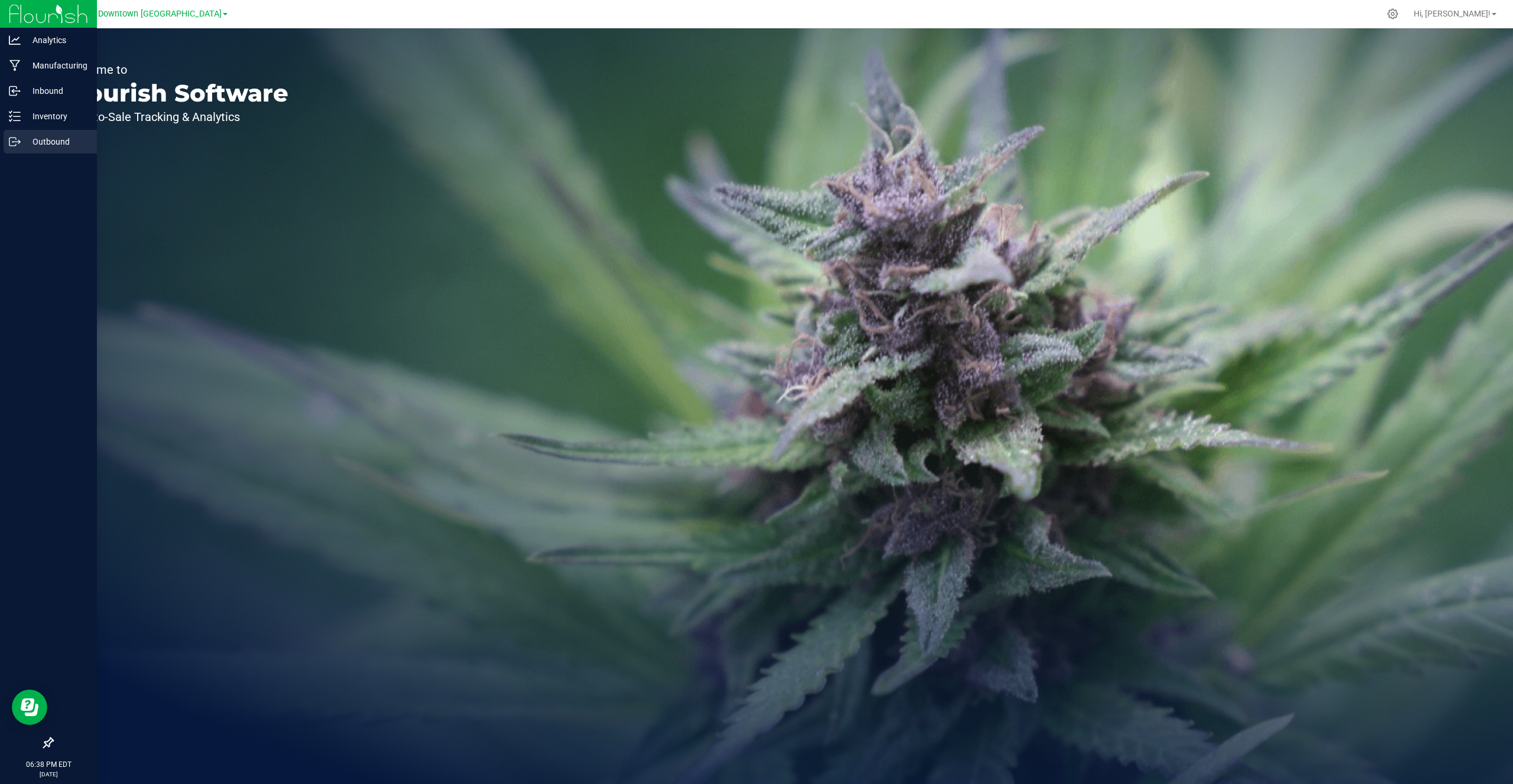
click at [22, 149] on div "Outbound" at bounding box center [50, 142] width 93 height 24
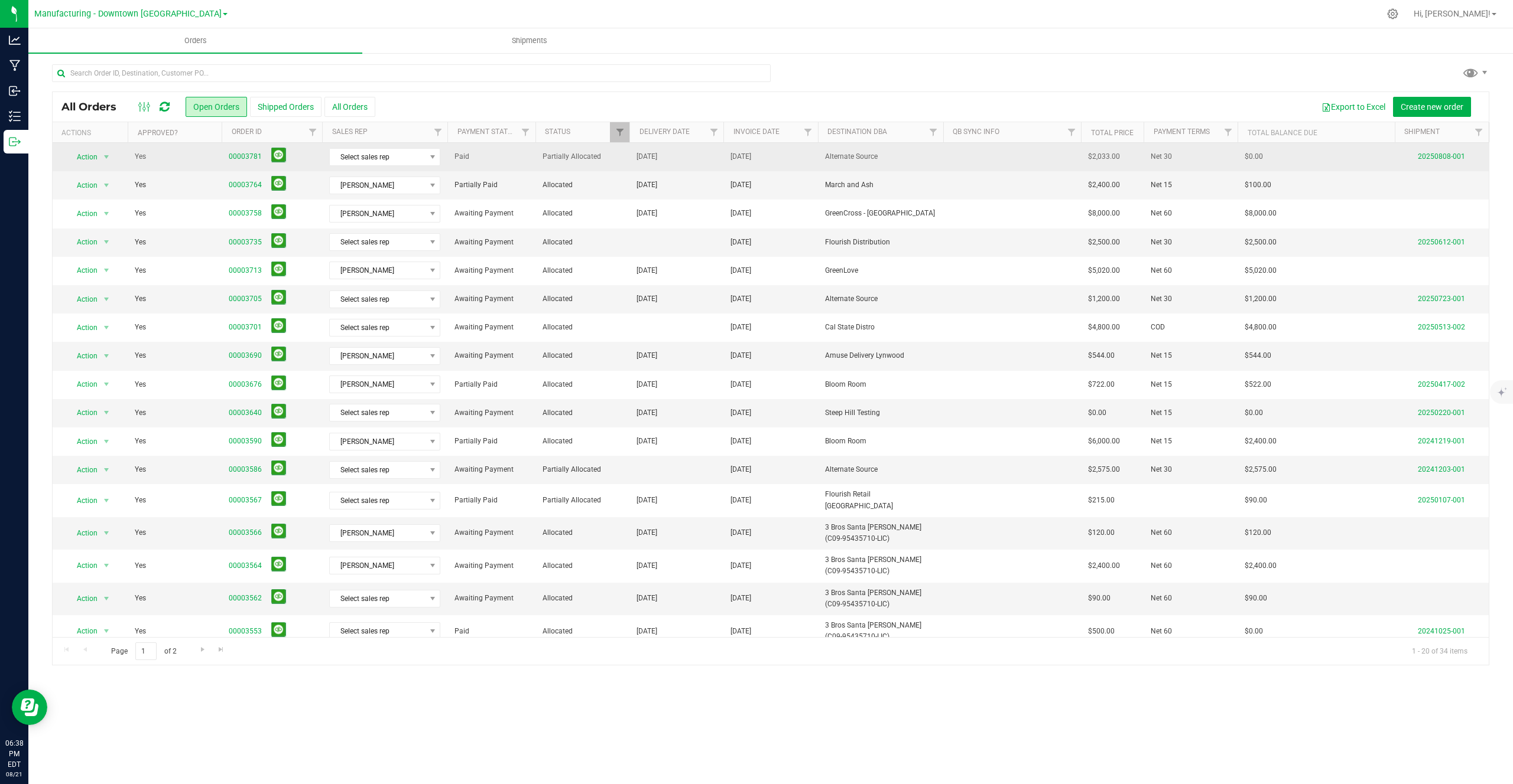
click at [244, 149] on span "00003781" at bounding box center [272, 156] width 87 height 18
click at [239, 159] on link "00003781" at bounding box center [245, 156] width 33 height 11
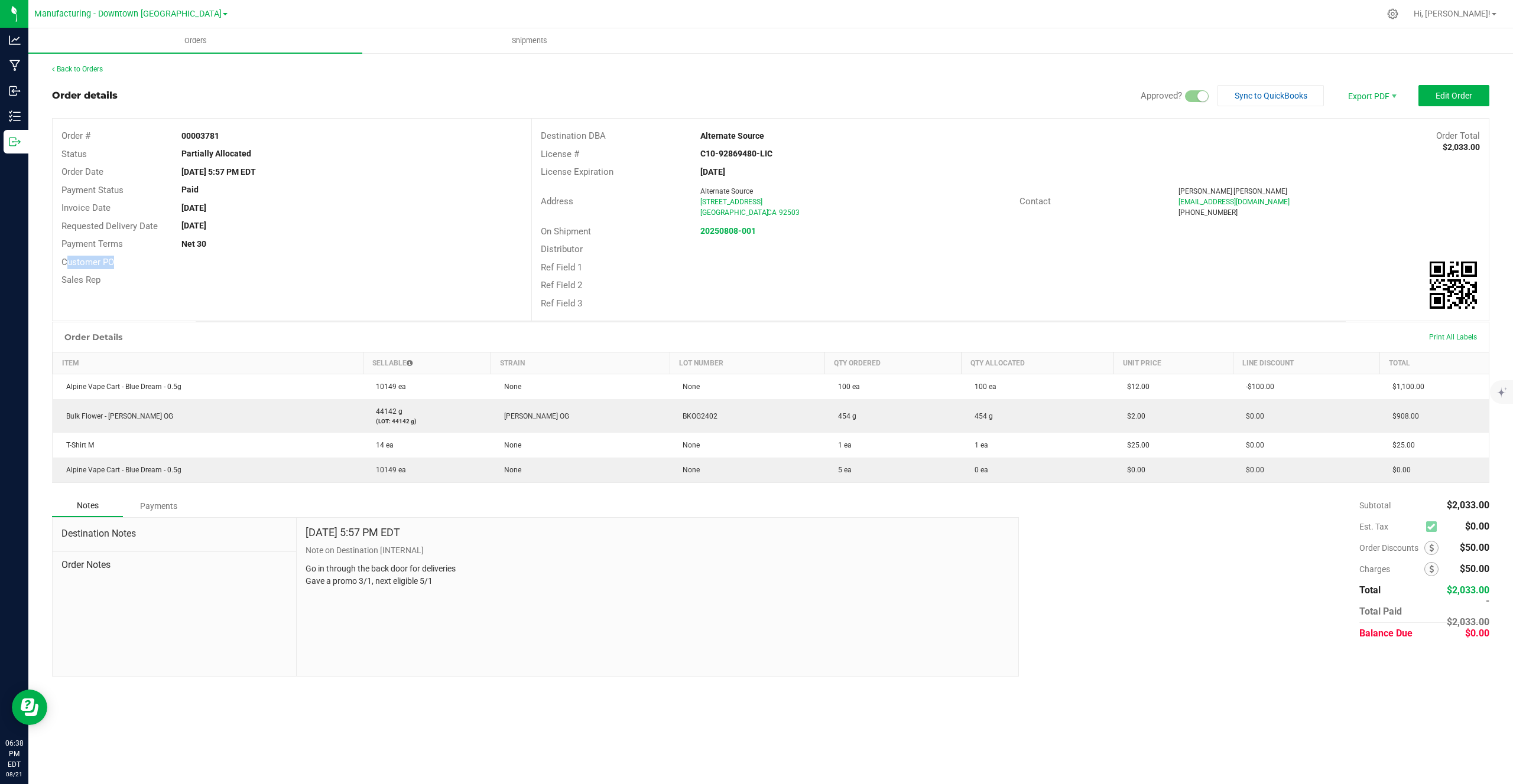
drag, startPoint x: 62, startPoint y: 261, endPoint x: 219, endPoint y: 260, distance: 157.0
click at [219, 260] on div "Customer PO" at bounding box center [291, 262] width 478 height 18
drag, startPoint x: 60, startPoint y: 133, endPoint x: 246, endPoint y: 133, distance: 186.0
click at [246, 133] on div "Order # 00003781" at bounding box center [291, 135] width 478 height 18
click at [1435, 91] on span "Edit Order" at bounding box center [1453, 95] width 37 height 9
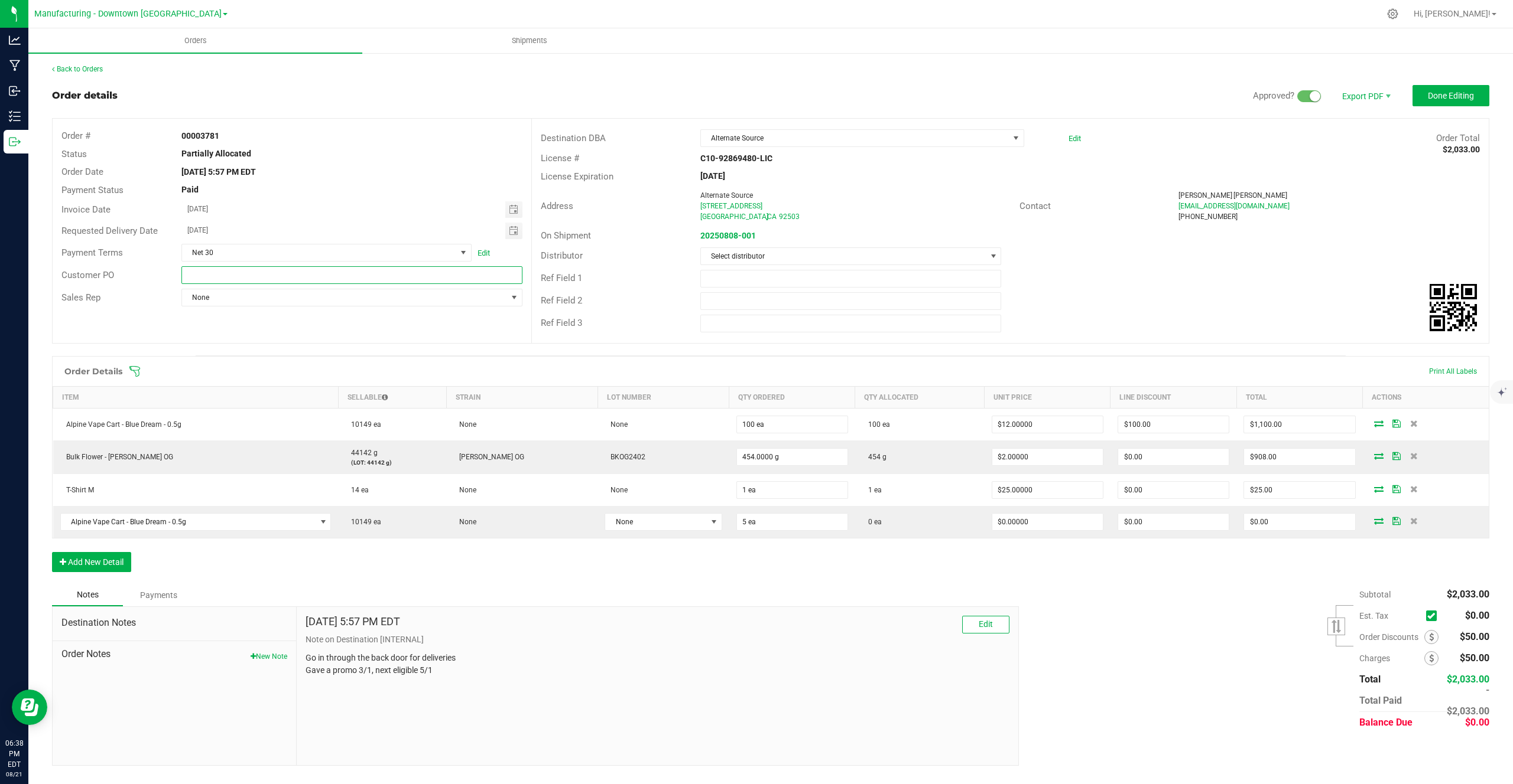
click at [218, 278] on input "text" at bounding box center [352, 275] width 341 height 18
paste input "8052"
type input "8052"
click at [211, 308] on div "Sales Rep None" at bounding box center [291, 297] width 478 height 22
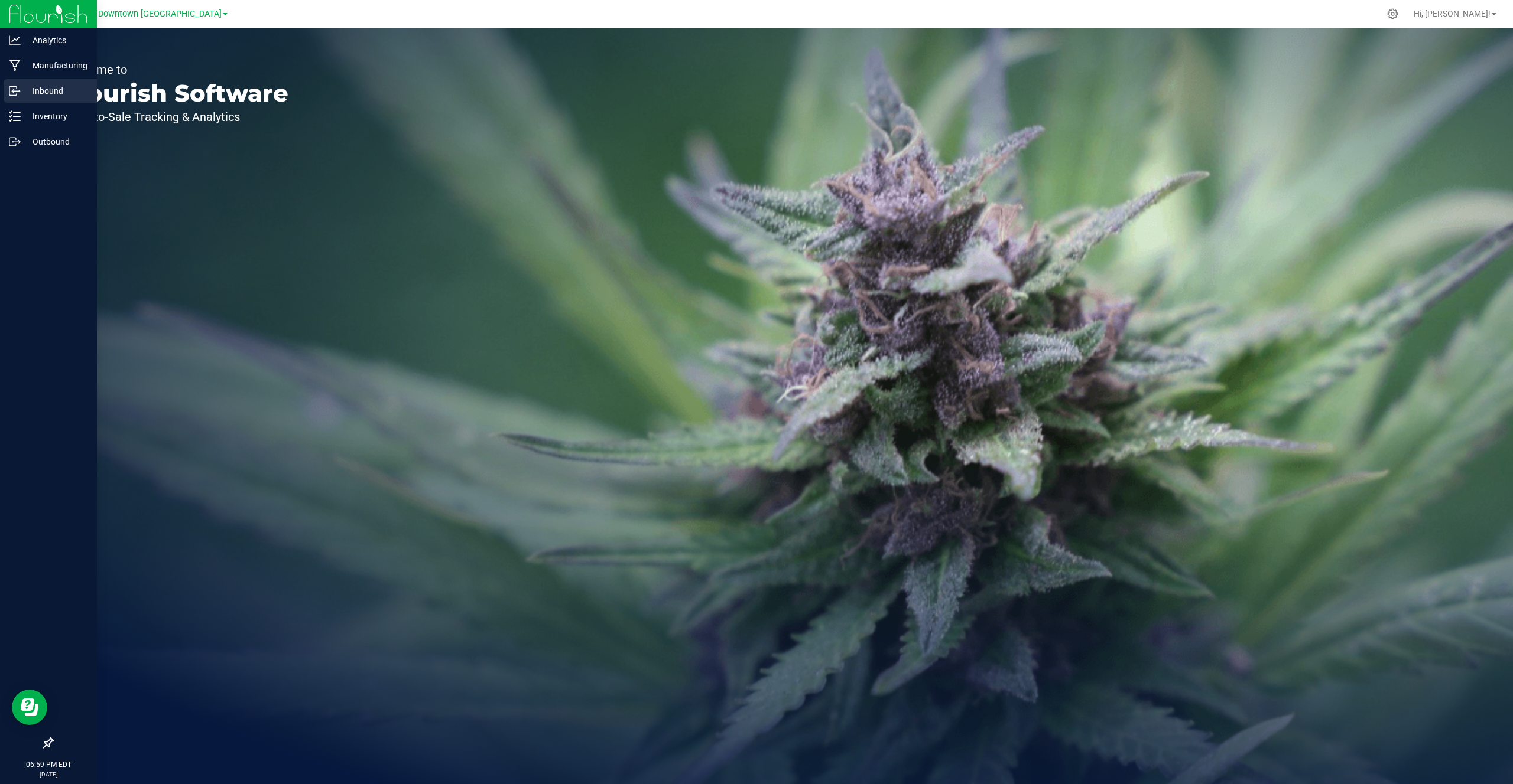
click at [13, 87] on icon at bounding box center [15, 91] width 12 height 12
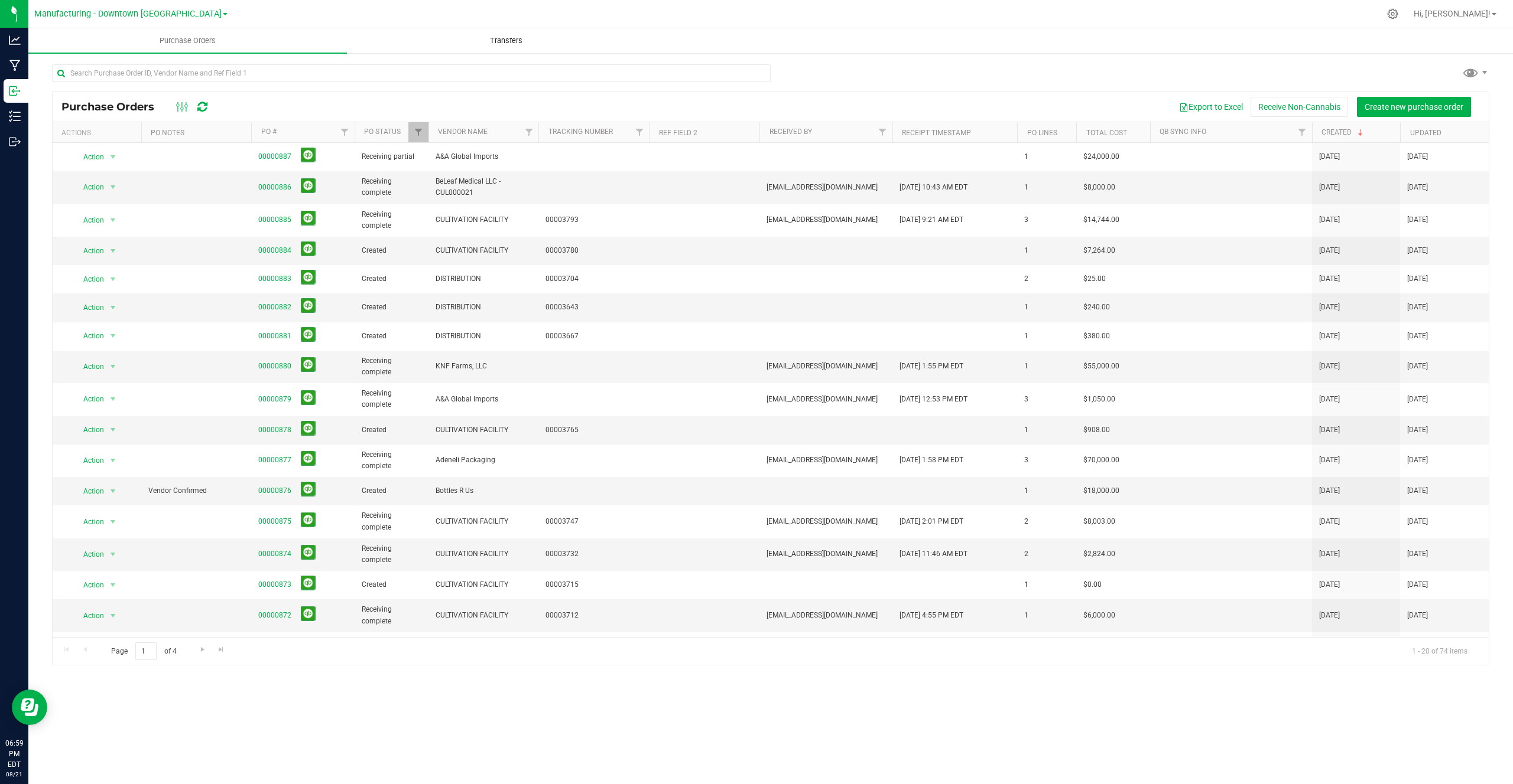
click at [455, 51] on uib-tab-heading "Transfers" at bounding box center [506, 41] width 317 height 24
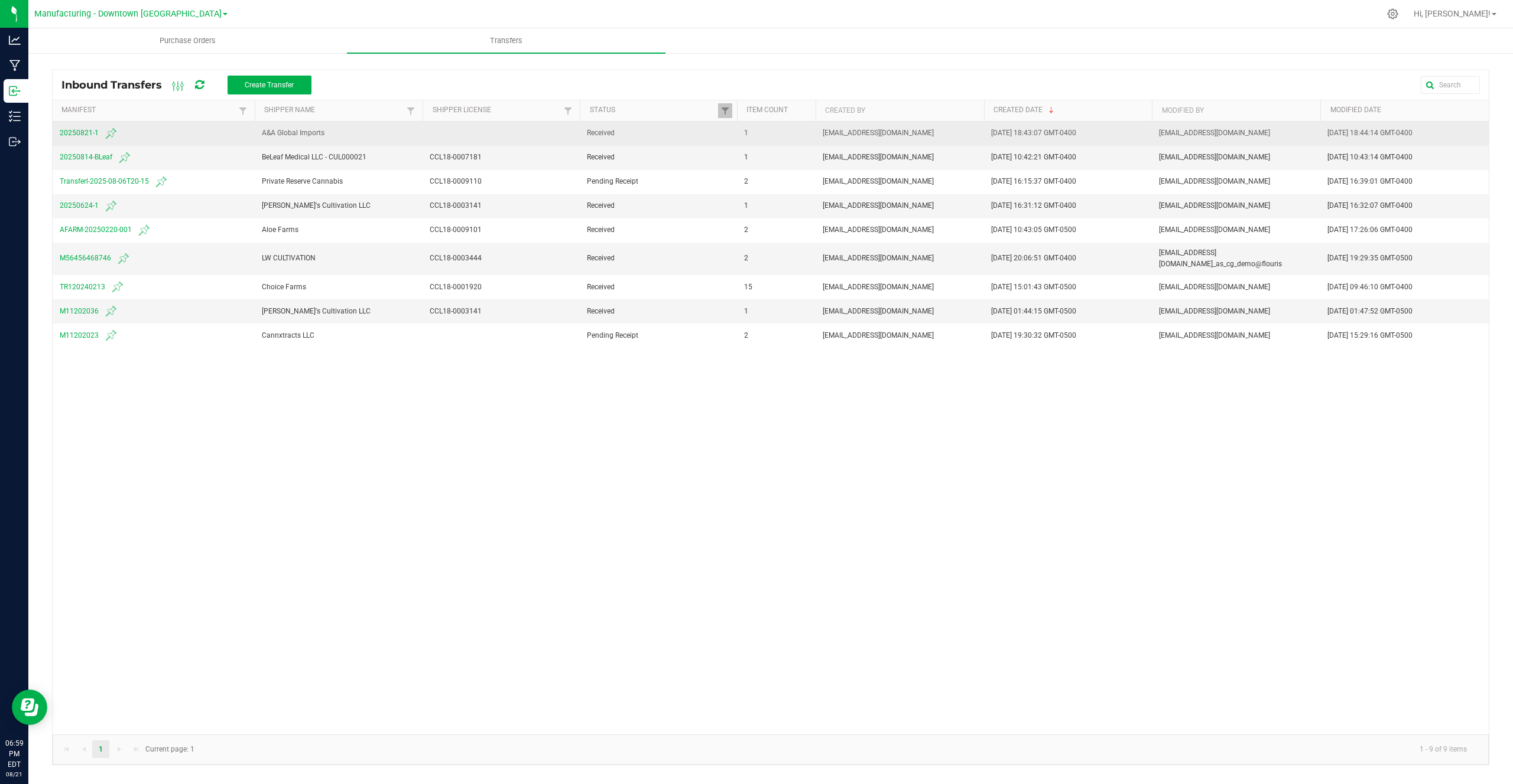
click at [73, 138] on span "20250821-1" at bounding box center [153, 134] width 188 height 15
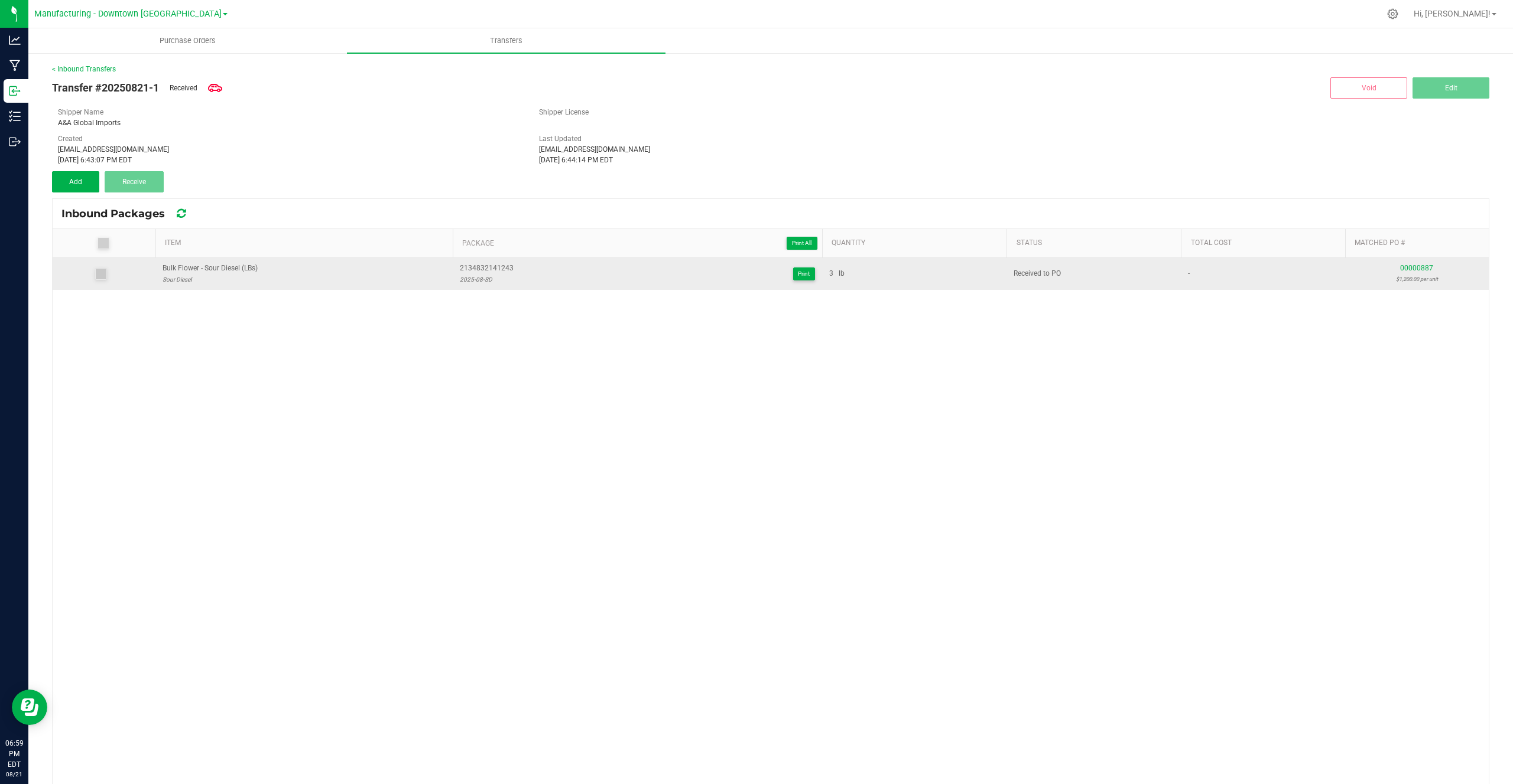
click at [1410, 269] on span "00000887" at bounding box center [1416, 268] width 33 height 9
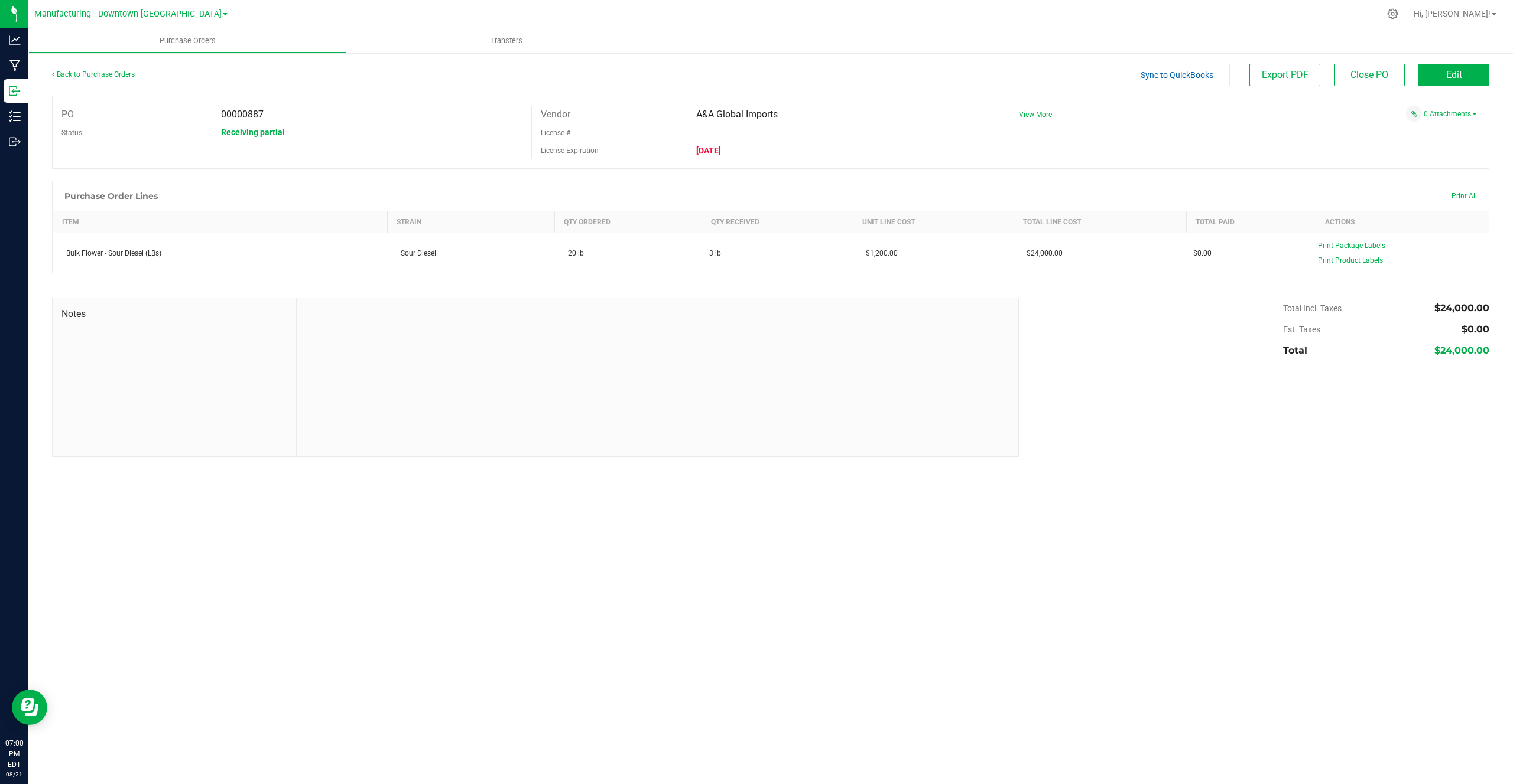
click at [96, 506] on div "Purchase Orders Transfers Back to Purchase Orders Sync to QuickBooks Export PDF…" at bounding box center [771, 406] width 1485 height 756
